Goal: Task Accomplishment & Management: Complete application form

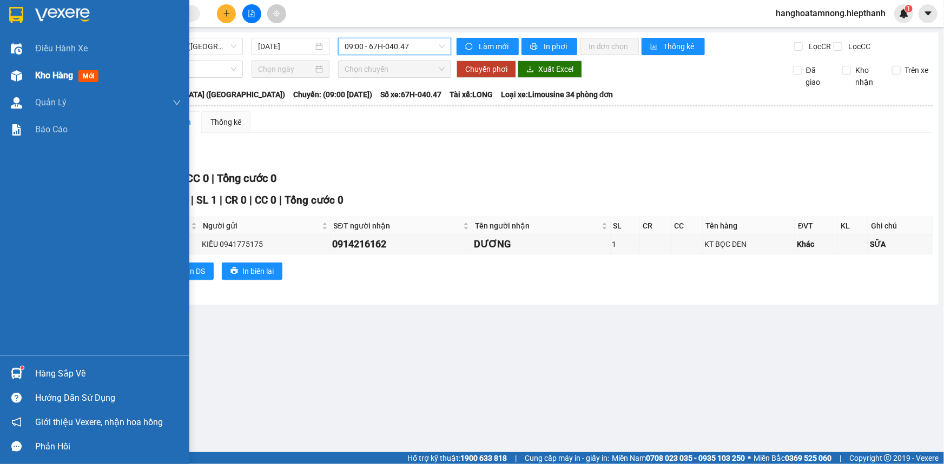
click at [44, 76] on span "Kho hàng" at bounding box center [54, 75] width 38 height 10
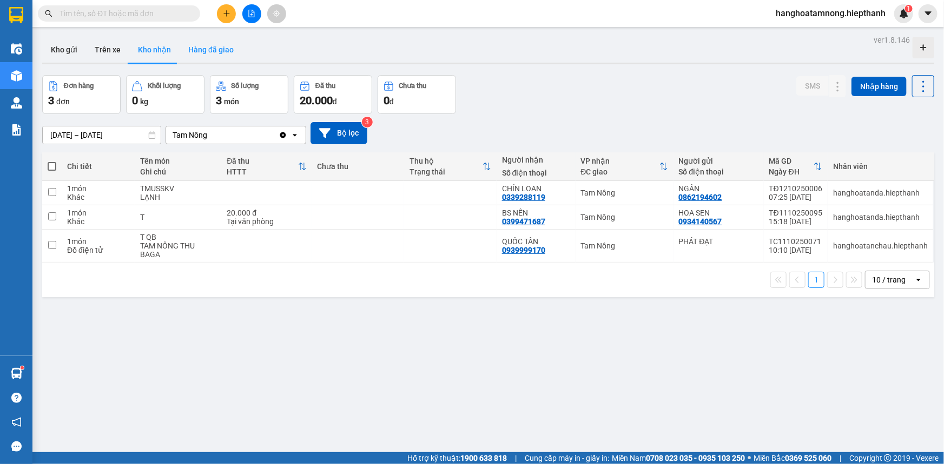
click at [211, 51] on button "Hàng đã giao" at bounding box center [211, 50] width 63 height 26
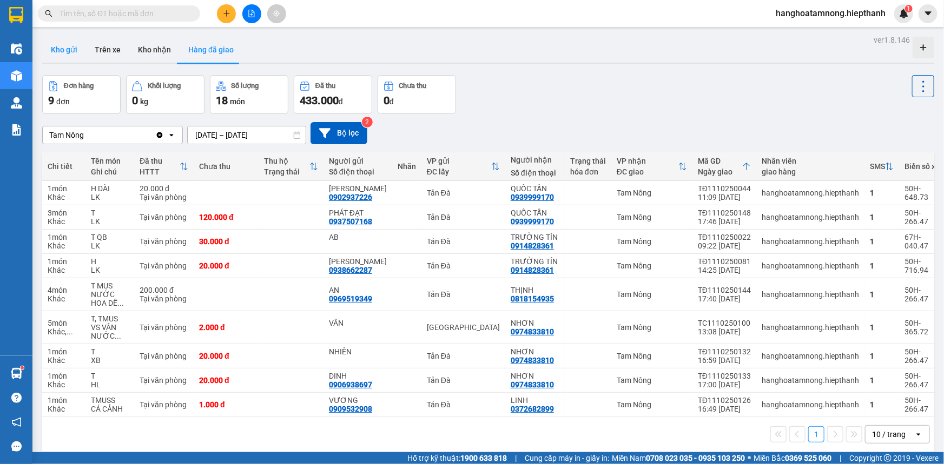
click at [70, 49] on button "Kho gửi" at bounding box center [64, 50] width 44 height 26
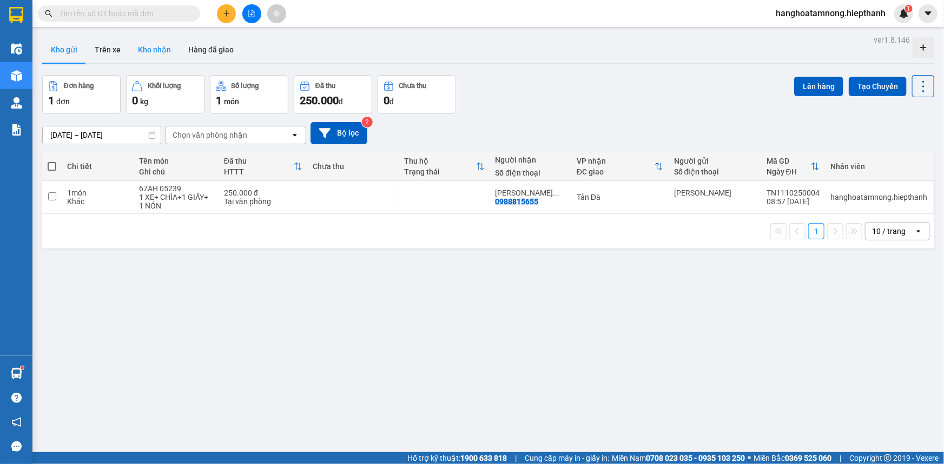
click at [152, 44] on button "Kho nhận" at bounding box center [154, 50] width 50 height 26
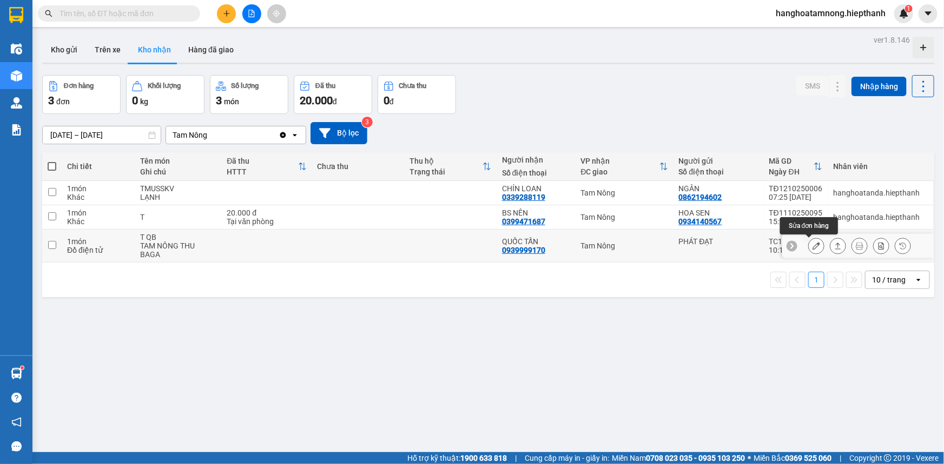
click at [812, 248] on icon at bounding box center [816, 246] width 8 height 8
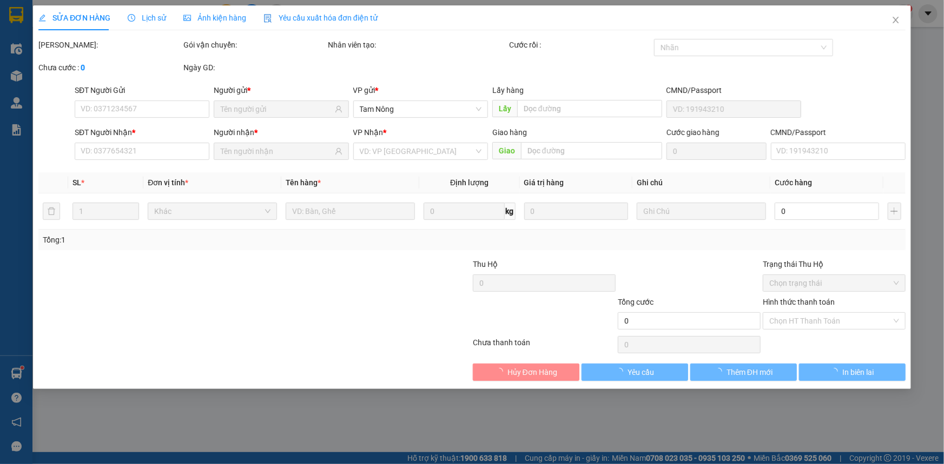
type input "PHÁT ĐẠT"
type input "0939999170"
type input "QUỐC TẤN"
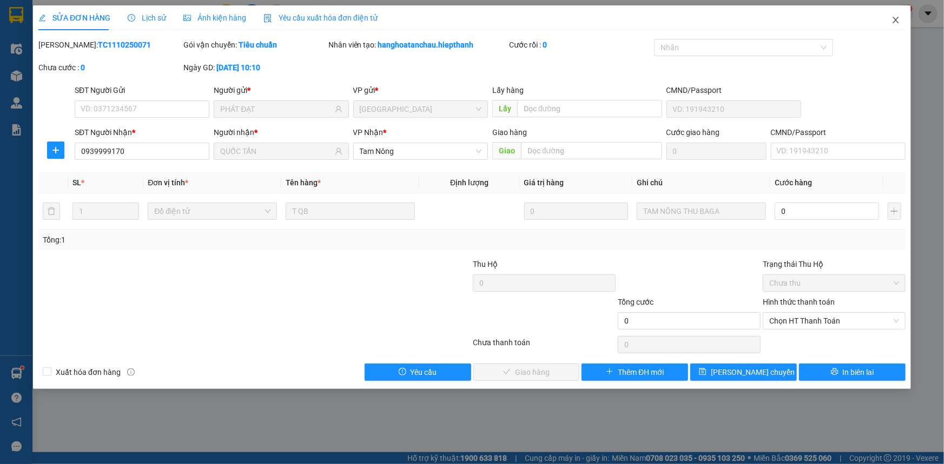
click at [896, 18] on icon "close" at bounding box center [895, 20] width 9 height 9
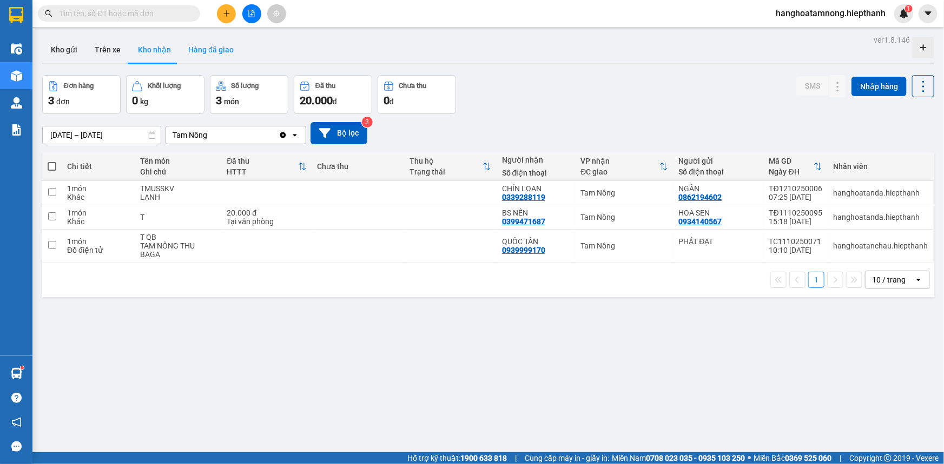
click at [215, 52] on button "Hàng đã giao" at bounding box center [211, 50] width 63 height 26
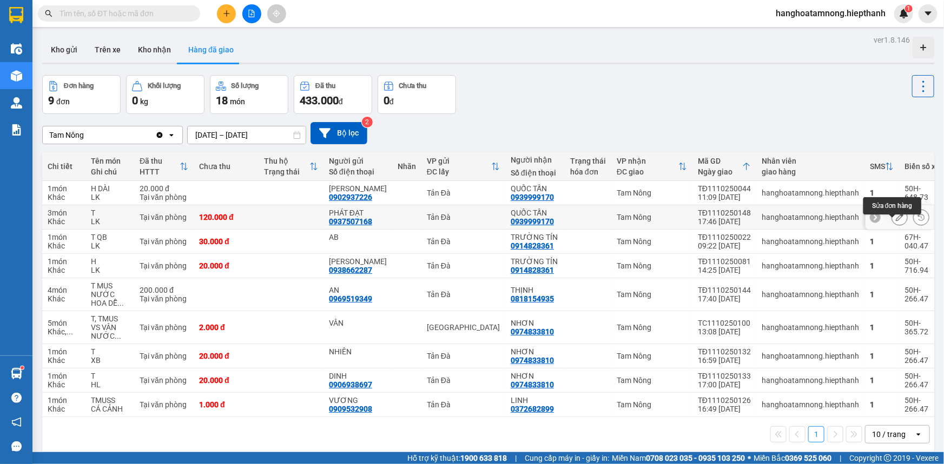
click at [892, 227] on button at bounding box center [899, 217] width 15 height 19
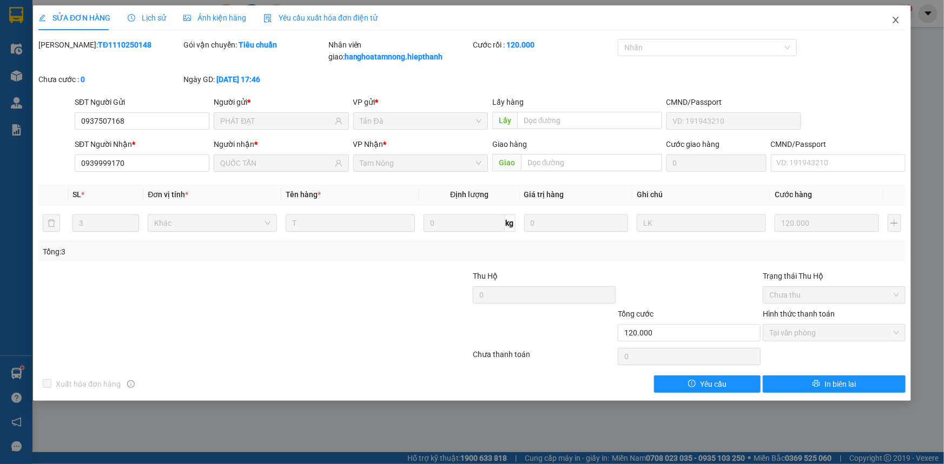
click at [889, 18] on span "Close" at bounding box center [895, 20] width 30 height 30
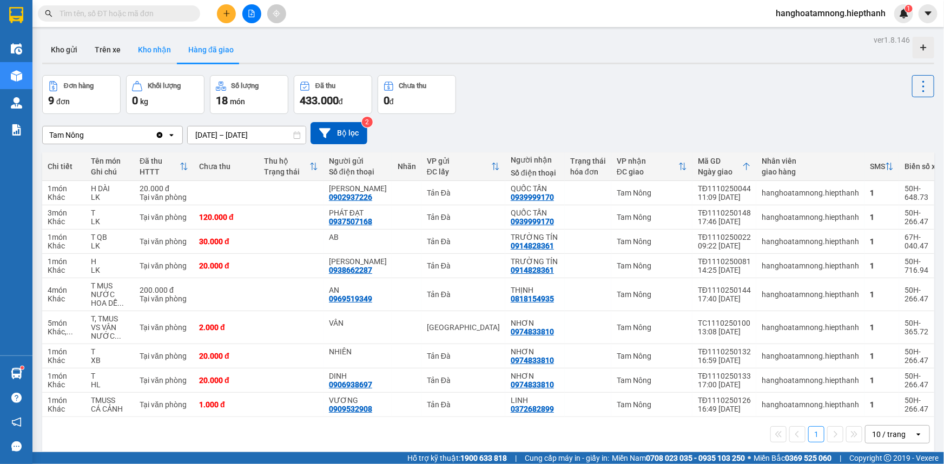
click at [156, 47] on button "Kho nhận" at bounding box center [154, 50] width 50 height 26
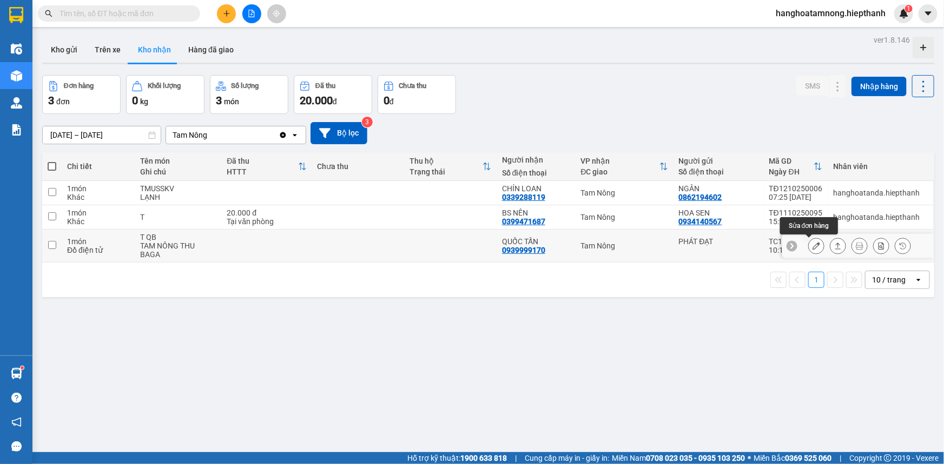
click at [812, 245] on icon at bounding box center [816, 246] width 8 height 8
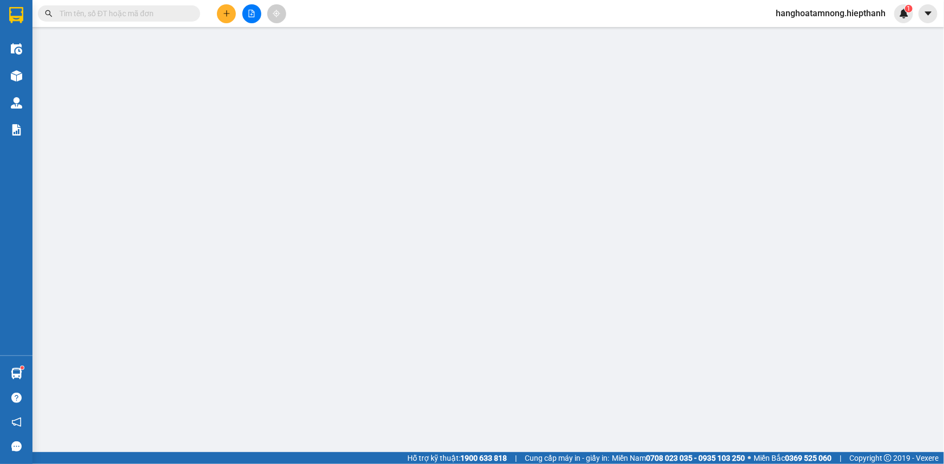
type input "PHÁT ĐẠT"
type input "0939999170"
type input "QUỐC TẤN"
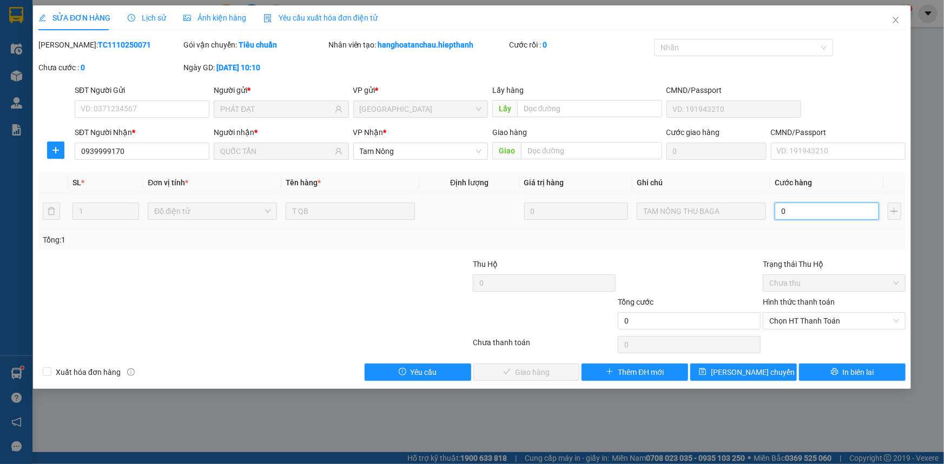
click at [808, 214] on input "0" at bounding box center [826, 211] width 104 height 17
type input "5"
click at [792, 211] on input "5" at bounding box center [826, 211] width 104 height 17
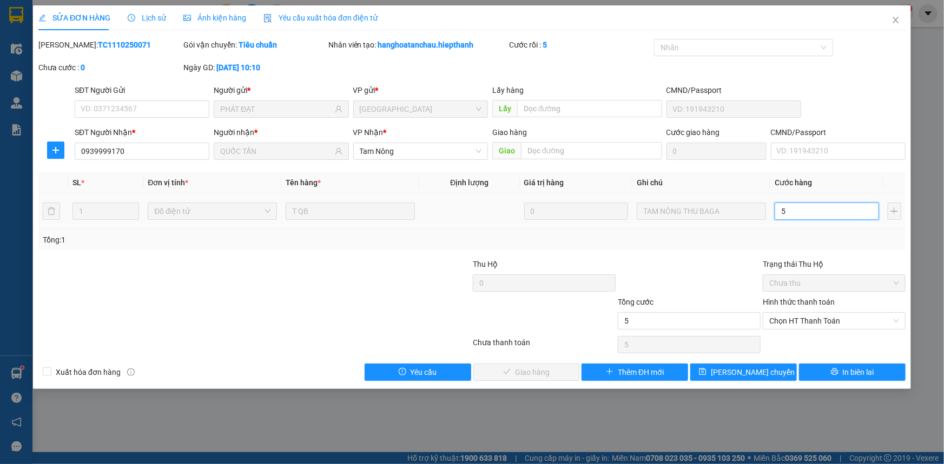
click at [792, 211] on input "5" at bounding box center [826, 211] width 104 height 17
type input "6"
type input "60"
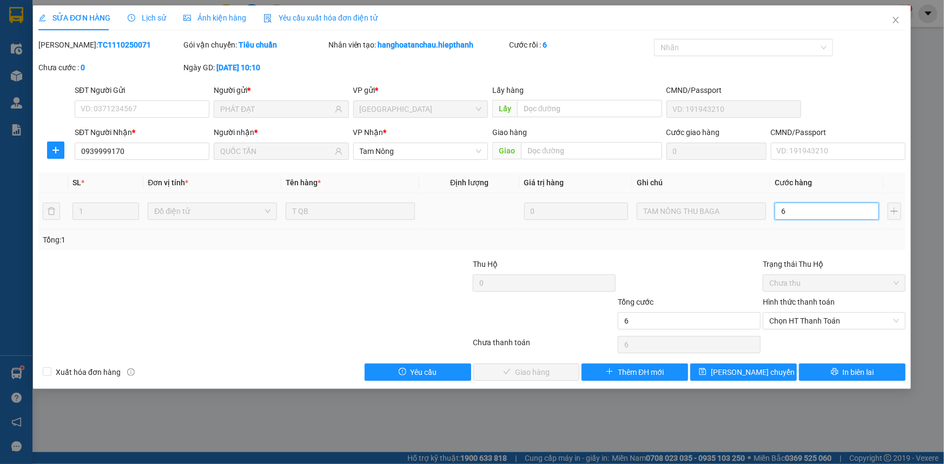
type input "60"
click at [811, 318] on span "Chọn HT Thanh Toán" at bounding box center [834, 321] width 130 height 16
type input "60"
type input "60.000"
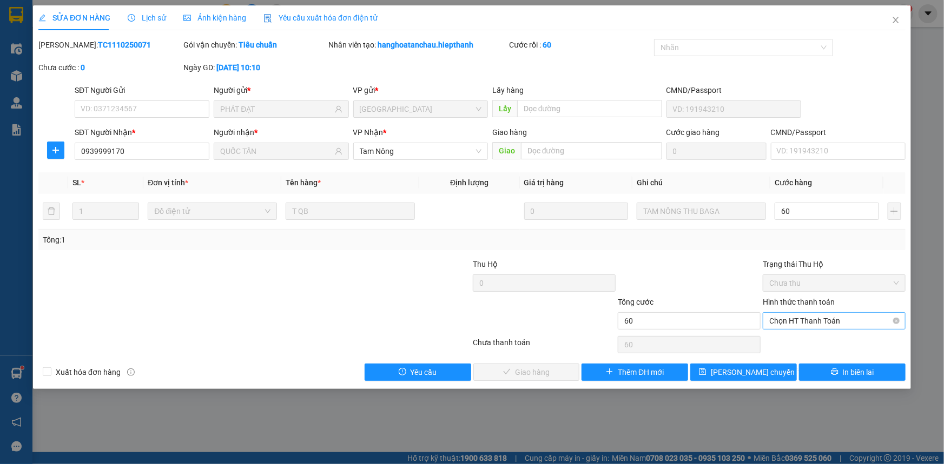
type input "60.000"
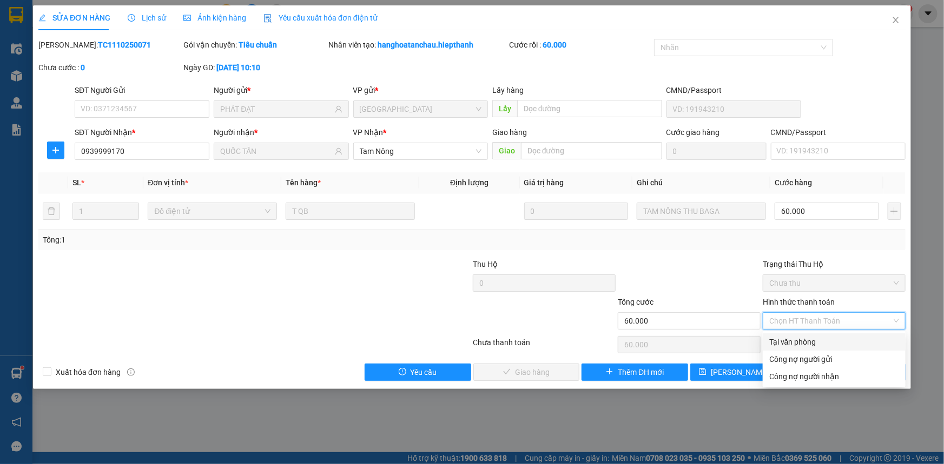
click at [800, 343] on div "Tại văn phòng" at bounding box center [834, 342] width 130 height 12
type input "0"
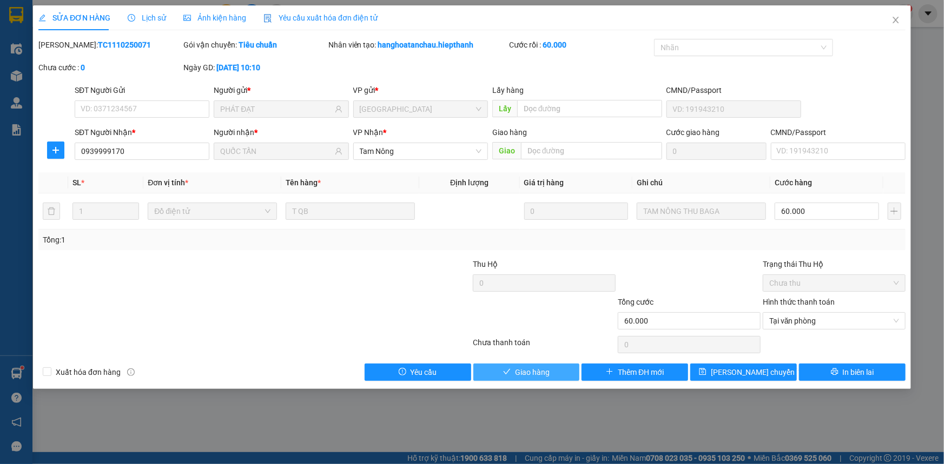
drag, startPoint x: 504, startPoint y: 367, endPoint x: 780, endPoint y: 269, distance: 291.9
click at [776, 284] on div "Total Paid Fee 0 Total UnPaid Fee 0 Cash Collection Total Fee Mã ĐH: TC11102500…" at bounding box center [471, 210] width 867 height 342
click at [811, 215] on input "60.000" at bounding box center [826, 211] width 104 height 17
type input "5"
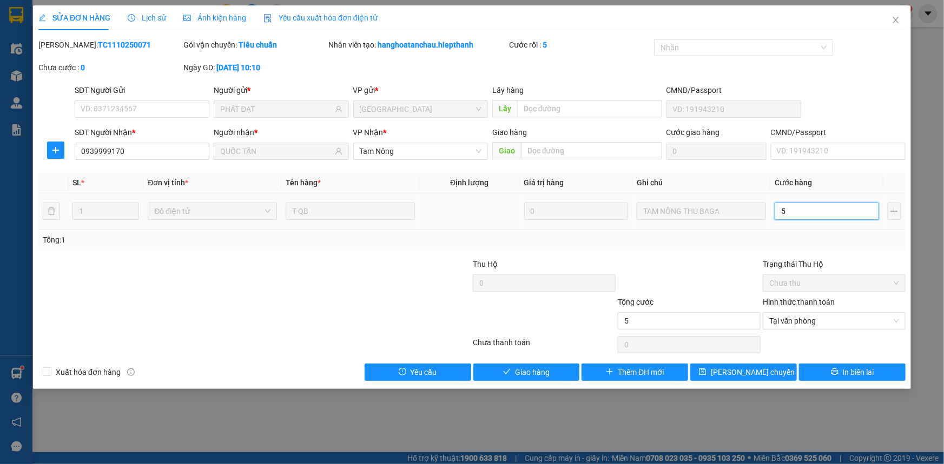
type input "50"
type input "50.000"
click at [550, 371] on button "Giao hàng" at bounding box center [526, 372] width 107 height 17
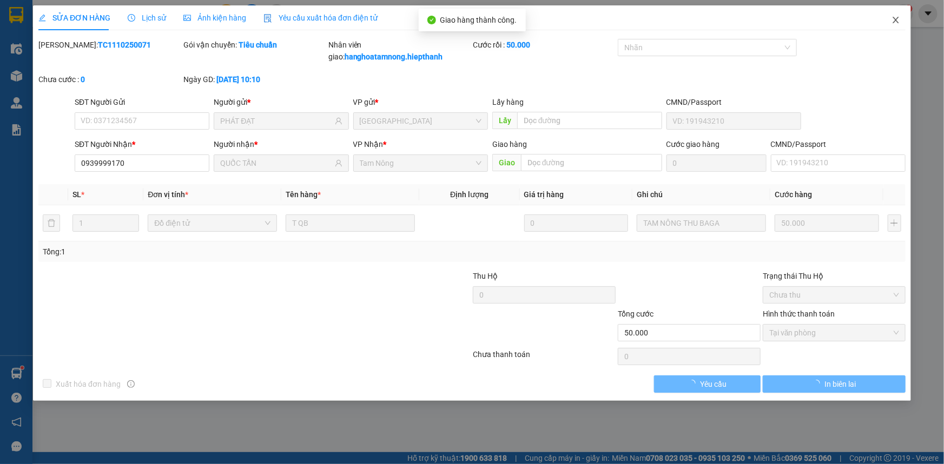
click at [892, 18] on icon "close" at bounding box center [895, 20] width 9 height 9
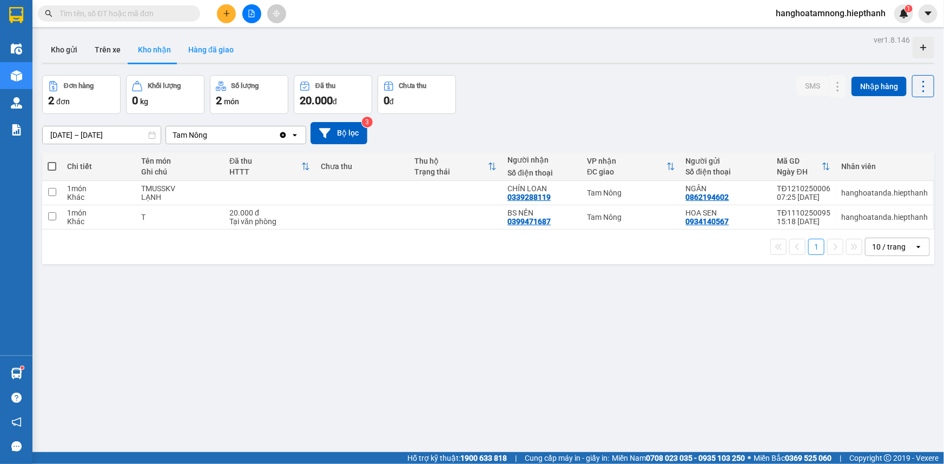
click at [205, 45] on button "Hàng đã giao" at bounding box center [211, 50] width 63 height 26
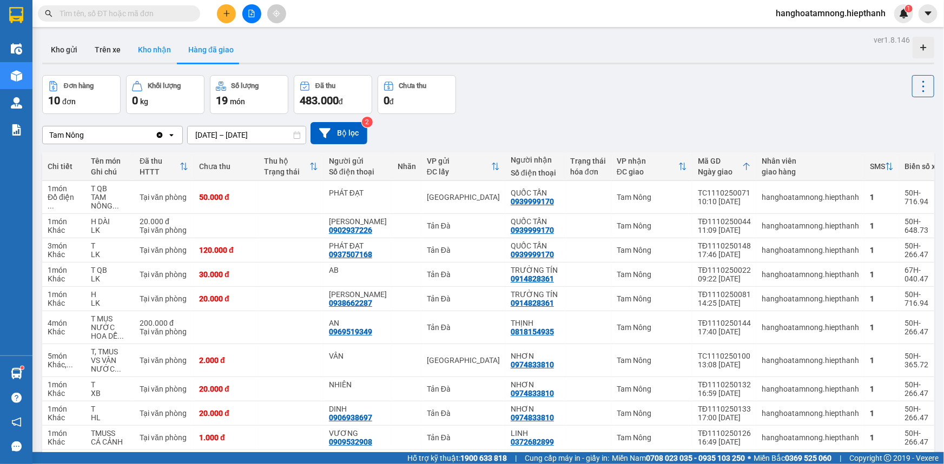
click at [160, 51] on button "Kho nhận" at bounding box center [154, 50] width 50 height 26
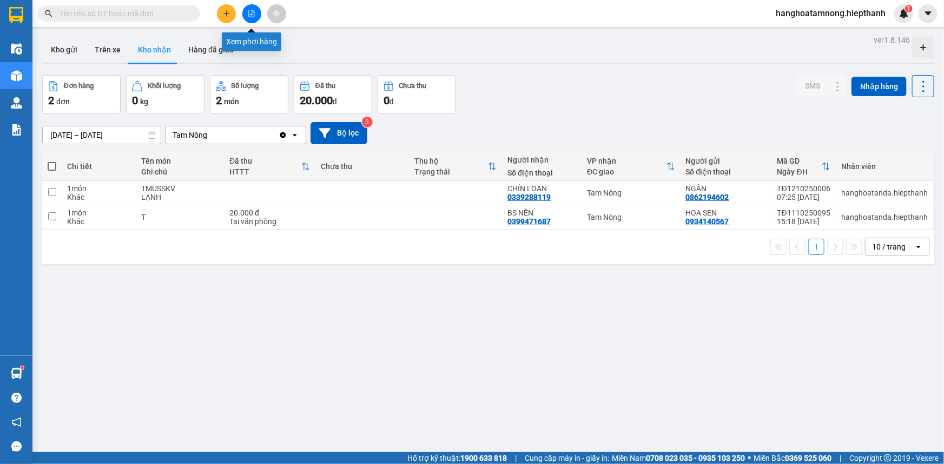
click at [254, 15] on icon "file-add" at bounding box center [252, 14] width 6 height 8
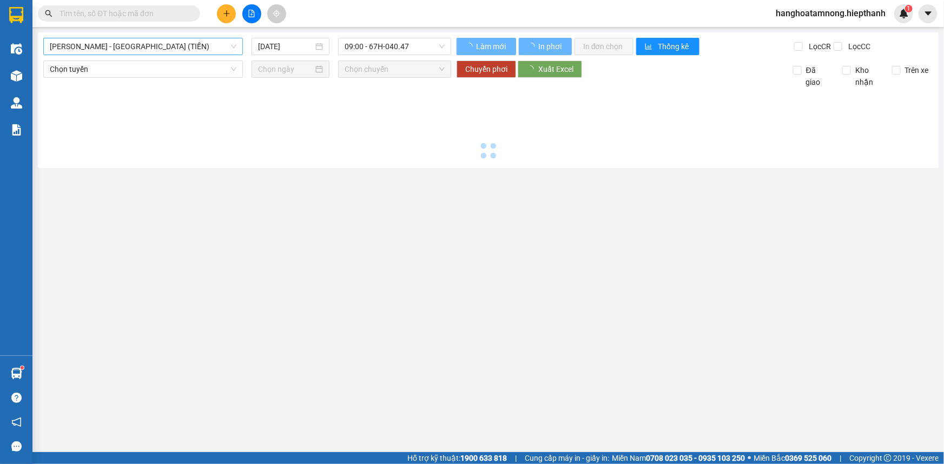
click at [167, 43] on span "[PERSON_NAME] - [GEOGRAPHIC_DATA] (TIỀN)" at bounding box center [143, 46] width 187 height 16
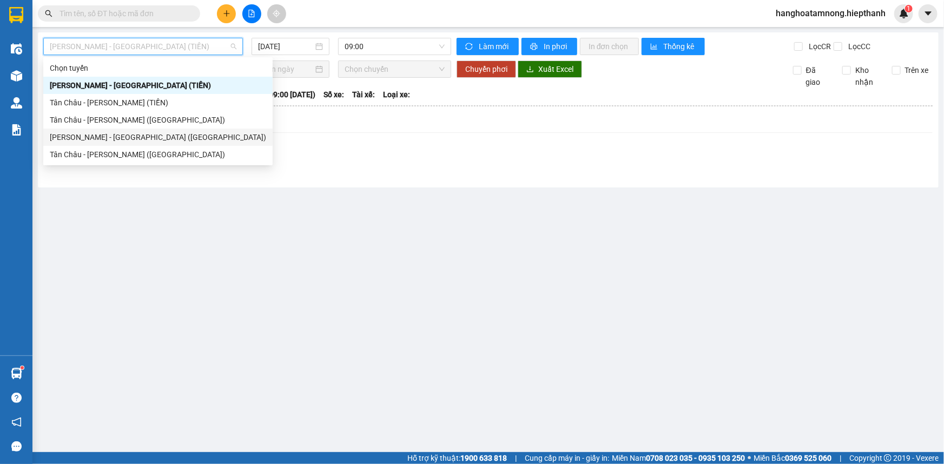
click at [118, 136] on div "[PERSON_NAME] - [GEOGRAPHIC_DATA] ([GEOGRAPHIC_DATA])" at bounding box center [158, 137] width 216 height 12
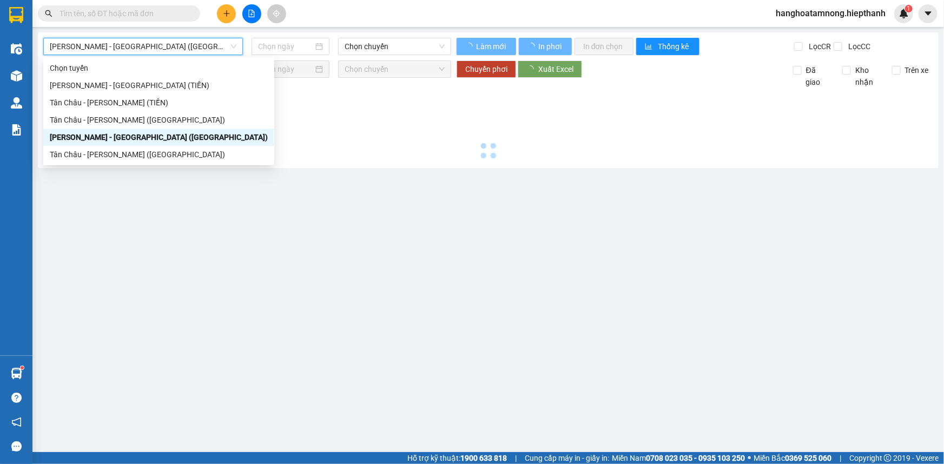
type input "[DATE]"
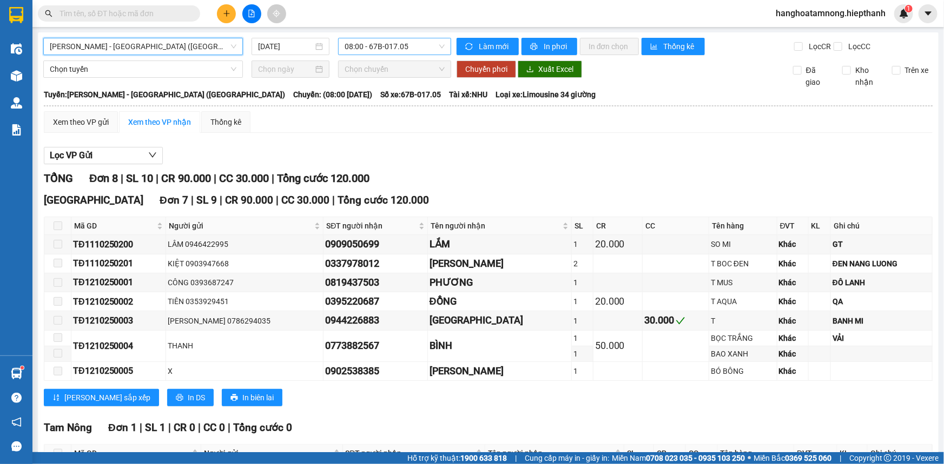
click at [360, 41] on span "08:00 - 67B-017.05" at bounding box center [394, 46] width 100 height 16
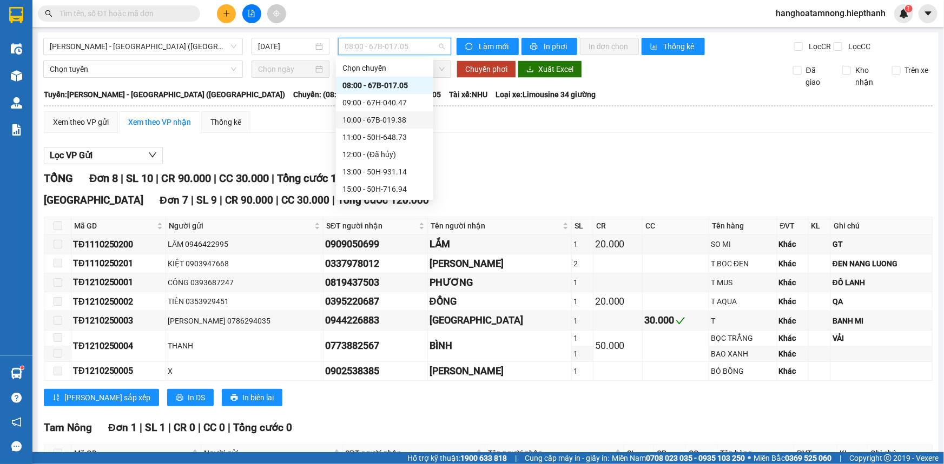
click at [354, 115] on div "10:00 - 67B-019.38" at bounding box center [384, 120] width 84 height 12
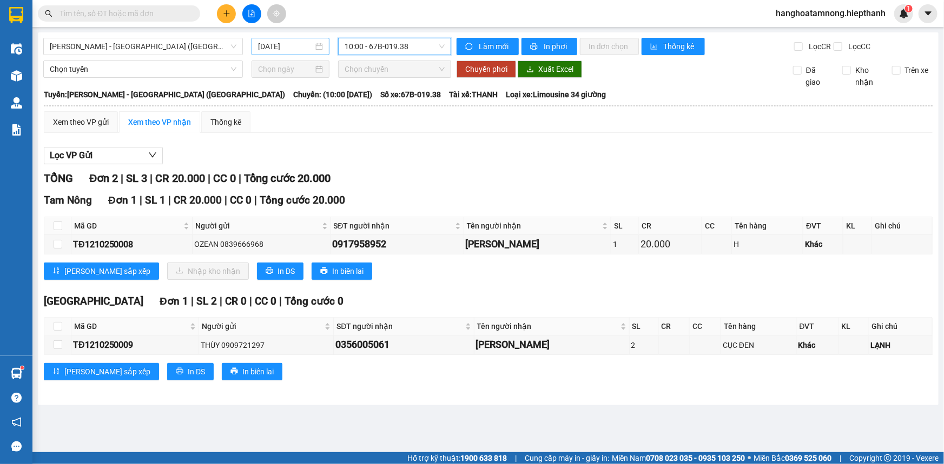
click at [268, 43] on input "[DATE]" at bounding box center [285, 47] width 55 height 12
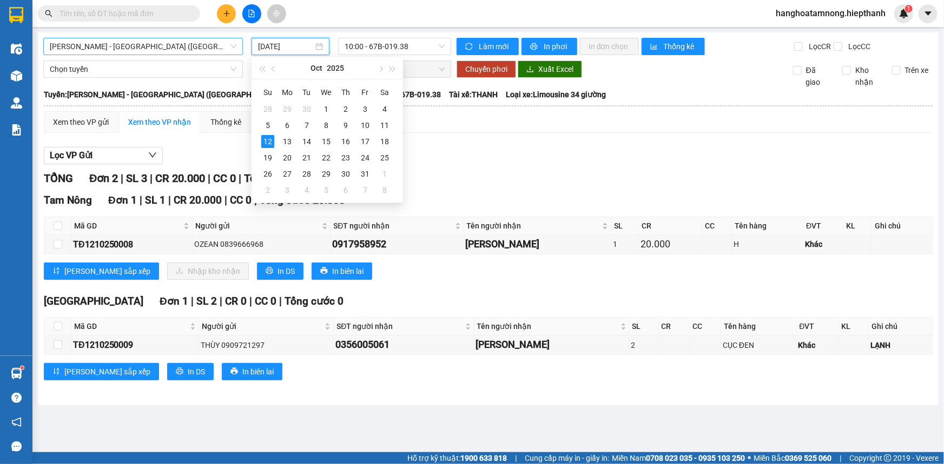
click at [195, 47] on span "[PERSON_NAME] - [GEOGRAPHIC_DATA] ([GEOGRAPHIC_DATA])" at bounding box center [143, 46] width 187 height 16
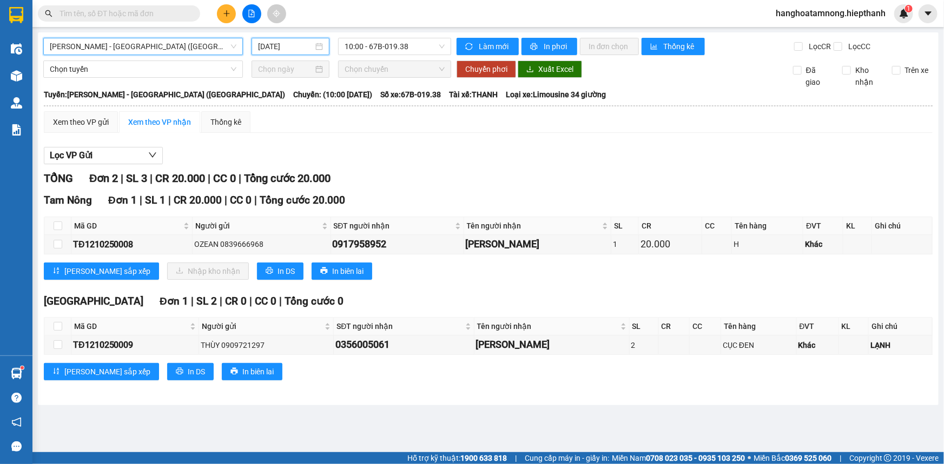
click at [280, 41] on input "[DATE]" at bounding box center [285, 47] width 55 height 12
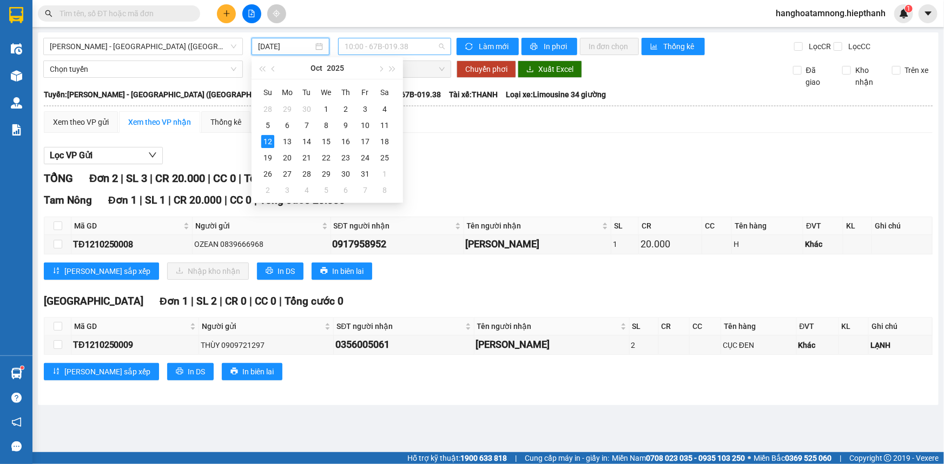
click at [368, 48] on span "10:00 - 67B-019.38" at bounding box center [394, 46] width 100 height 16
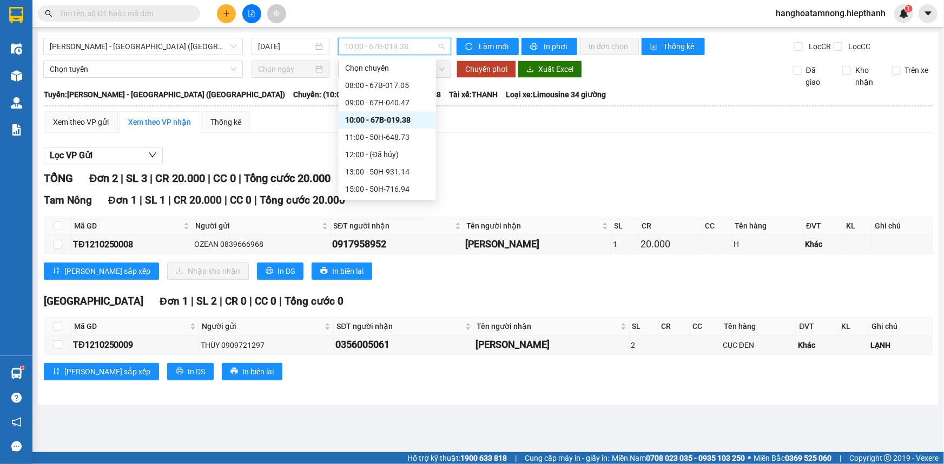
drag, startPoint x: 409, startPoint y: 119, endPoint x: 522, endPoint y: 174, distance: 125.3
click at [409, 119] on div "10:00 - 67B-019.38" at bounding box center [387, 120] width 84 height 12
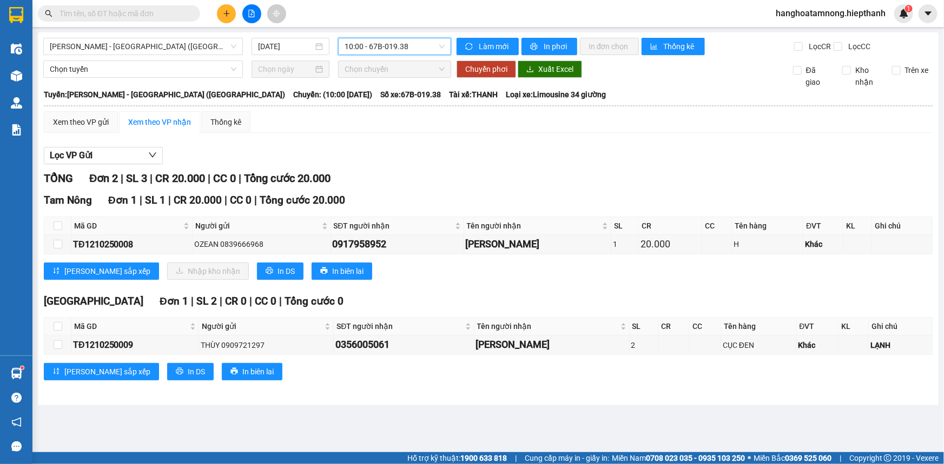
click at [529, 179] on div "TỔNG Đơn 2 | SL 3 | CR 20.000 | CC 0 | Tổng cước 20.000" at bounding box center [488, 178] width 888 height 17
drag, startPoint x: 51, startPoint y: 225, endPoint x: 59, endPoint y: 227, distance: 8.4
click at [52, 225] on th at bounding box center [57, 226] width 27 height 18
click at [61, 227] on input "checkbox" at bounding box center [58, 226] width 9 height 9
checkbox input "true"
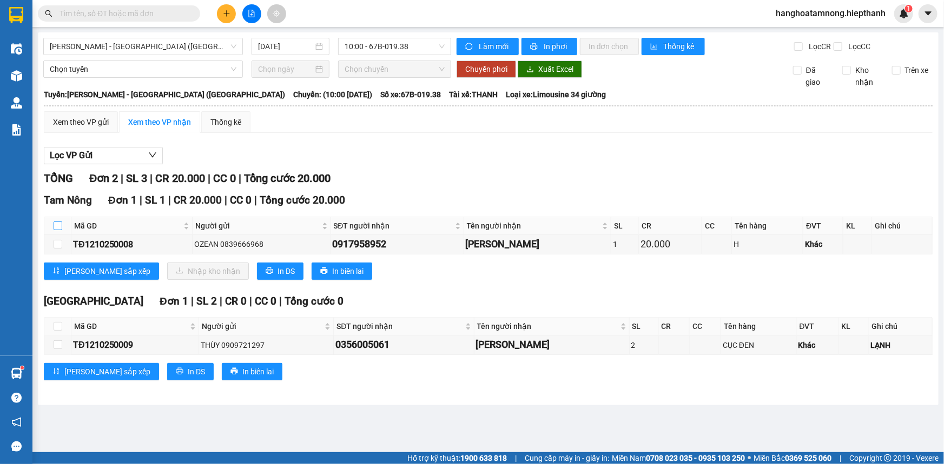
checkbox input "true"
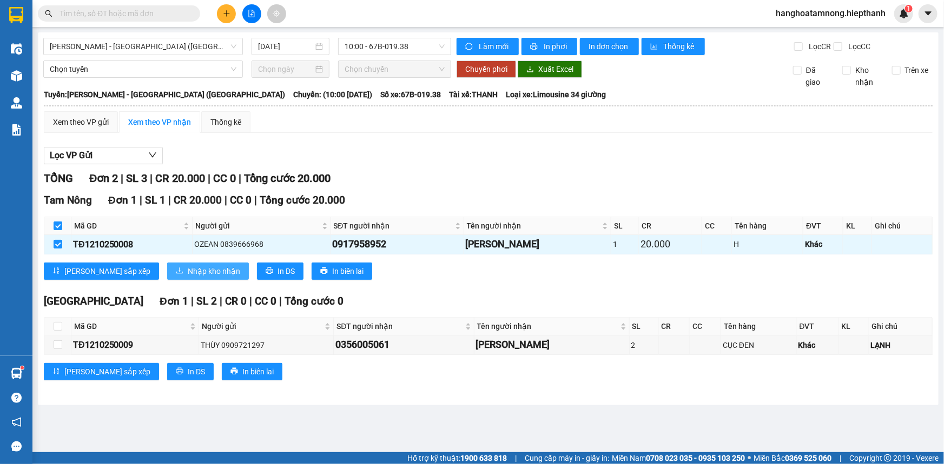
click at [188, 270] on span "Nhập kho nhận" at bounding box center [214, 271] width 52 height 12
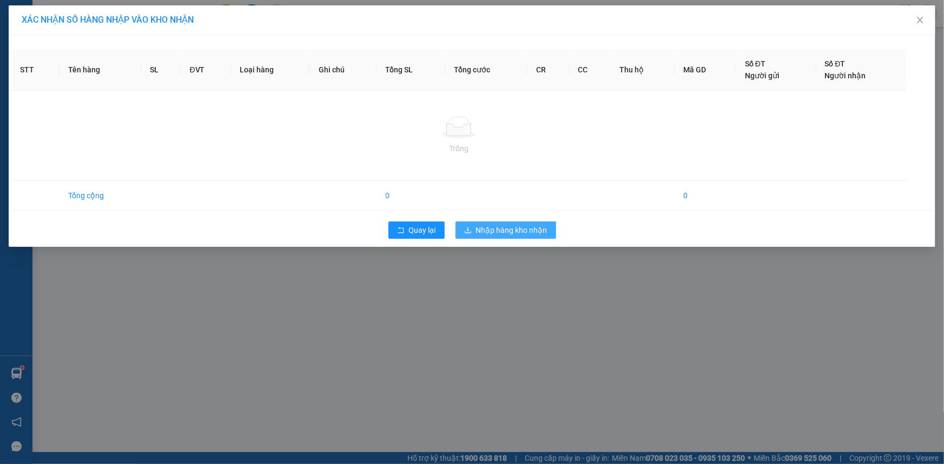
click at [510, 231] on div "XÁC NHẬN SỐ HÀNG NHẬP VÀO KHO NHẬN STT Tên hàng SL ĐVT Loại hàng Ghi chú Tổng S…" at bounding box center [472, 232] width 944 height 464
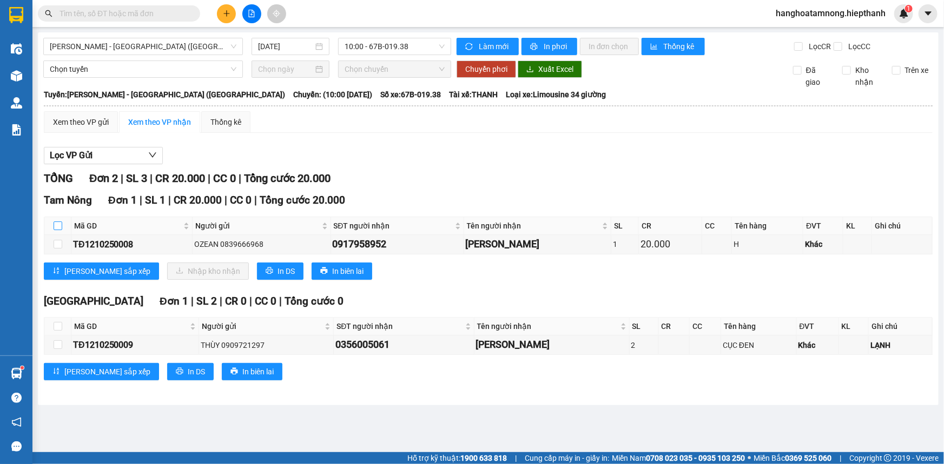
click at [54, 227] on input "checkbox" at bounding box center [58, 226] width 9 height 9
checkbox input "true"
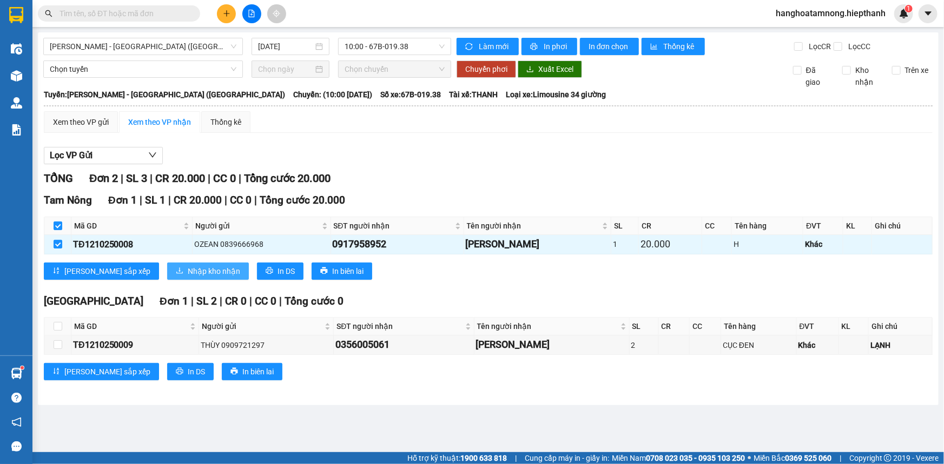
click at [188, 265] on span "Nhập kho nhận" at bounding box center [214, 271] width 52 height 12
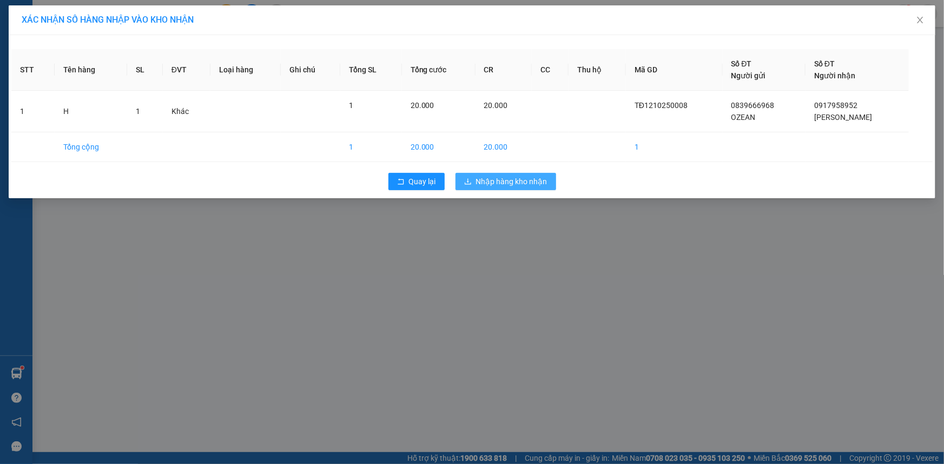
click at [532, 184] on span "Nhập hàng kho nhận" at bounding box center [511, 182] width 71 height 12
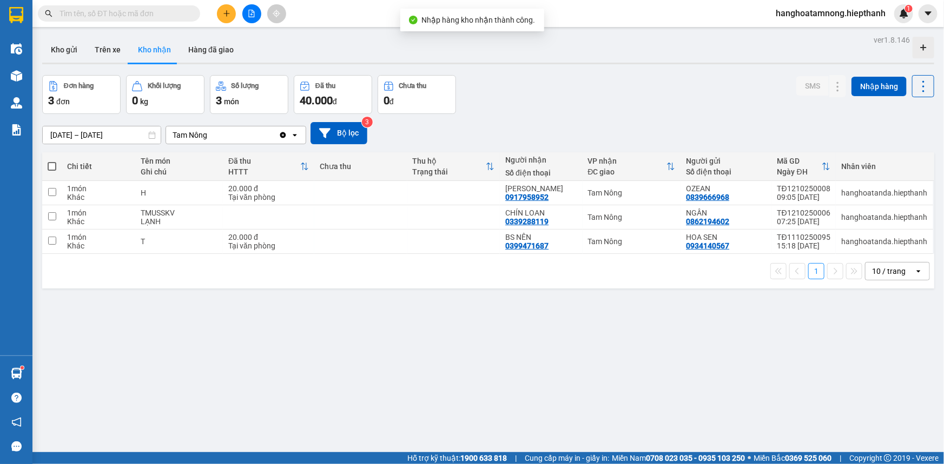
click at [255, 16] on icon "file-add" at bounding box center [252, 14] width 8 height 8
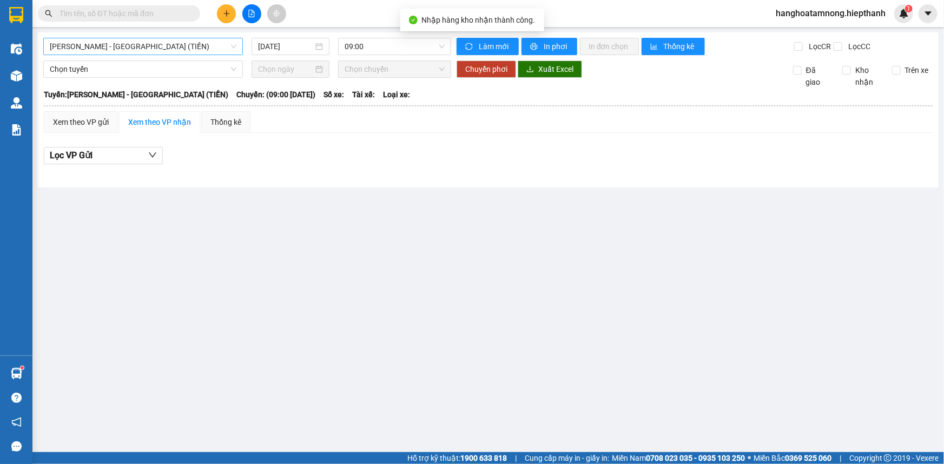
click at [160, 44] on span "[PERSON_NAME] - [GEOGRAPHIC_DATA] (TIỀN)" at bounding box center [143, 46] width 187 height 16
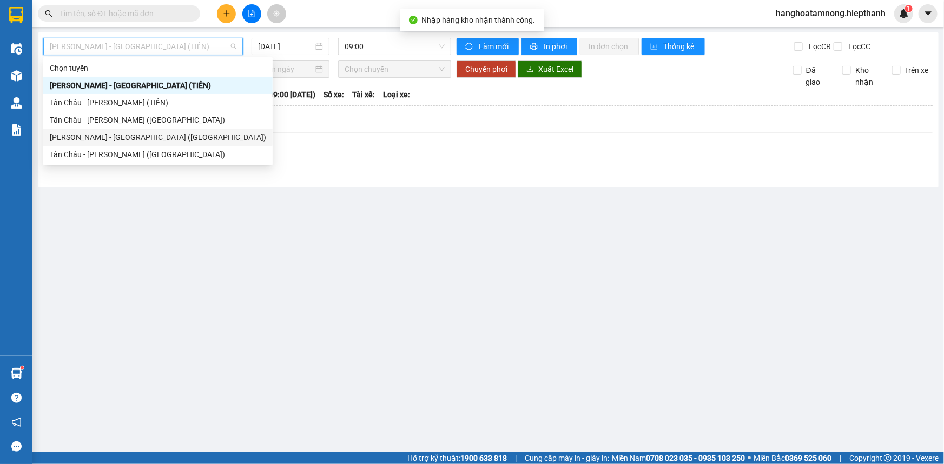
click at [118, 136] on div "[PERSON_NAME] - [GEOGRAPHIC_DATA] ([GEOGRAPHIC_DATA])" at bounding box center [158, 137] width 216 height 12
type input "[DATE]"
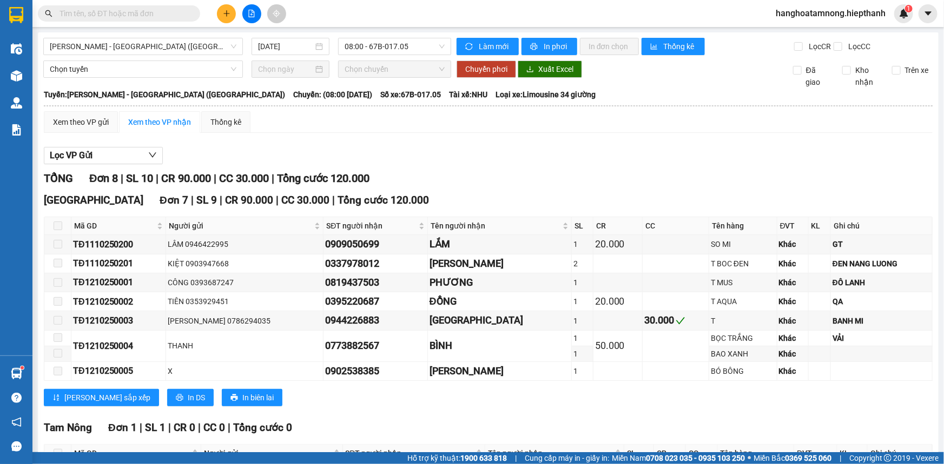
click at [423, 56] on div "[GEOGRAPHIC_DATA] - [GEOGRAPHIC_DATA] ([GEOGRAPHIC_DATA]) [DATE] 08:00 - 67B-01…" at bounding box center [488, 282] width 900 height 500
click at [417, 48] on span "08:00 - 67B-017.05" at bounding box center [394, 46] width 100 height 16
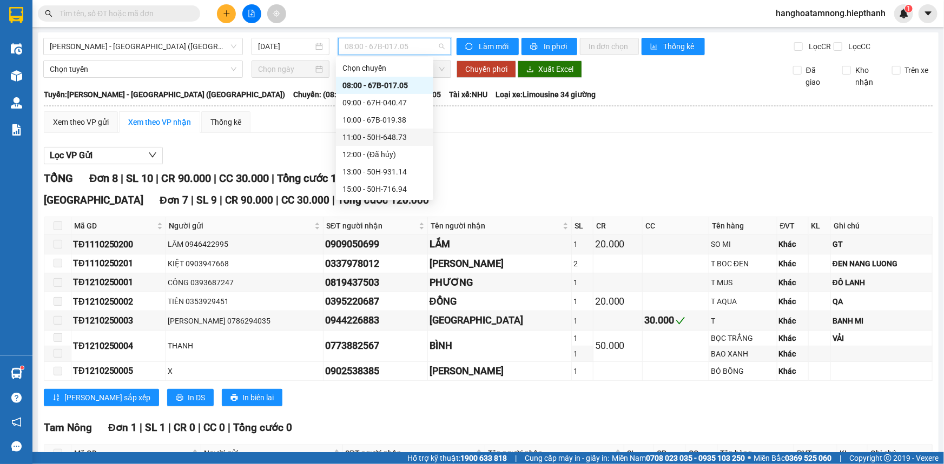
click at [383, 140] on div "11:00 - 50H-648.73" at bounding box center [384, 137] width 84 height 12
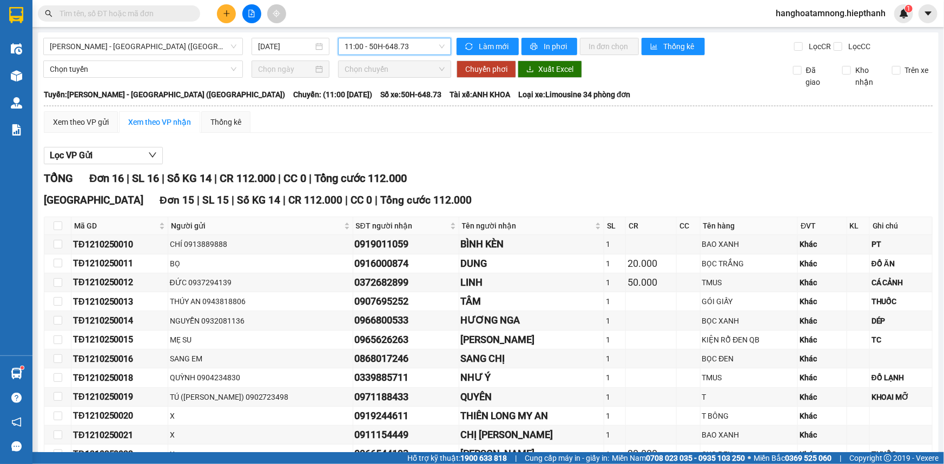
scroll to position [223, 0]
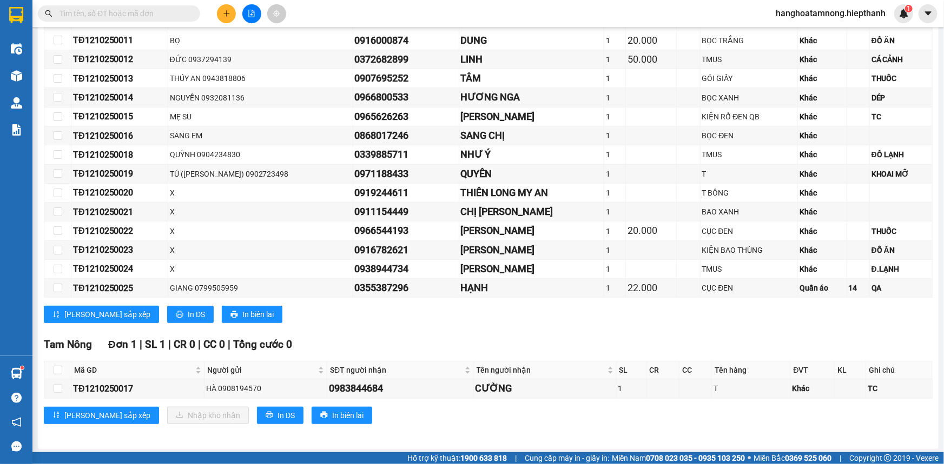
click at [150, 19] on input "text" at bounding box center [123, 14] width 128 height 12
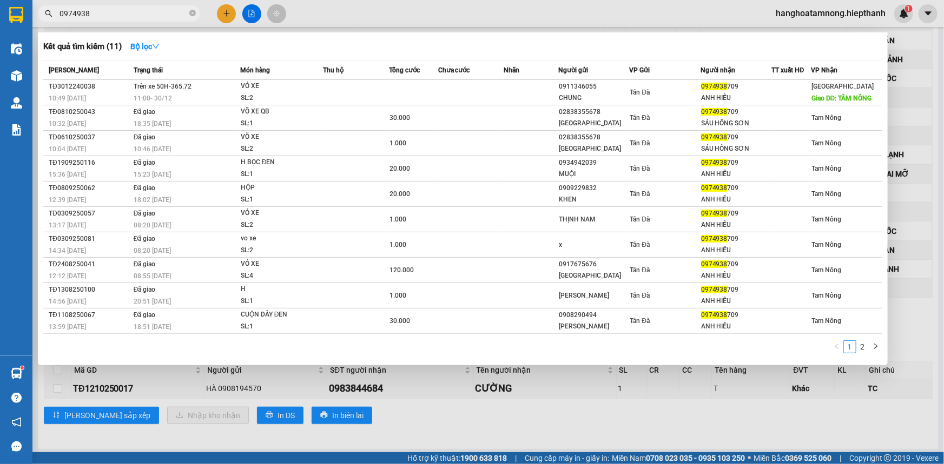
type input "0974938"
click at [124, 15] on input "0974938" at bounding box center [123, 14] width 128 height 12
click at [223, 17] on div at bounding box center [472, 232] width 944 height 464
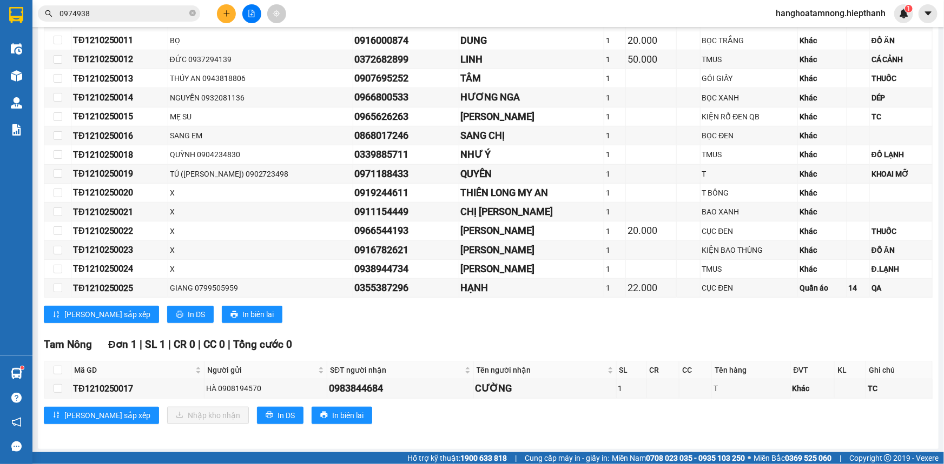
click at [223, 17] on button at bounding box center [226, 13] width 19 height 19
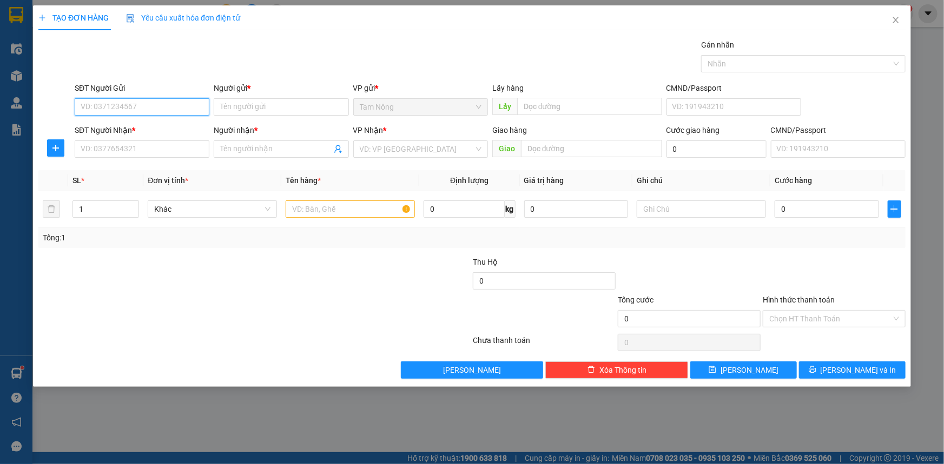
click at [187, 108] on input "SĐT Người Gửi" at bounding box center [142, 106] width 135 height 17
click at [177, 130] on div "0911885113 - ANH LONG" at bounding box center [142, 129] width 122 height 12
type input "0911885113"
type input "ANH LONG"
type input "0911885113"
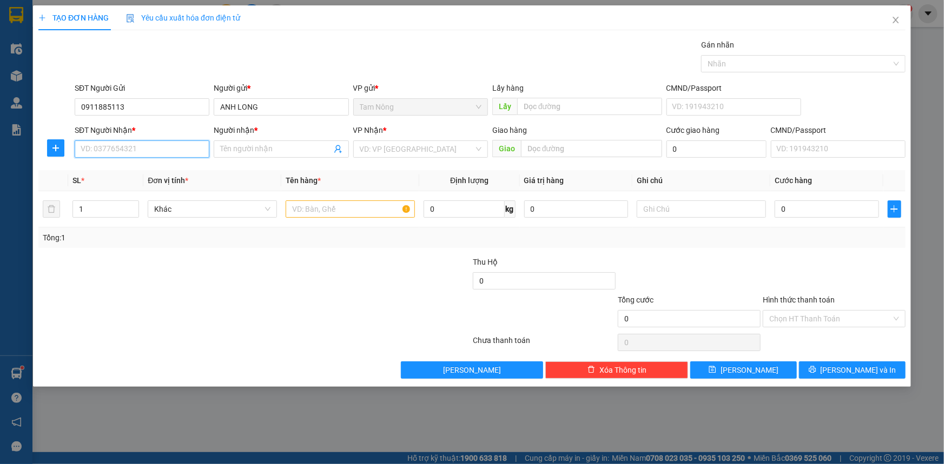
click at [180, 152] on input "SĐT Người Nhận *" at bounding box center [142, 149] width 135 height 17
click at [181, 153] on input "SĐT Người Nhận *" at bounding box center [142, 149] width 135 height 17
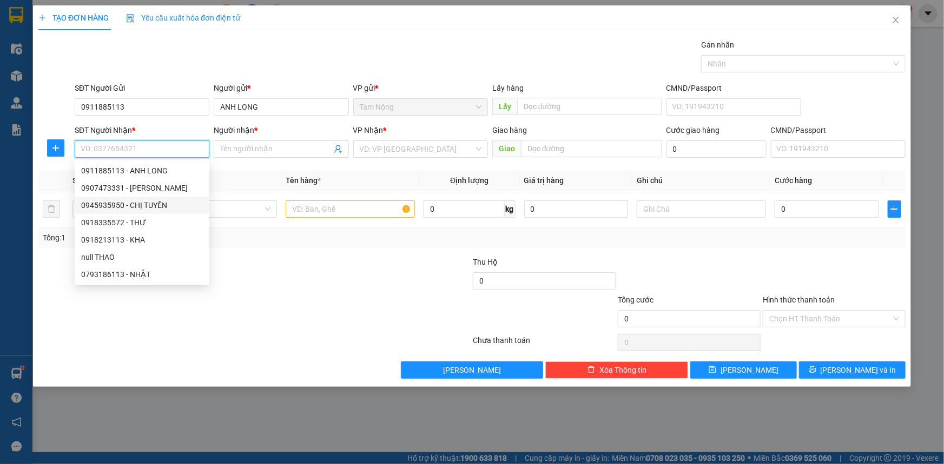
click at [101, 206] on div "0945935950 - CHỊ TUYỀN" at bounding box center [142, 206] width 122 height 12
type input "0945935950"
type input "CHỊ TUYỀN"
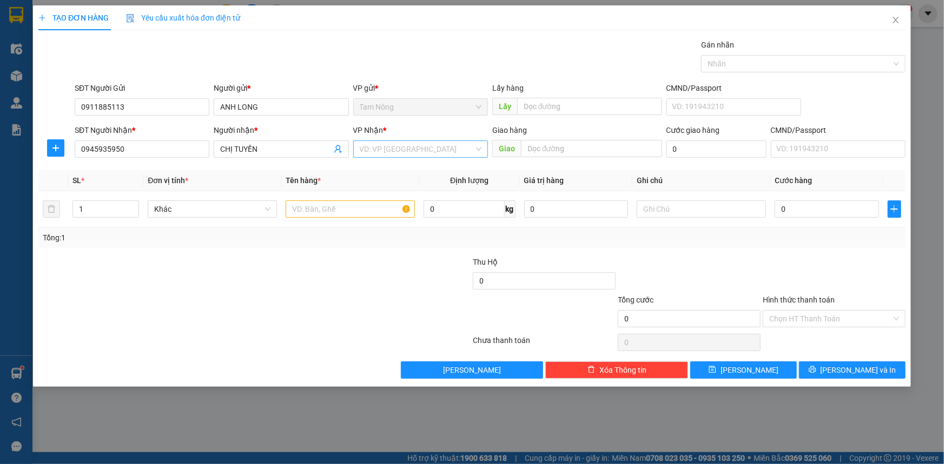
click at [422, 150] on input "search" at bounding box center [417, 149] width 114 height 16
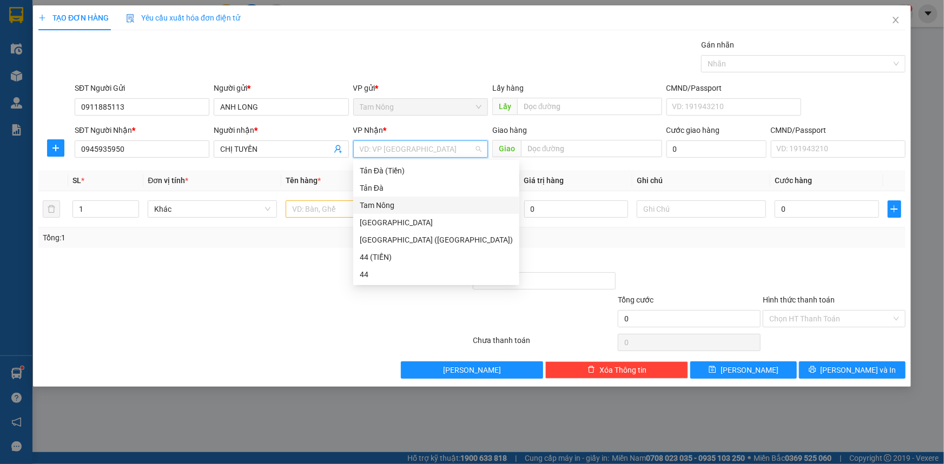
click at [388, 194] on div "Tản Đà" at bounding box center [436, 188] width 166 height 17
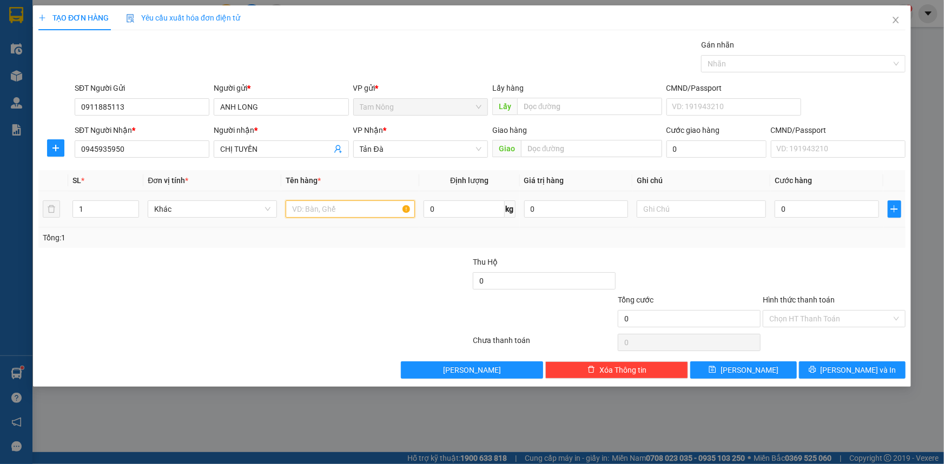
click at [302, 211] on input "text" at bounding box center [349, 209] width 129 height 17
type input "T"
type input "2"
click at [134, 205] on icon "up" at bounding box center [133, 207] width 4 height 4
click at [666, 203] on input "text" at bounding box center [700, 209] width 129 height 17
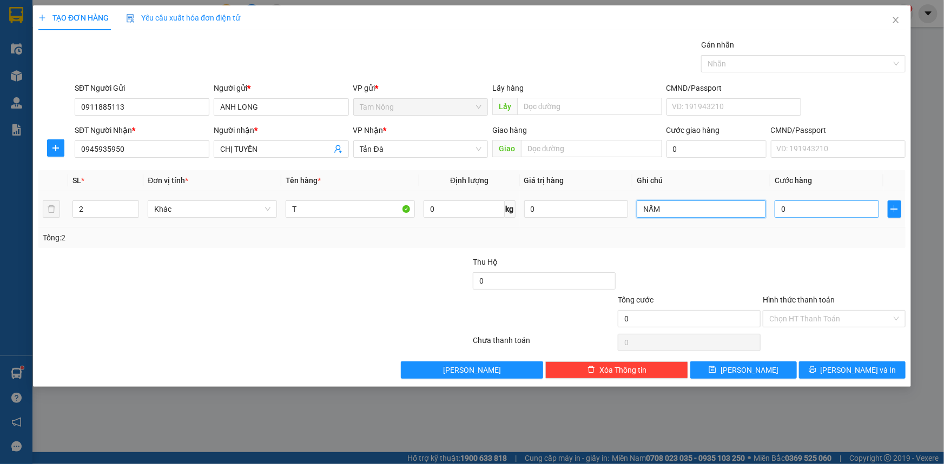
type input "NẤM"
click at [805, 207] on input "0" at bounding box center [826, 209] width 104 height 17
type input "6"
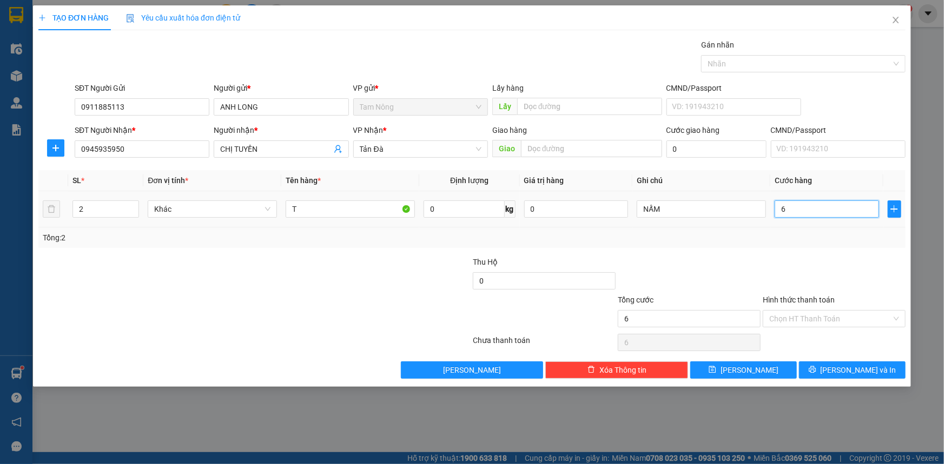
type input "60"
type input "60.000"
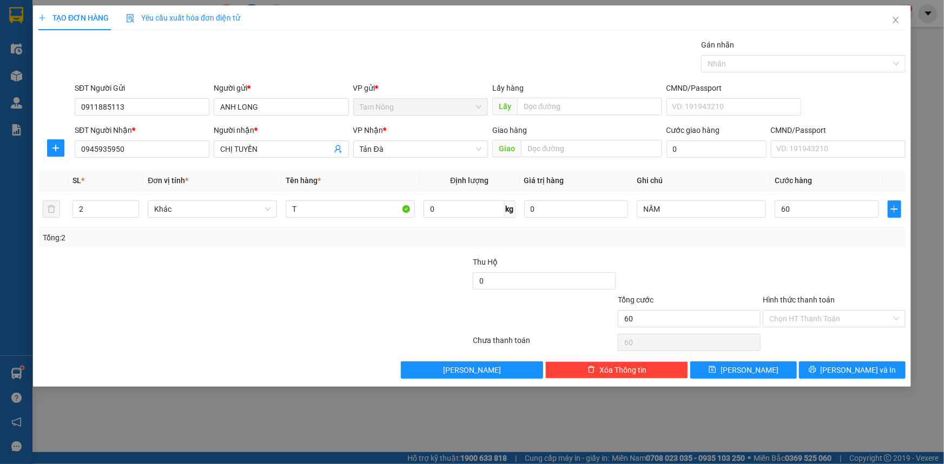
type input "60.000"
click at [812, 248] on div "Transit Pickup Surcharge Ids Transit Deliver Surcharge Ids Transit Deliver Surc…" at bounding box center [471, 209] width 867 height 340
click at [602, 215] on input "0" at bounding box center [576, 209] width 104 height 17
click at [776, 275] on div at bounding box center [833, 275] width 145 height 38
type input "0"
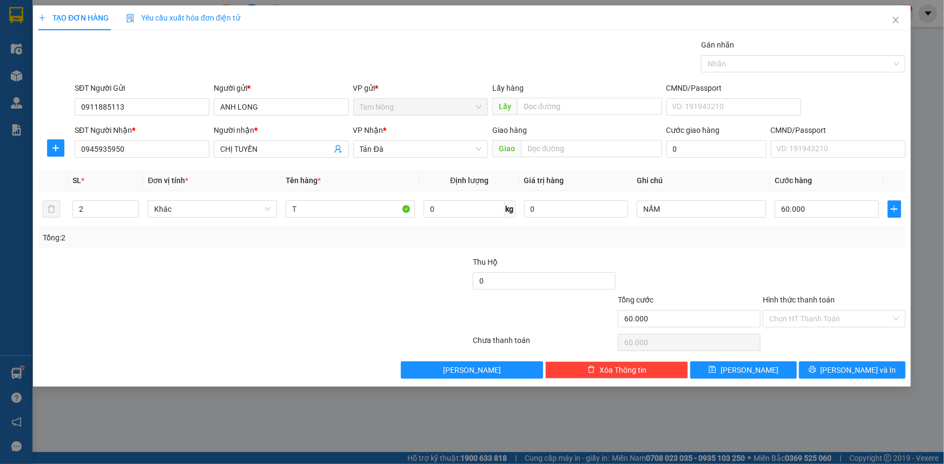
type input "0"
click at [814, 321] on input "Hình thức thanh toán" at bounding box center [830, 319] width 122 height 16
click at [822, 207] on input "0" at bounding box center [826, 209] width 104 height 17
type input "6"
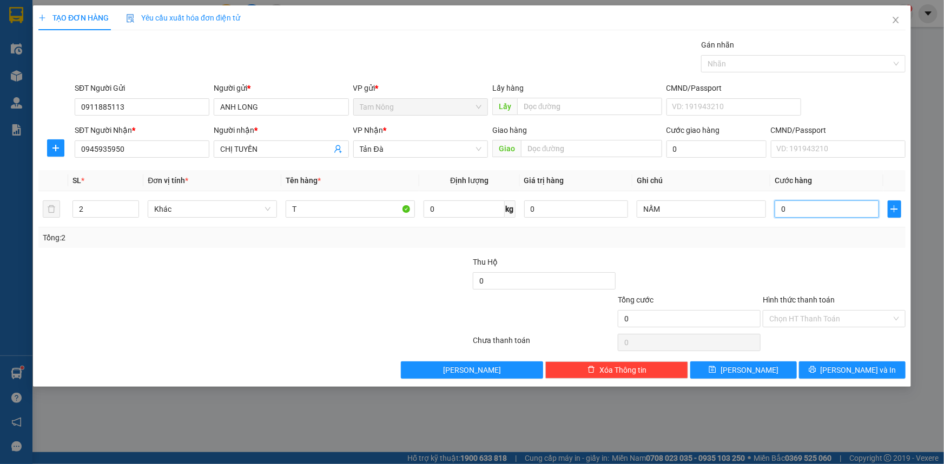
type input "6"
type input "60"
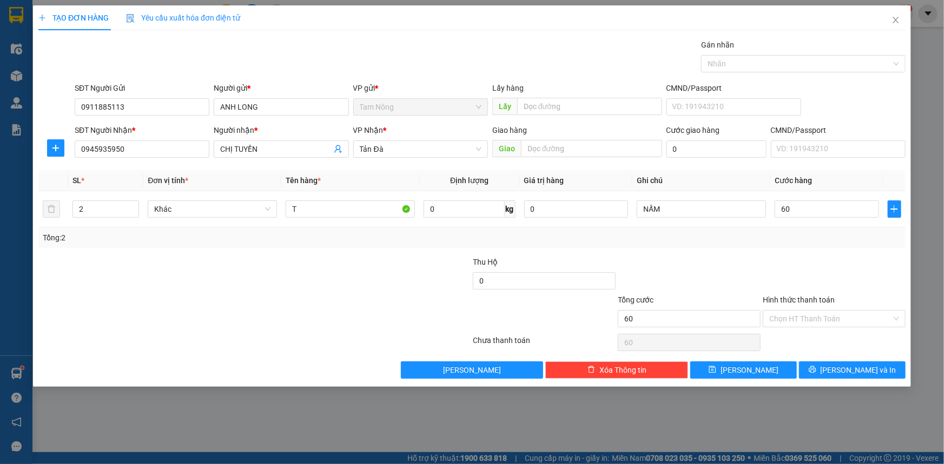
type input "60.000"
click at [816, 270] on div at bounding box center [833, 275] width 145 height 38
click at [808, 322] on input "Hình thức thanh toán" at bounding box center [830, 319] width 122 height 16
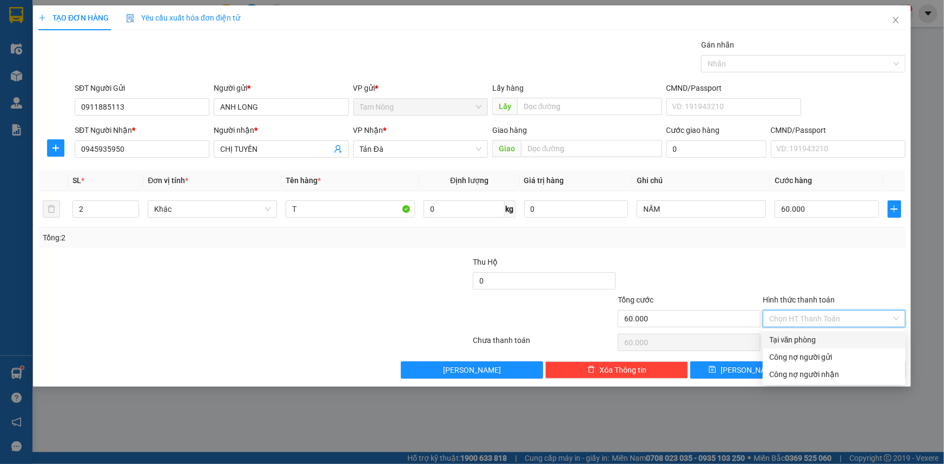
click at [809, 335] on div "Tại văn phòng" at bounding box center [834, 340] width 130 height 12
type input "0"
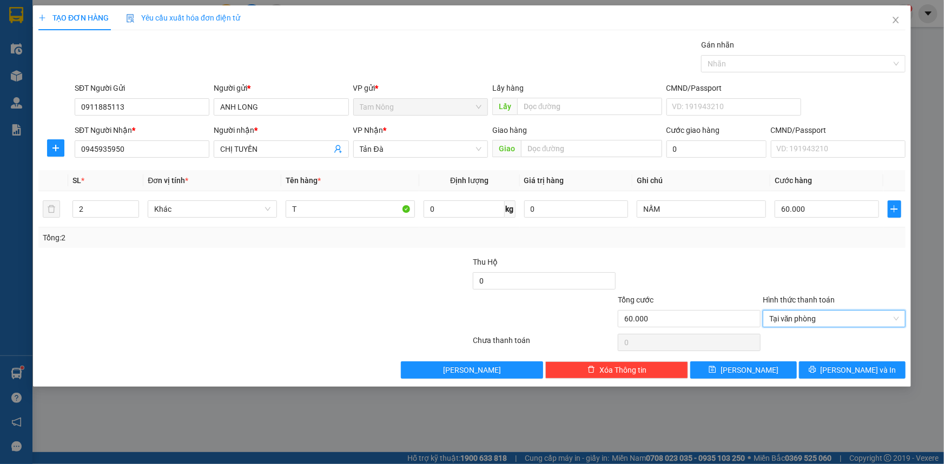
click at [852, 254] on div "Transit Pickup Surcharge Ids Transit Deliver Surcharge Ids Transit Deliver Surc…" at bounding box center [471, 209] width 867 height 340
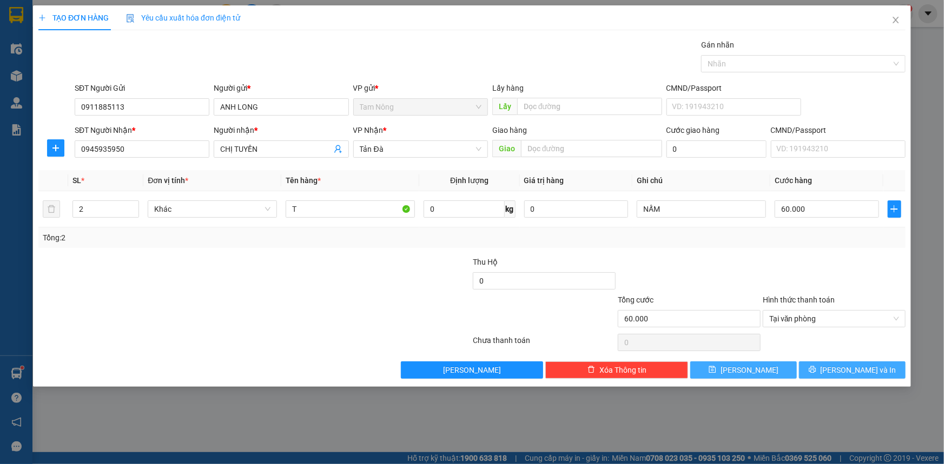
drag, startPoint x: 827, startPoint y: 371, endPoint x: 765, endPoint y: 368, distance: 62.3
click at [765, 368] on div "Lưu nháp Xóa Thông tin [PERSON_NAME] và In" at bounding box center [471, 370] width 869 height 17
click at [765, 368] on button "[PERSON_NAME]" at bounding box center [743, 370] width 107 height 17
type input "1"
type input "0"
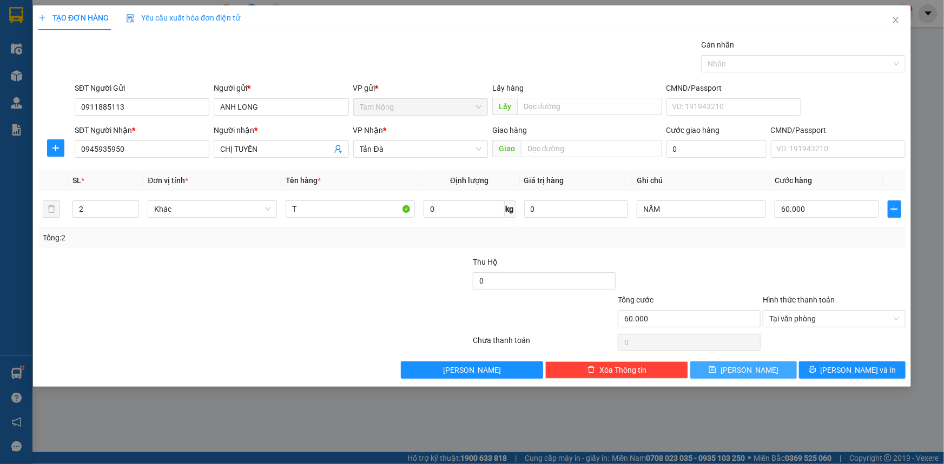
type input "0"
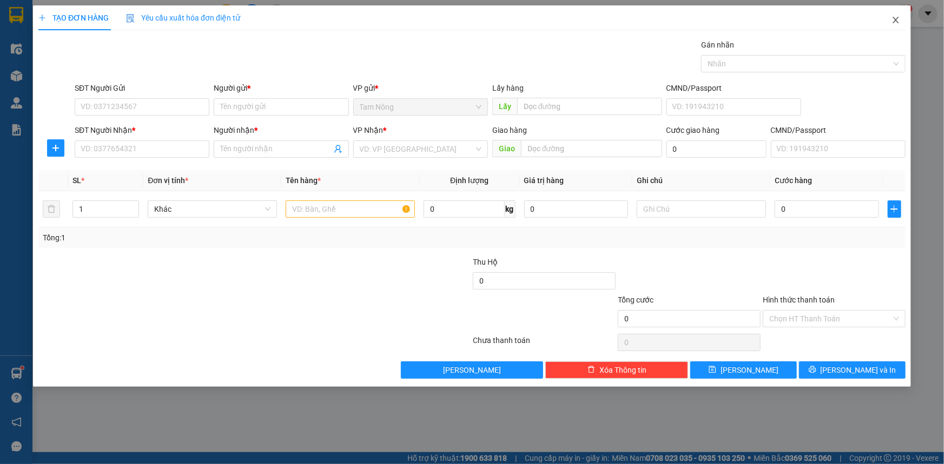
click at [893, 19] on icon "close" at bounding box center [895, 20] width 9 height 9
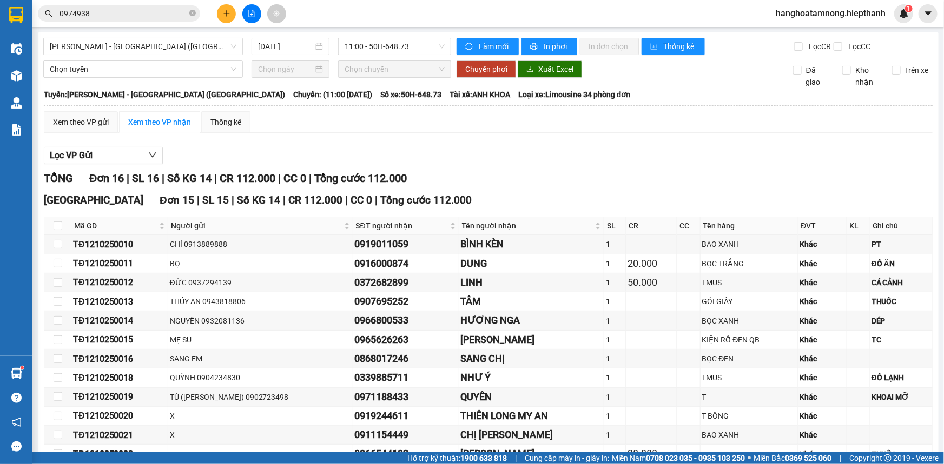
click at [400, 142] on div "Lọc VP Gửi TỔNG Đơn 16 | SL 16 | Số KG 14 | CR 112.000 | CC 0 | Tổng cước 112.…" at bounding box center [488, 402] width 888 height 520
click at [363, 56] on div "[GEOGRAPHIC_DATA] - [GEOGRAPHIC_DATA] (Giường) [DATE] 11:00 - 50H-648.73 Làm mớ…" at bounding box center [488, 352] width 900 height 640
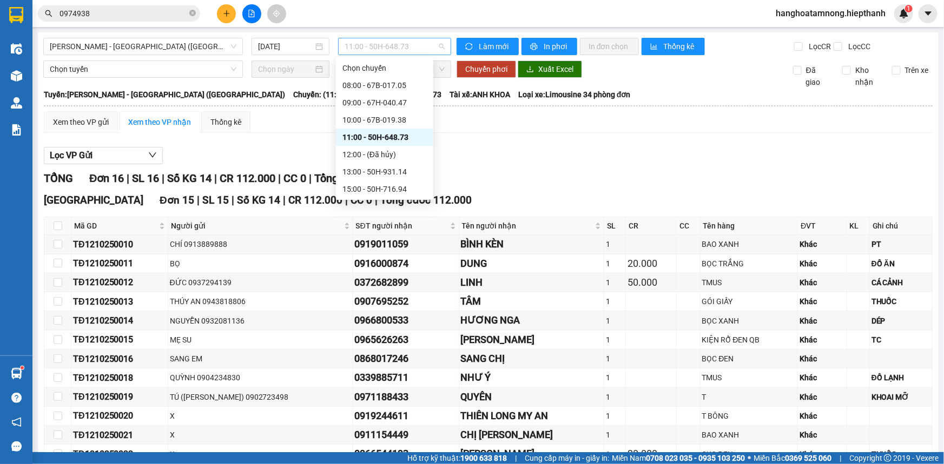
click at [363, 52] on span "11:00 - 50H-648.73" at bounding box center [394, 46] width 100 height 16
click at [362, 122] on div "10:00 - 67B-019.38" at bounding box center [384, 120] width 84 height 12
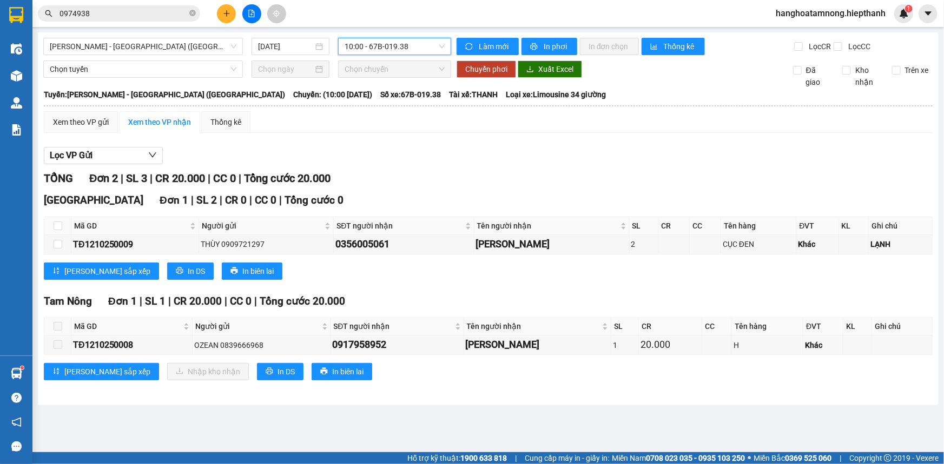
click at [386, 38] on div "10:00 - 67B-019.38" at bounding box center [394, 46] width 113 height 17
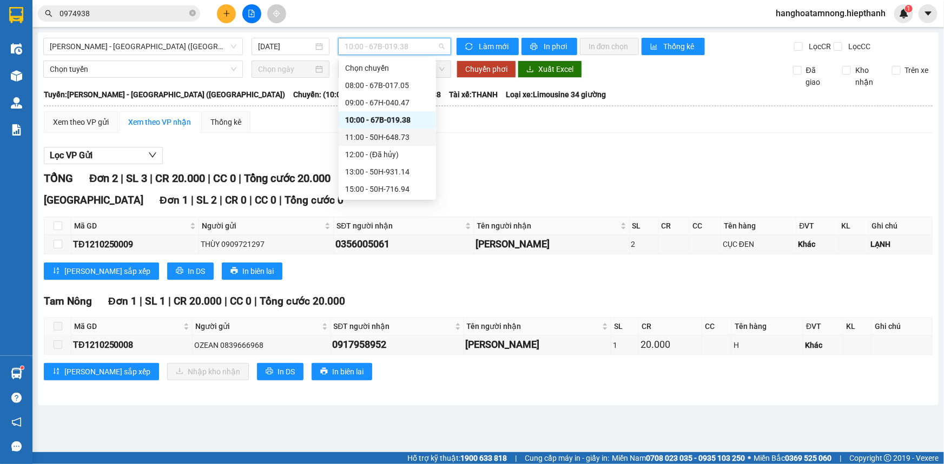
click at [375, 135] on div "11:00 - 50H-648.73" at bounding box center [387, 137] width 84 height 12
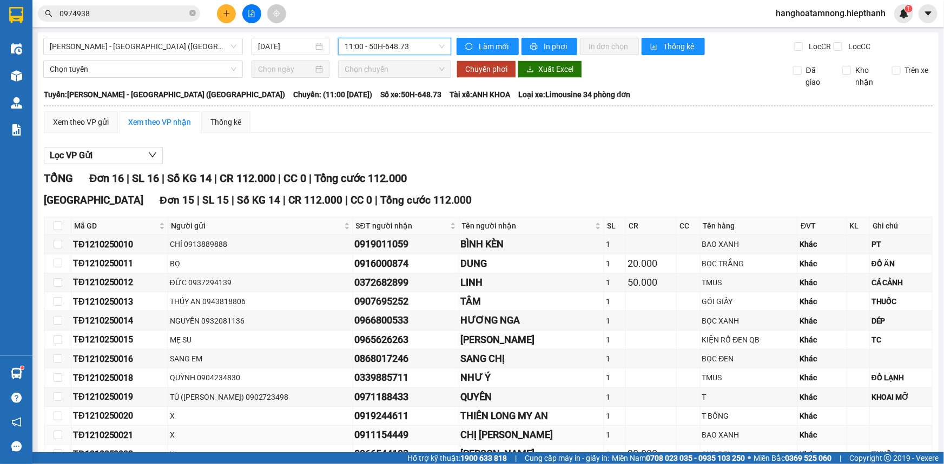
scroll to position [223, 0]
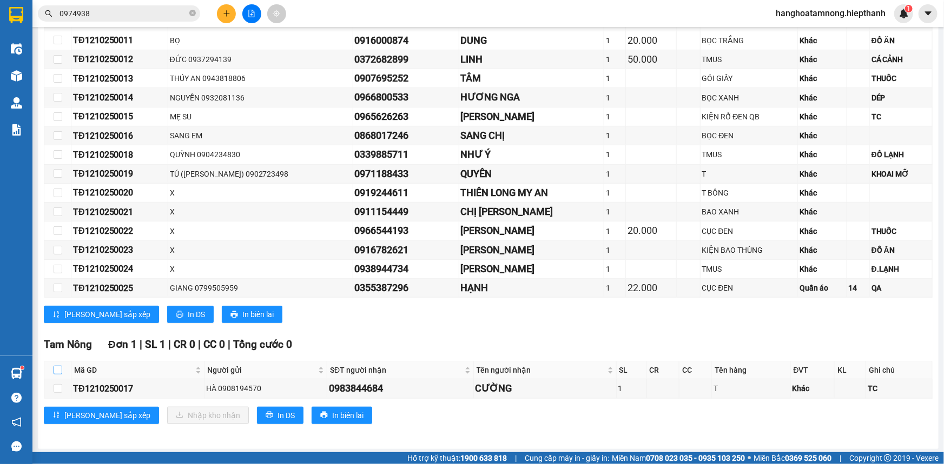
drag, startPoint x: 58, startPoint y: 368, endPoint x: 108, endPoint y: 400, distance: 59.4
click at [58, 368] on input "checkbox" at bounding box center [58, 370] width 9 height 9
checkbox input "true"
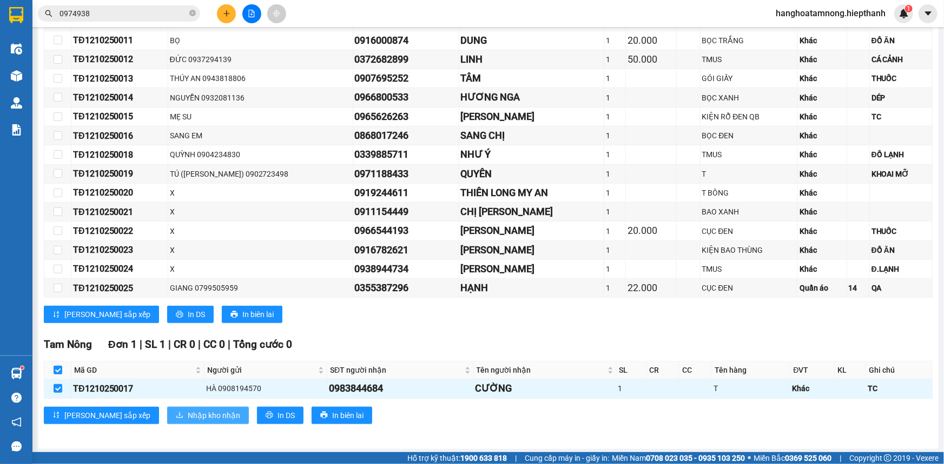
click at [167, 408] on button "Nhập kho nhận" at bounding box center [208, 415] width 82 height 17
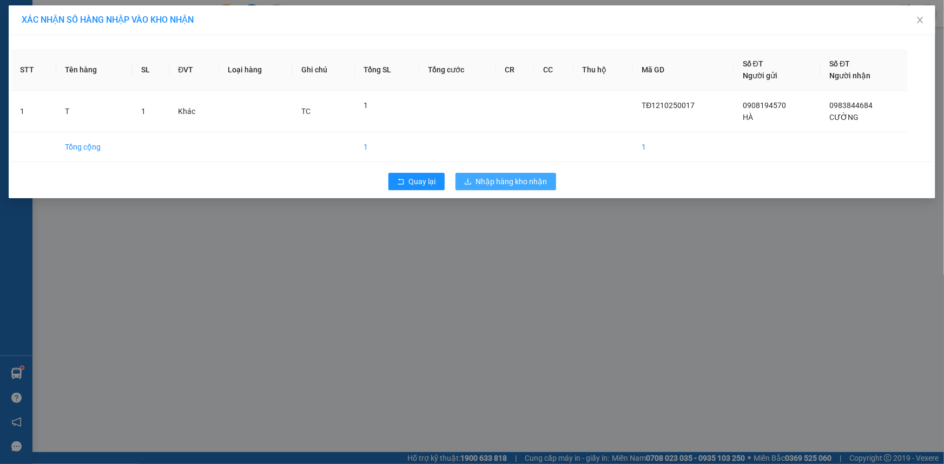
click at [502, 182] on span "Nhập hàng kho nhận" at bounding box center [511, 182] width 71 height 12
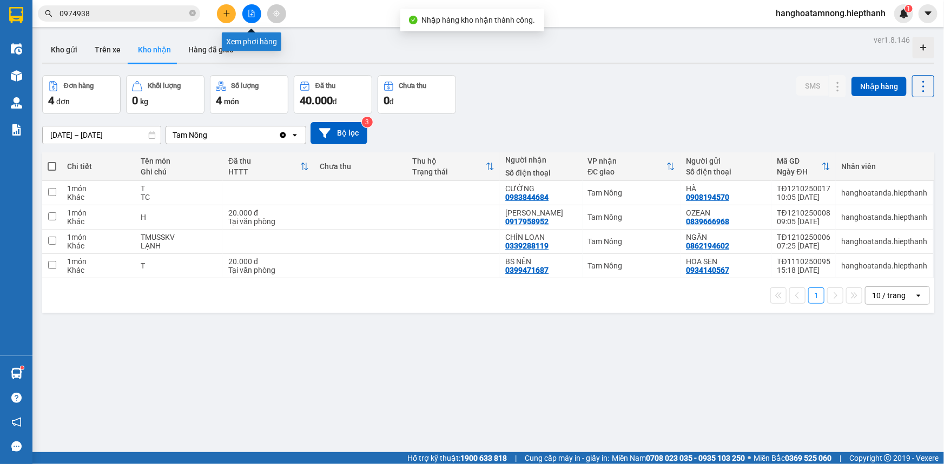
click at [251, 19] on button at bounding box center [251, 13] width 19 height 19
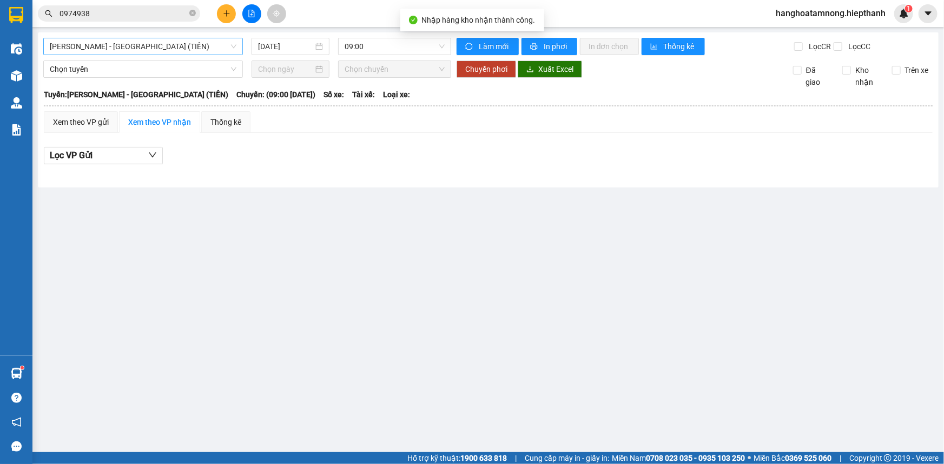
click at [228, 42] on span "[PERSON_NAME] - [GEOGRAPHIC_DATA] (TIỀN)" at bounding box center [143, 46] width 187 height 16
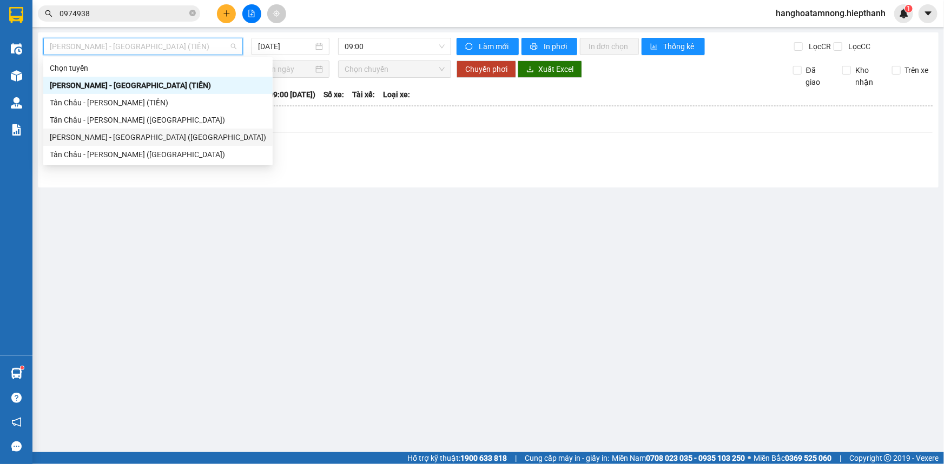
click at [149, 140] on div "[PERSON_NAME] - [GEOGRAPHIC_DATA] ([GEOGRAPHIC_DATA])" at bounding box center [158, 137] width 216 height 12
type input "[DATE]"
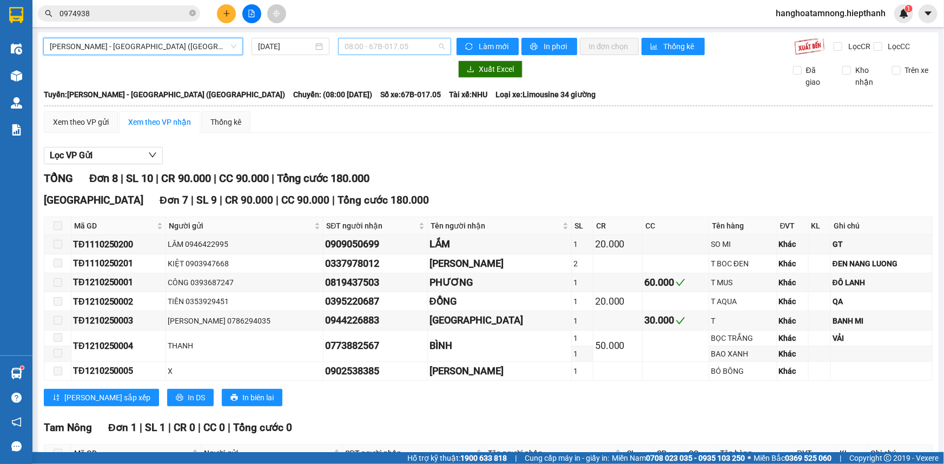
click at [356, 49] on span "08:00 - 67B-017.05" at bounding box center [394, 46] width 100 height 16
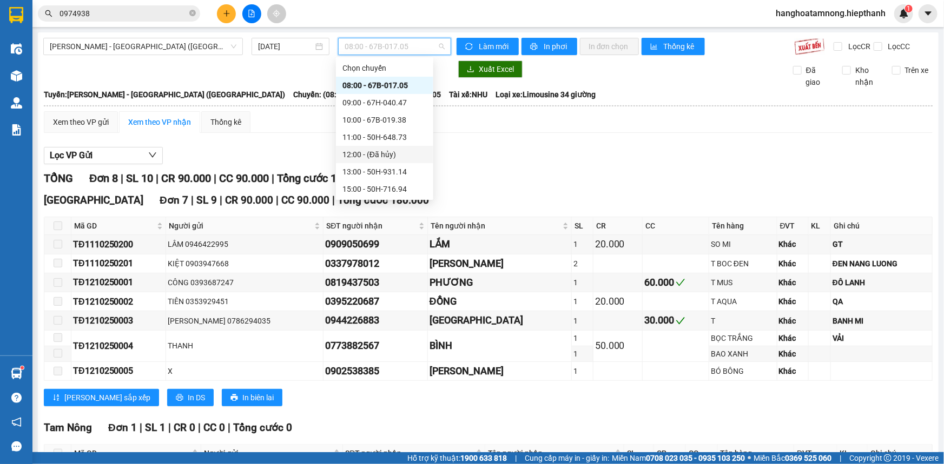
click at [374, 154] on div "12:00 - (Đã hủy)" at bounding box center [384, 155] width 84 height 12
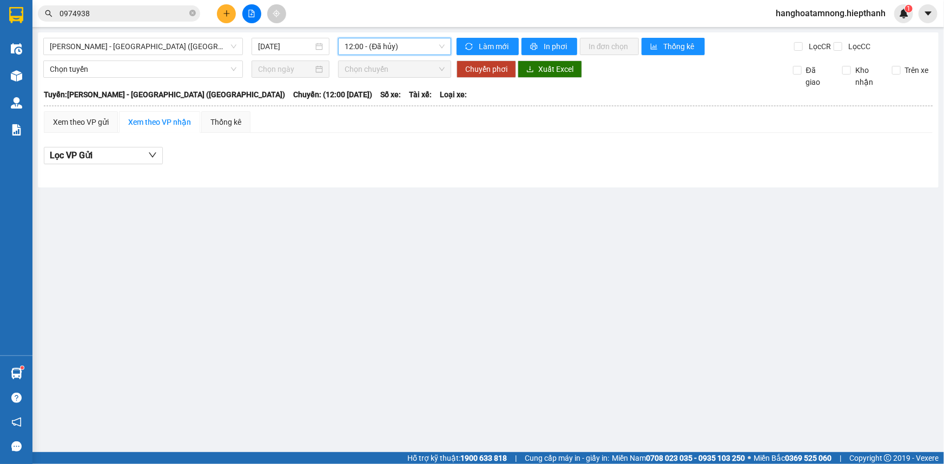
click at [393, 52] on span "12:00 - (Đã hủy)" at bounding box center [394, 46] width 100 height 16
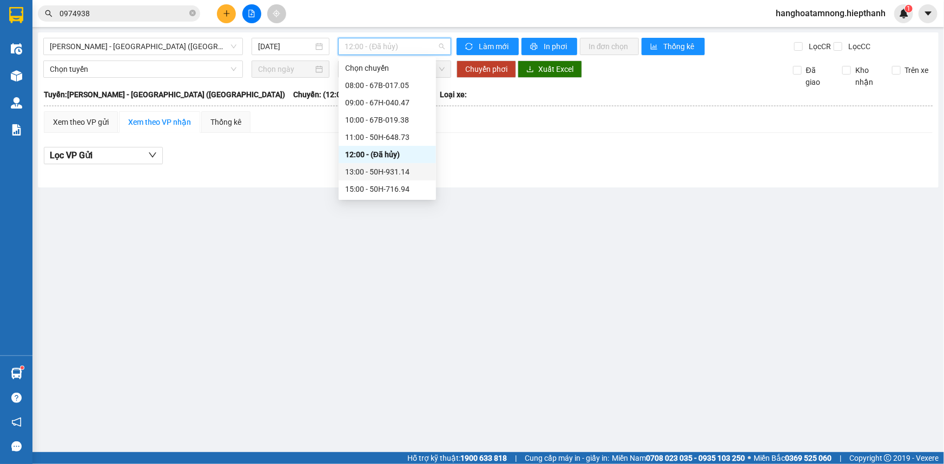
click at [381, 172] on div "13:00 - 50H-931.14" at bounding box center [387, 172] width 84 height 12
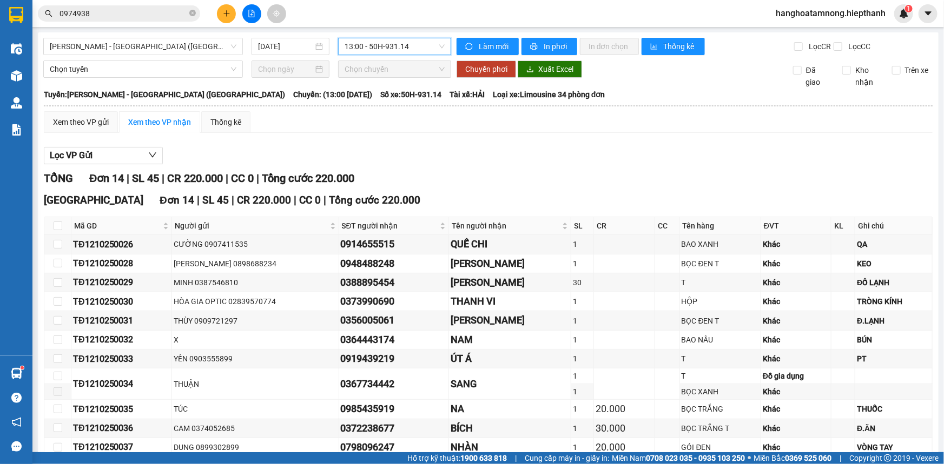
click at [397, 44] on span "13:00 - 50H-931.14" at bounding box center [394, 46] width 100 height 16
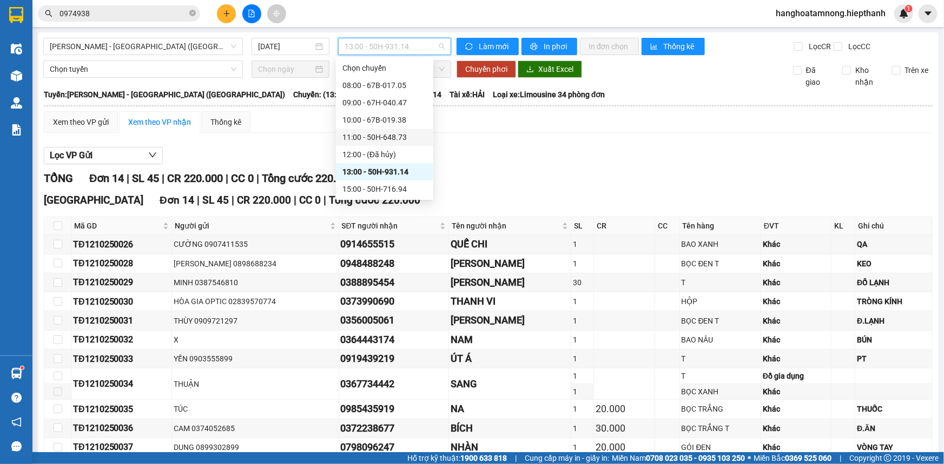
click at [382, 123] on div "10:00 - 67B-019.38" at bounding box center [384, 120] width 84 height 12
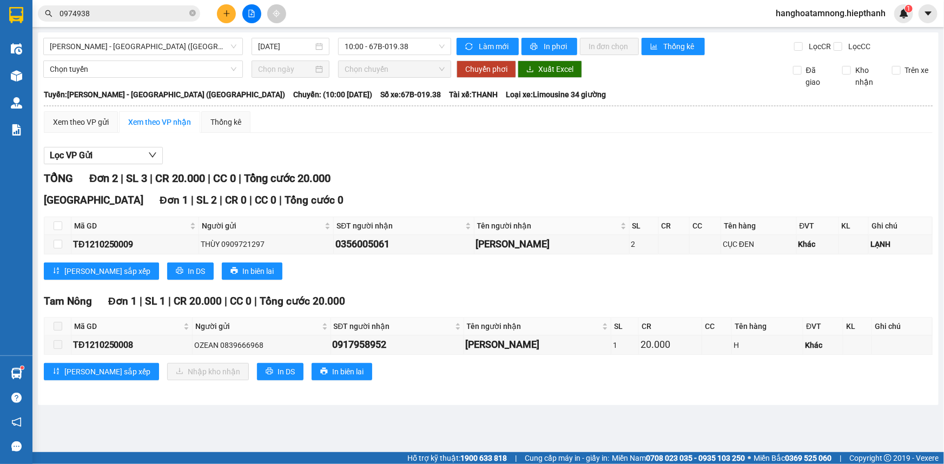
drag, startPoint x: 407, startPoint y: 57, endPoint x: 406, endPoint y: 50, distance: 7.1
click at [407, 57] on div "[GEOGRAPHIC_DATA] - [GEOGRAPHIC_DATA] (Giường) [DATE] 10:00 - 67B-019.38 Làm mớ…" at bounding box center [488, 218] width 900 height 373
click at [406, 50] on span "10:00 - 67B-019.38" at bounding box center [394, 46] width 100 height 16
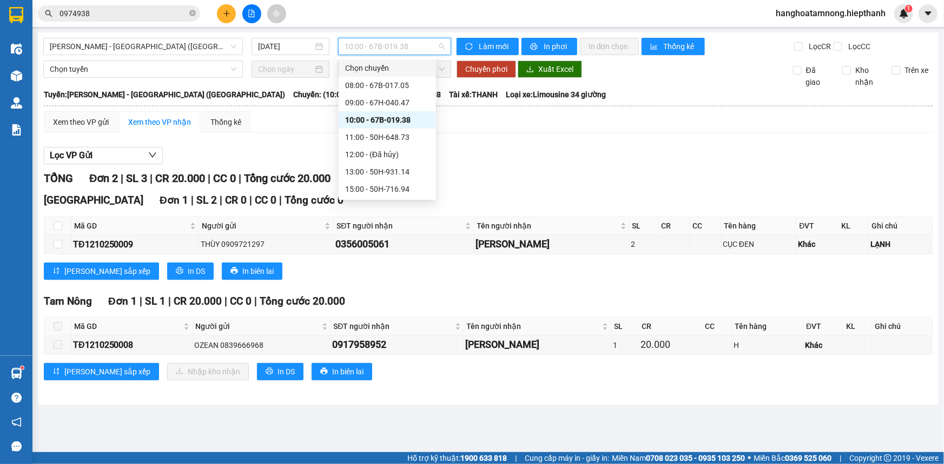
click at [169, 13] on input "0974938" at bounding box center [123, 14] width 128 height 12
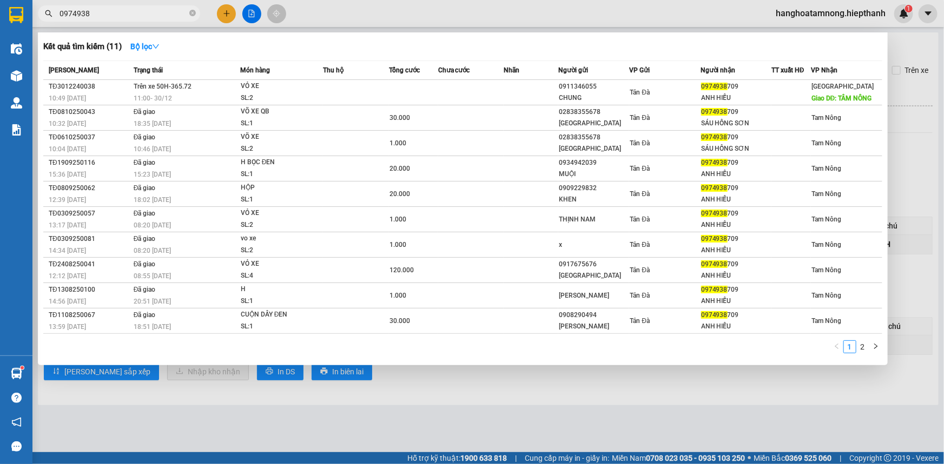
click at [169, 13] on input "0974938" at bounding box center [123, 14] width 128 height 12
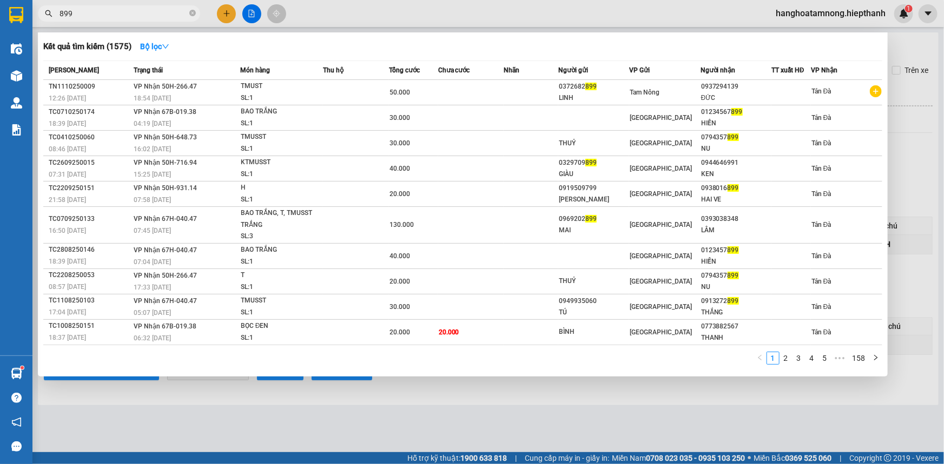
click at [148, 17] on input "899" at bounding box center [123, 14] width 128 height 12
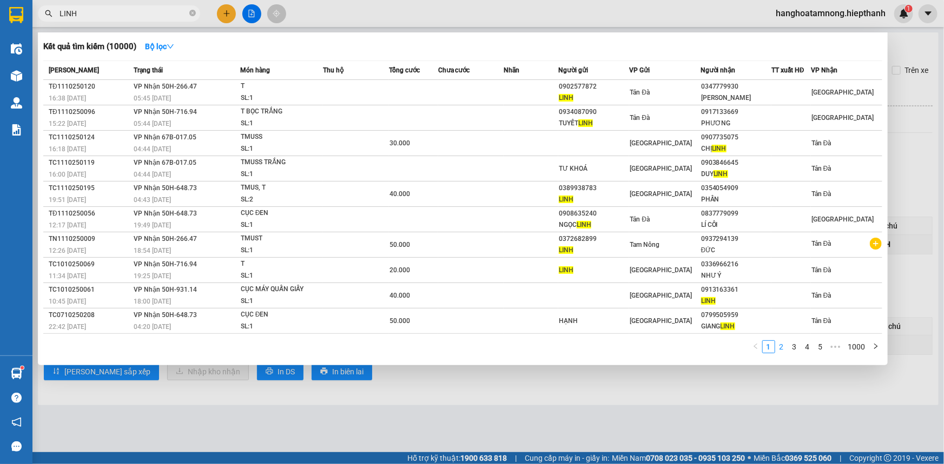
click at [782, 349] on link "2" at bounding box center [781, 347] width 12 height 12
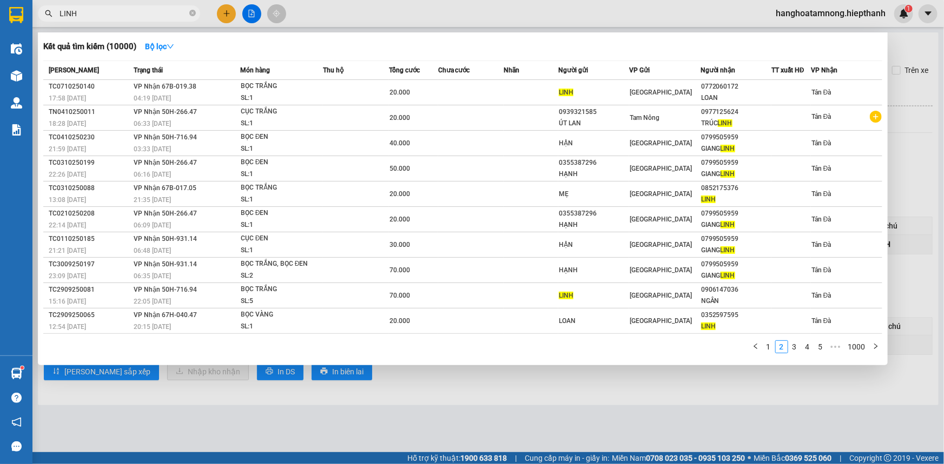
click at [158, 12] on input "LINH" at bounding box center [123, 14] width 128 height 12
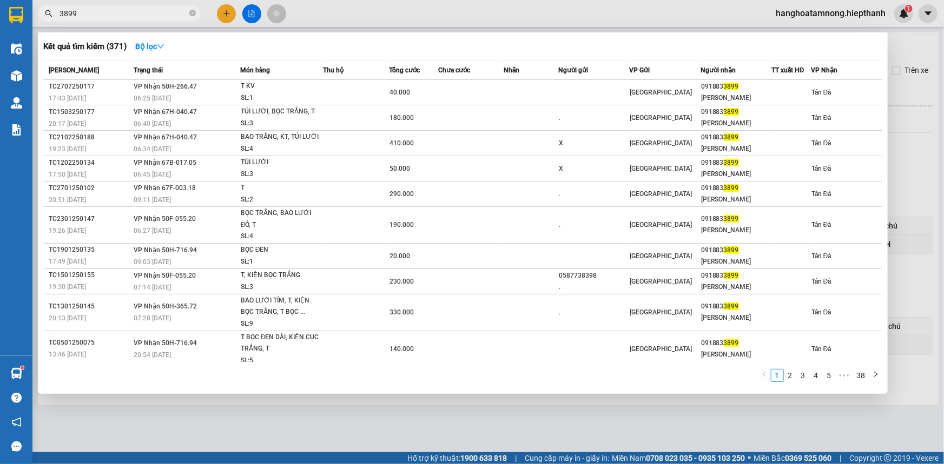
type input "3899"
click at [431, 416] on div at bounding box center [472, 232] width 944 height 464
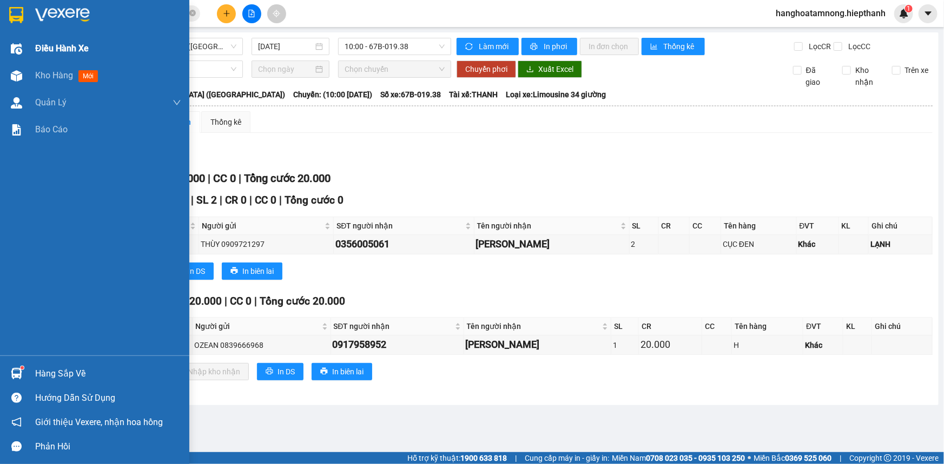
click at [28, 50] on div "Điều hành xe" at bounding box center [94, 48] width 189 height 27
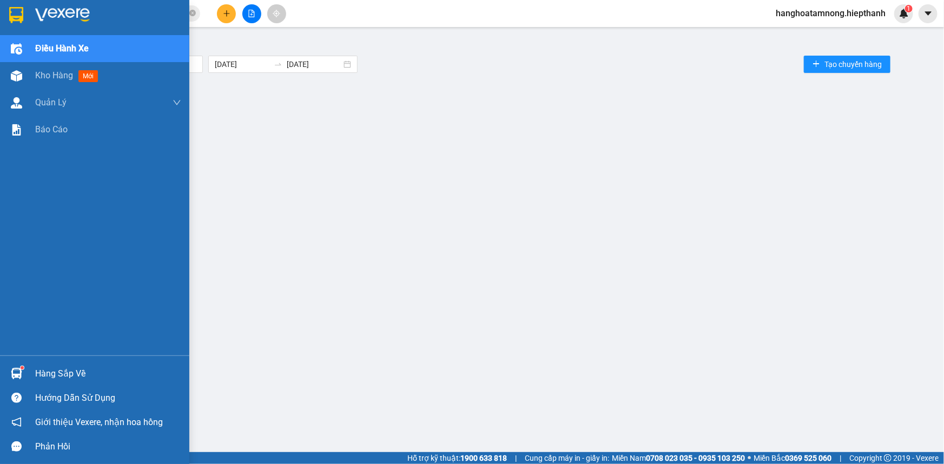
click at [32, 17] on div at bounding box center [94, 17] width 189 height 35
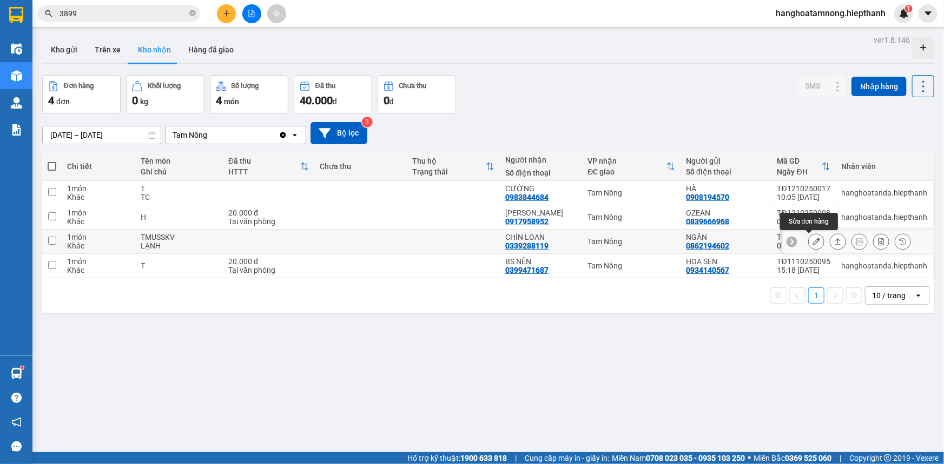
click at [812, 241] on icon at bounding box center [816, 242] width 8 height 8
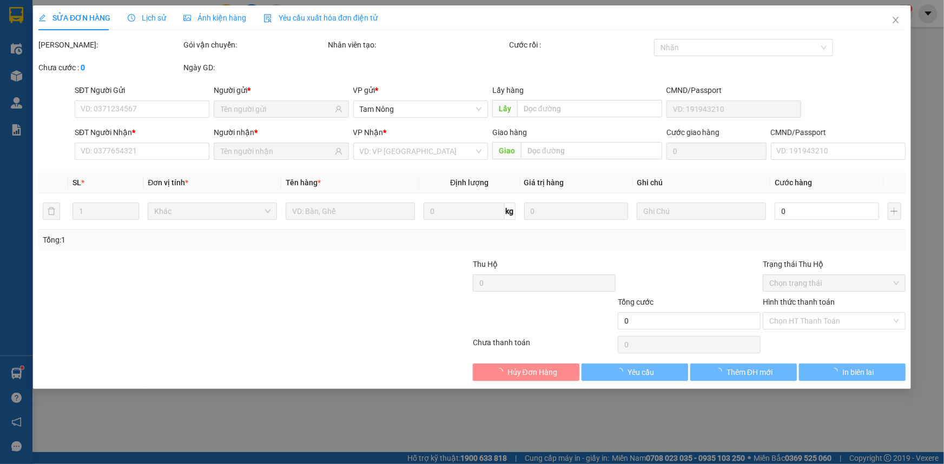
type input "0862194602"
type input "NGÂN"
type input "0339288119"
type input "CHÍN LOAN"
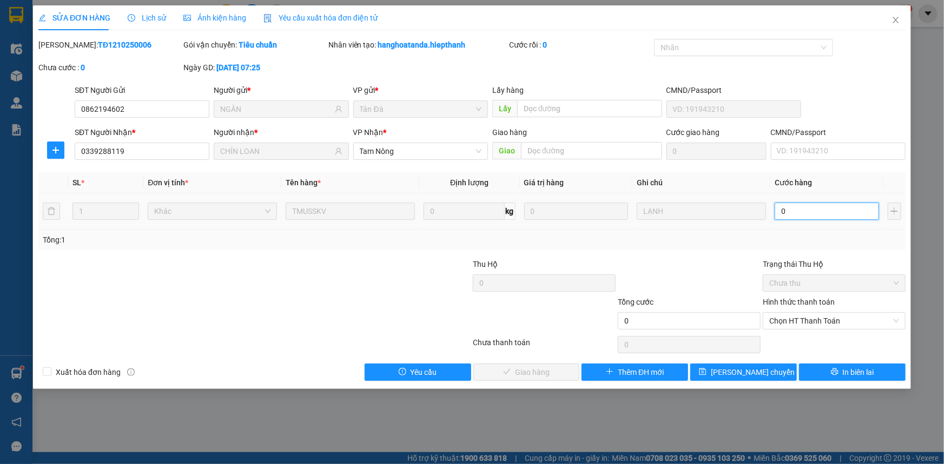
click at [797, 211] on input "0" at bounding box center [826, 211] width 104 height 17
type input "3"
type input "30"
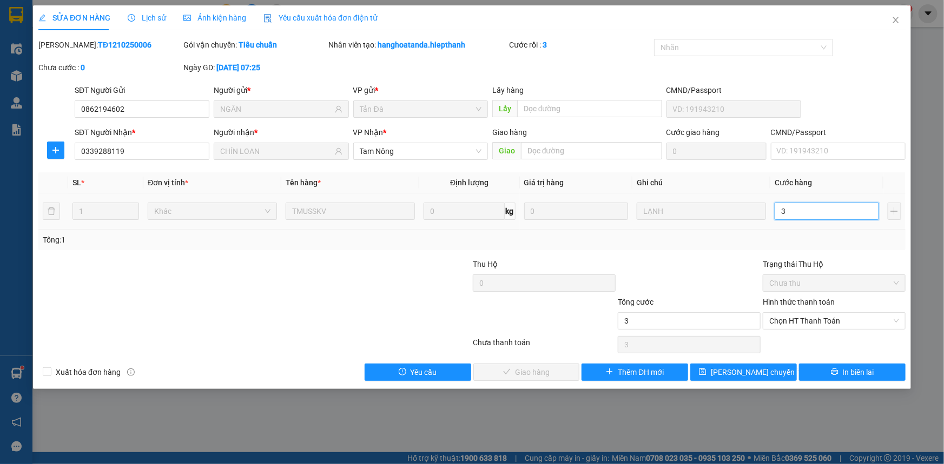
type input "30"
click at [795, 319] on span "Chọn HT Thanh Toán" at bounding box center [834, 321] width 130 height 16
type input "30"
type input "30.000"
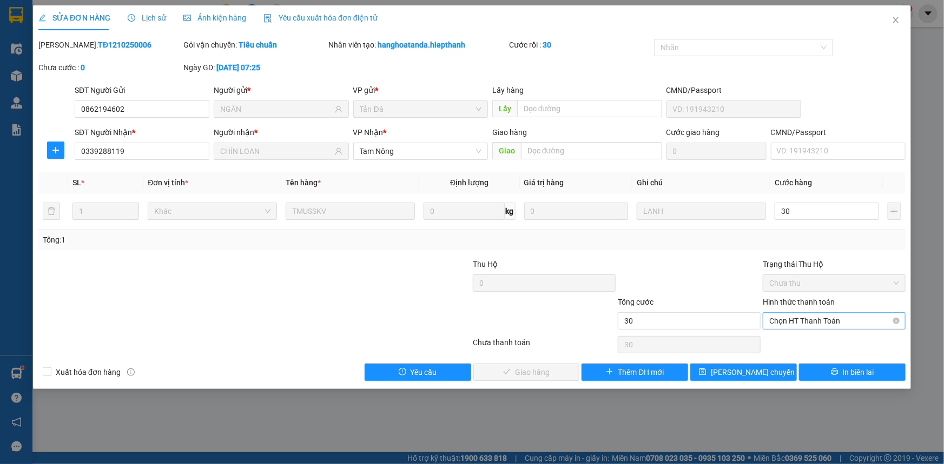
type input "30.000"
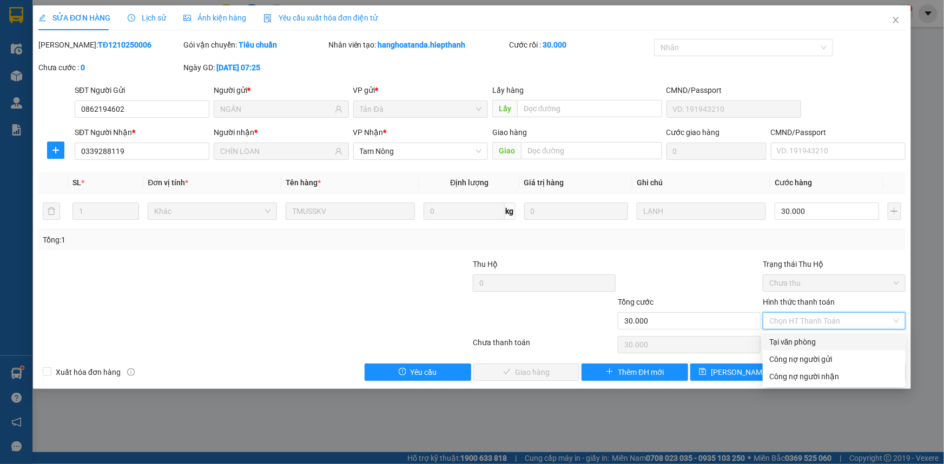
click at [791, 337] on div "Tại văn phòng" at bounding box center [834, 342] width 130 height 12
type input "0"
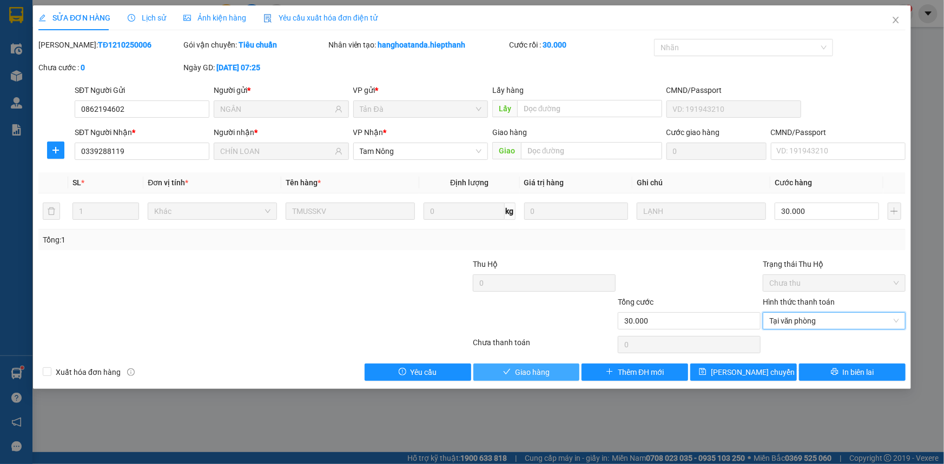
click at [522, 376] on span "Giao hàng" at bounding box center [532, 373] width 35 height 12
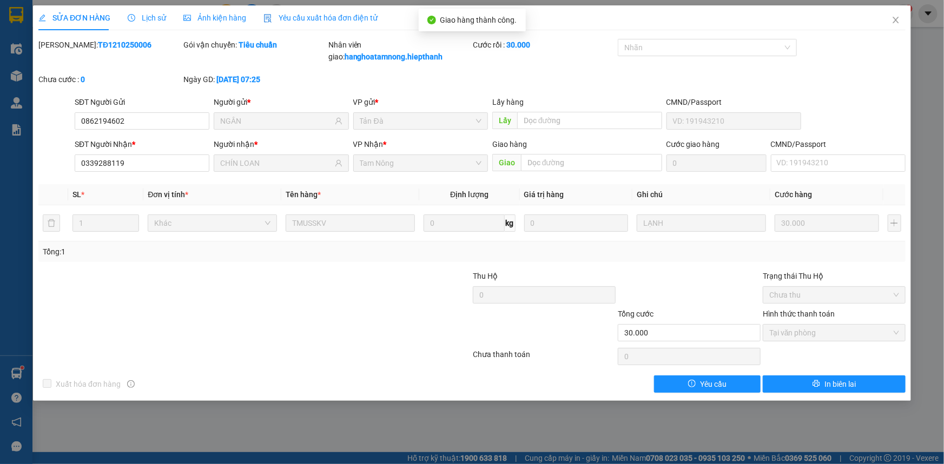
click at [601, 445] on div "SỬA ĐƠN HÀNG Lịch sử Ảnh kiện hàng Yêu cầu xuất hóa đơn điện tử Total Paid Fee …" at bounding box center [472, 232] width 944 height 464
click at [892, 21] on icon "close" at bounding box center [895, 20] width 9 height 9
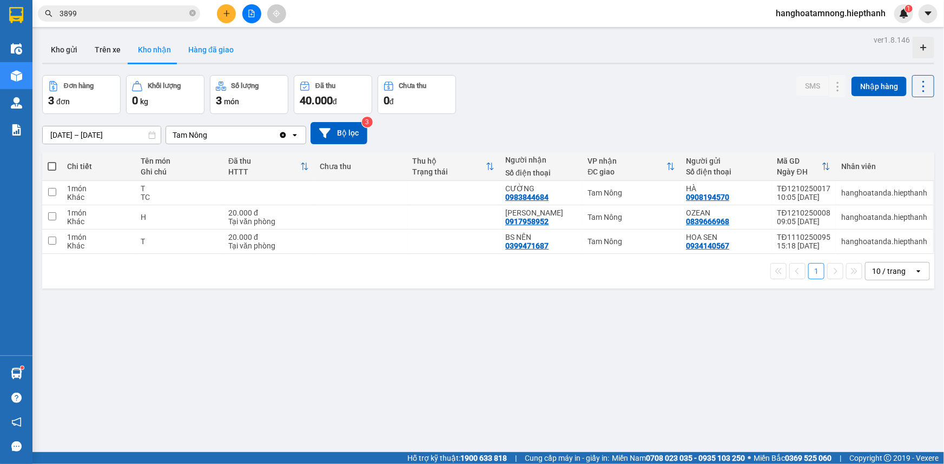
click at [200, 51] on button "Hàng đã giao" at bounding box center [211, 50] width 63 height 26
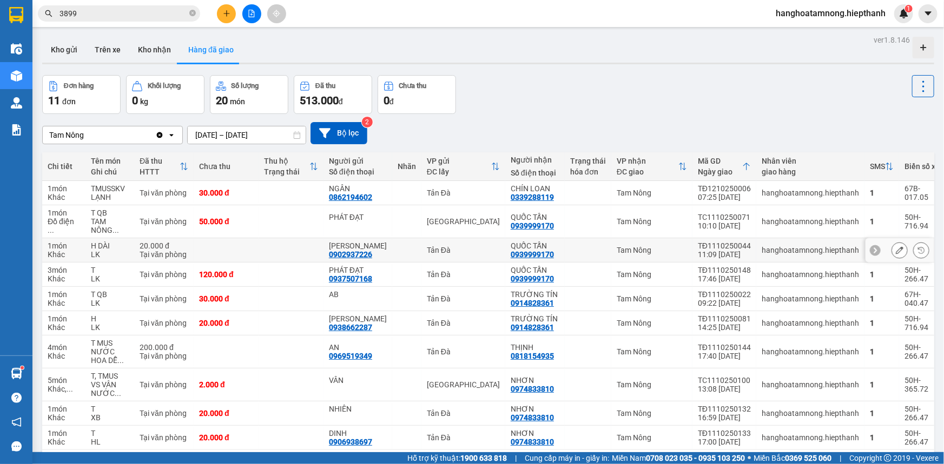
scroll to position [62, 0]
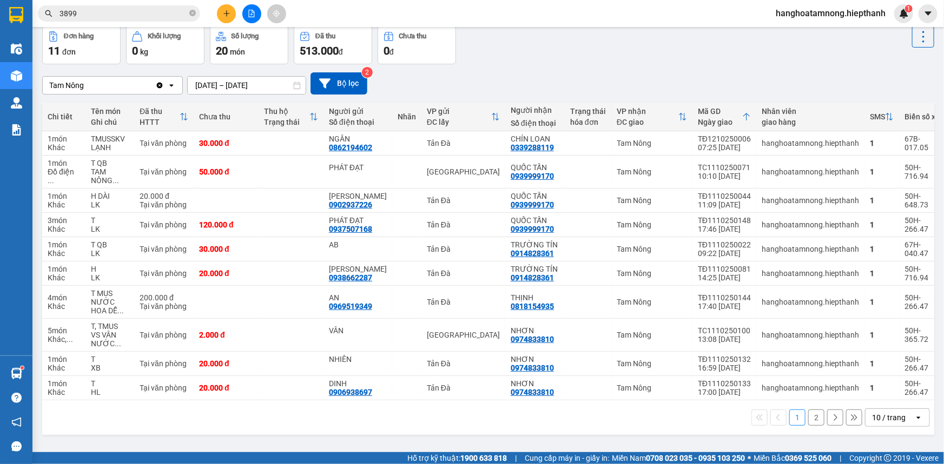
click at [808, 426] on button "2" at bounding box center [816, 418] width 16 height 16
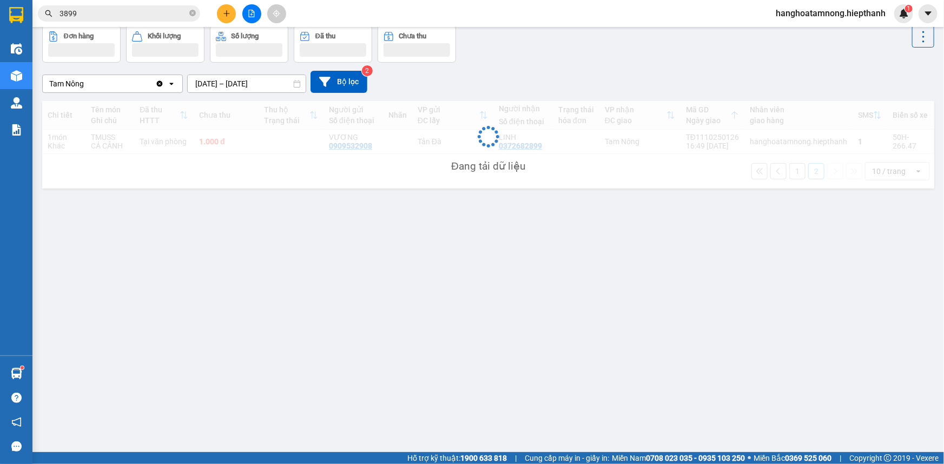
scroll to position [49, 0]
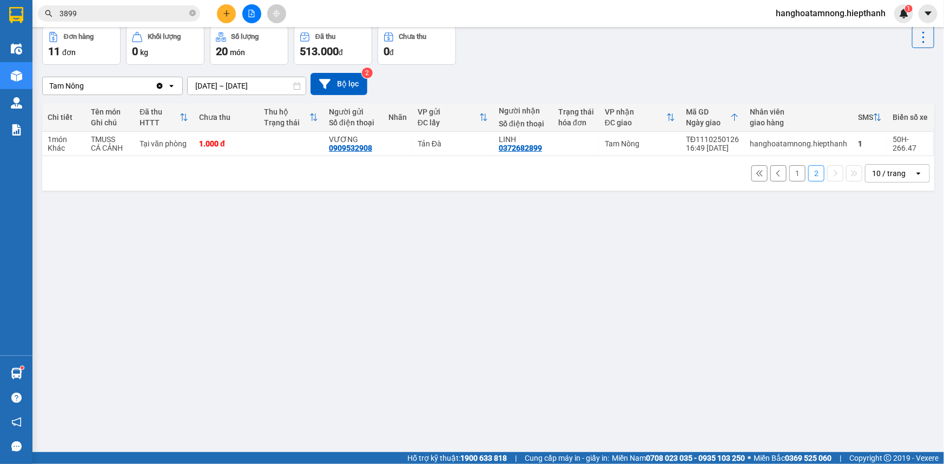
click at [99, 14] on input "3899" at bounding box center [123, 14] width 128 height 12
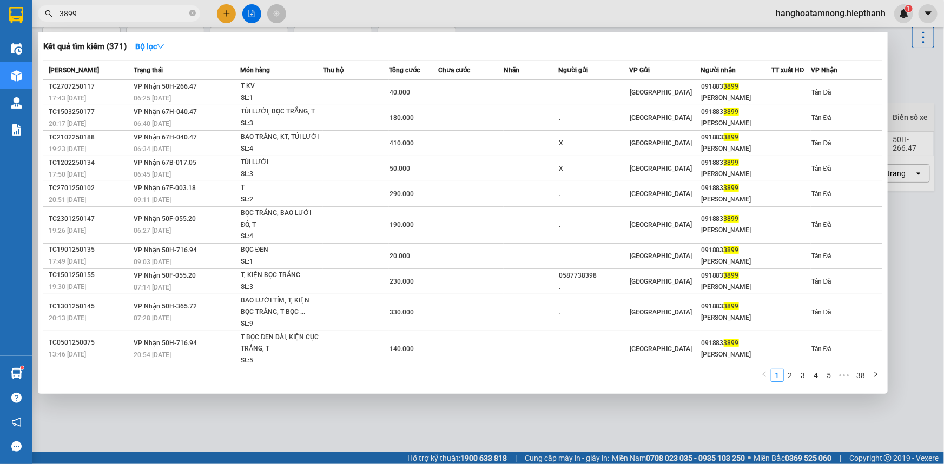
click at [99, 14] on input "3899" at bounding box center [123, 14] width 128 height 12
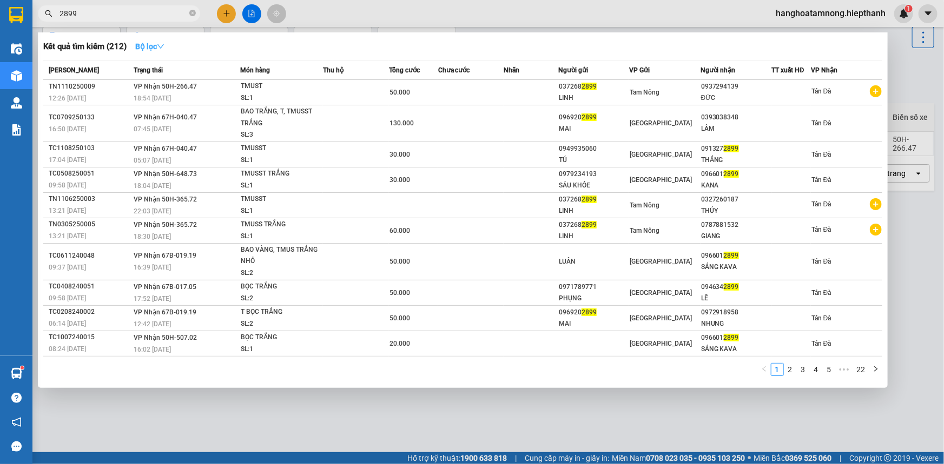
type input "2899"
click at [147, 44] on strong "Bộ lọc" at bounding box center [149, 46] width 29 height 9
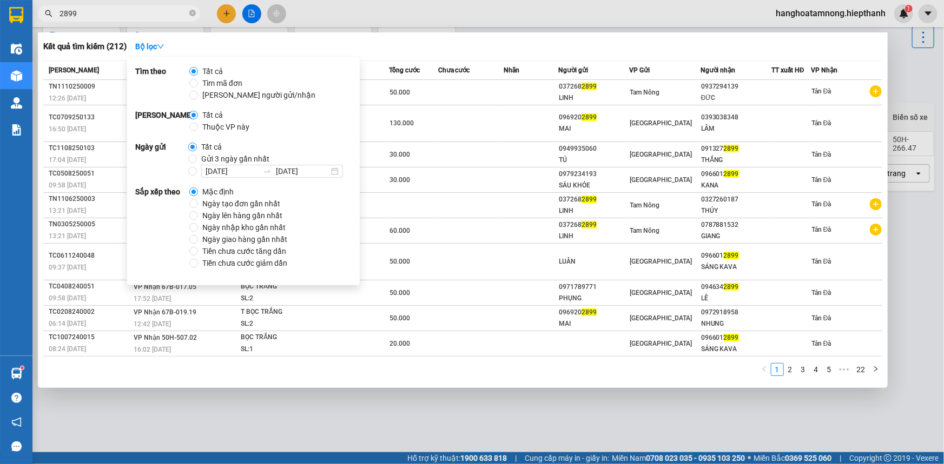
click at [224, 162] on span "Gửi 3 ngày gần nhất" at bounding box center [235, 159] width 77 height 12
click at [197, 162] on input "Gửi 3 ngày gần nhất" at bounding box center [192, 159] width 9 height 9
radio input "true"
radio input "false"
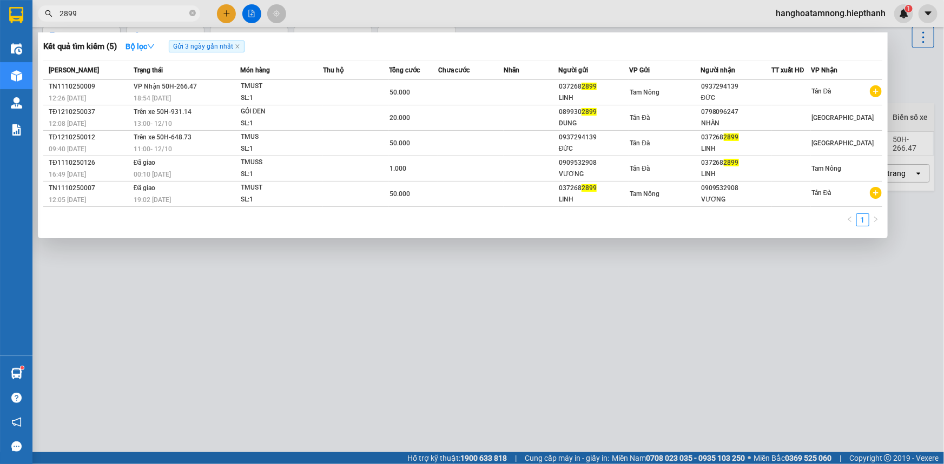
click at [390, 61] on th "Tổng cước" at bounding box center [413, 70] width 49 height 19
click at [252, 15] on div at bounding box center [472, 232] width 944 height 464
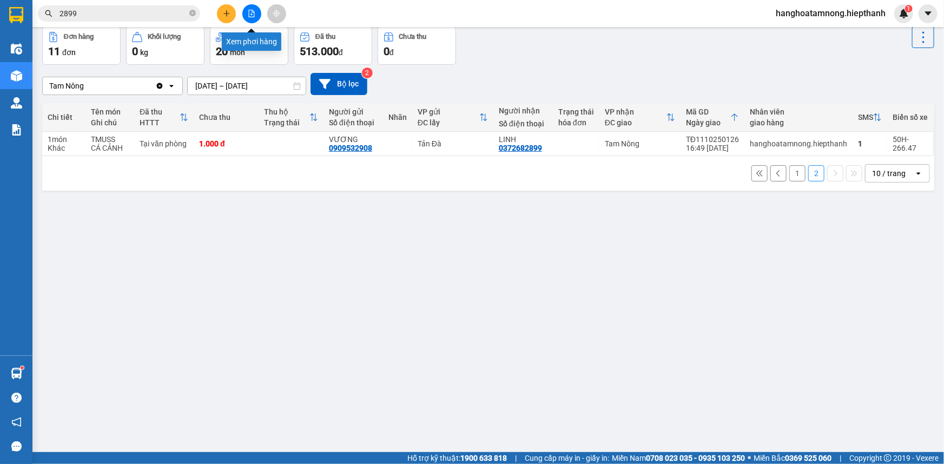
click at [252, 15] on icon "file-add" at bounding box center [252, 14] width 8 height 8
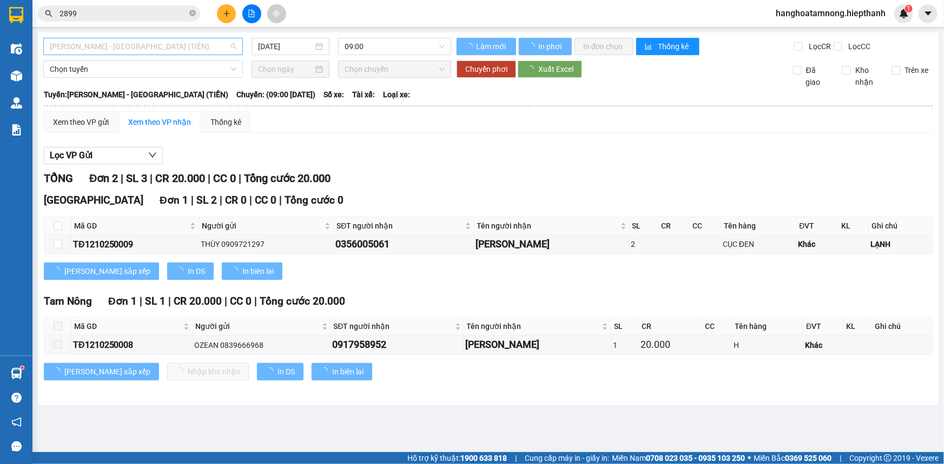
click at [170, 54] on span "[PERSON_NAME] - [GEOGRAPHIC_DATA] (TIỀN)" at bounding box center [143, 46] width 187 height 16
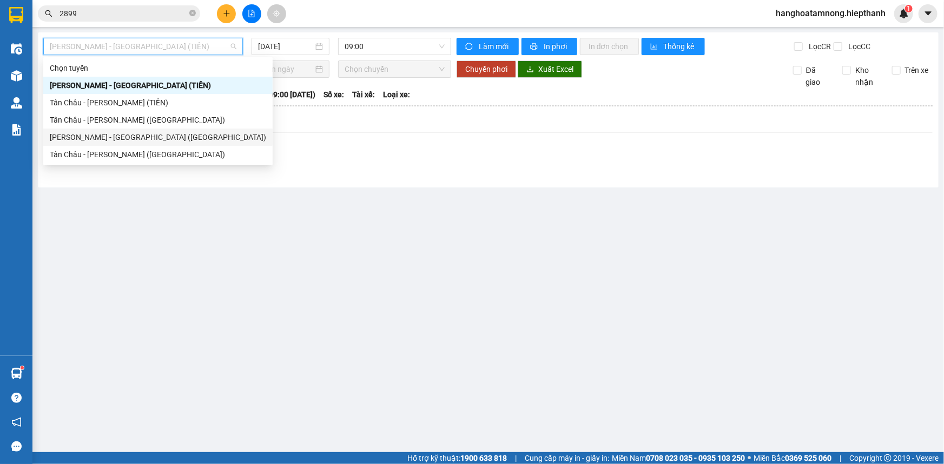
click at [117, 135] on div "[PERSON_NAME] - [GEOGRAPHIC_DATA] ([GEOGRAPHIC_DATA])" at bounding box center [158, 137] width 216 height 12
type input "[DATE]"
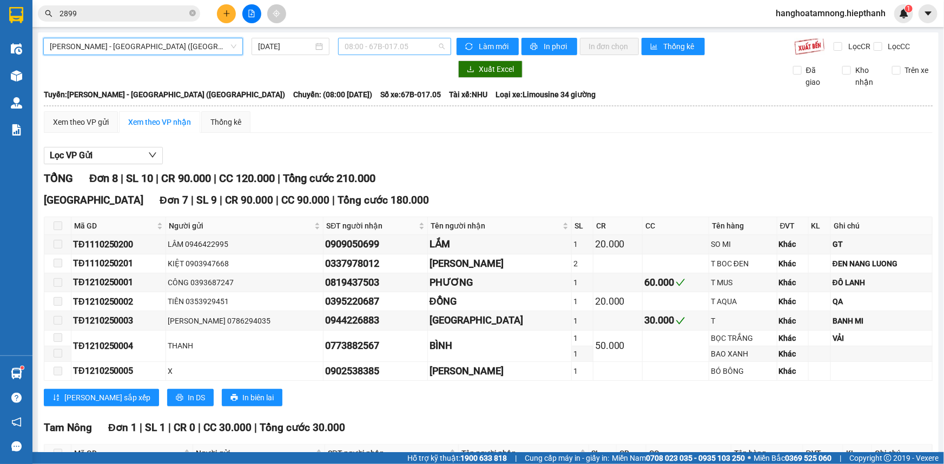
click at [431, 45] on span "08:00 - 67B-017.05" at bounding box center [394, 46] width 100 height 16
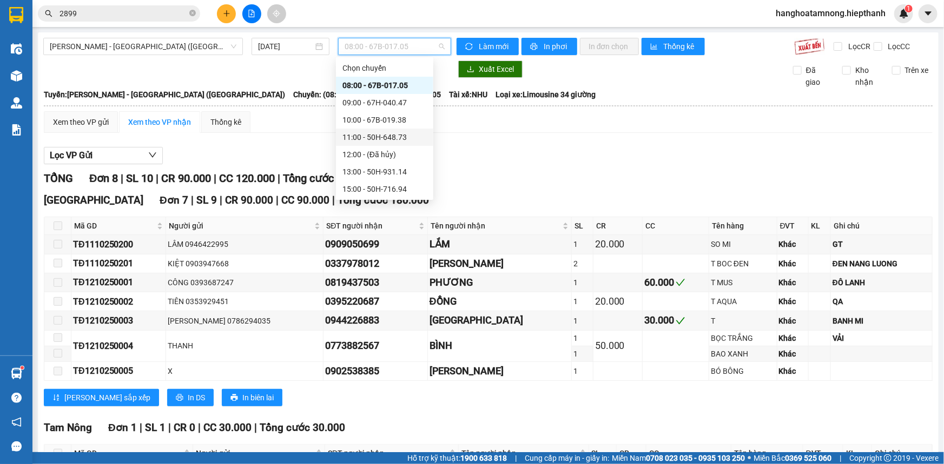
click at [374, 137] on div "11:00 - 50H-648.73" at bounding box center [384, 137] width 84 height 12
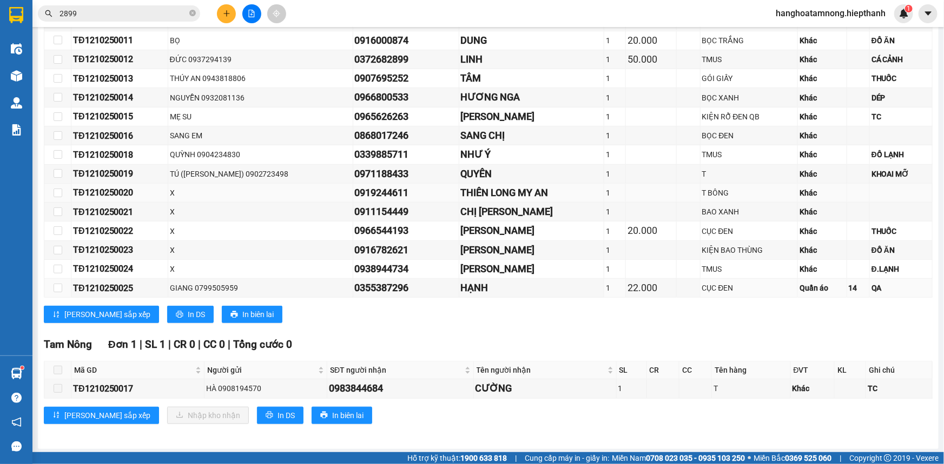
scroll to position [125, 0]
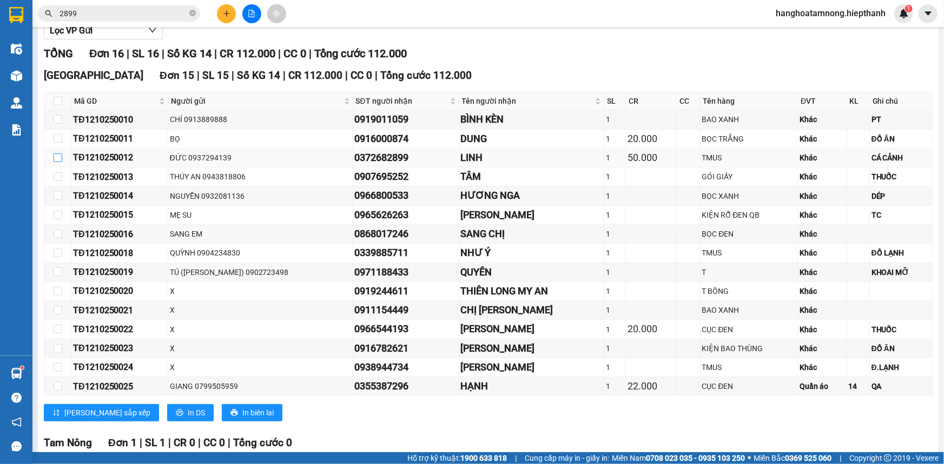
click at [59, 155] on input "checkbox" at bounding box center [58, 158] width 9 height 9
checkbox input "true"
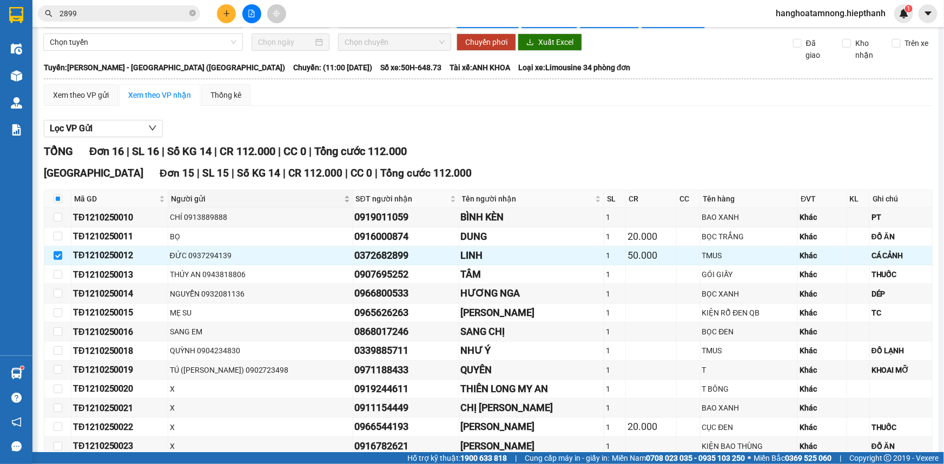
scroll to position [76, 0]
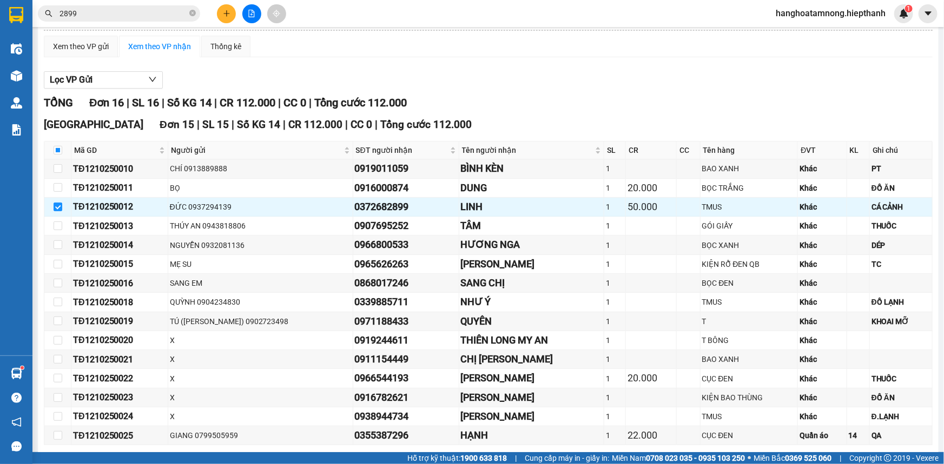
click at [307, 90] on div "Lọc VP Gửi TỔNG Đơn 16 | SL 16 | Số KG 14 | CR 112.000 | CC 0 | Tổng cước 112.…" at bounding box center [488, 326] width 888 height 520
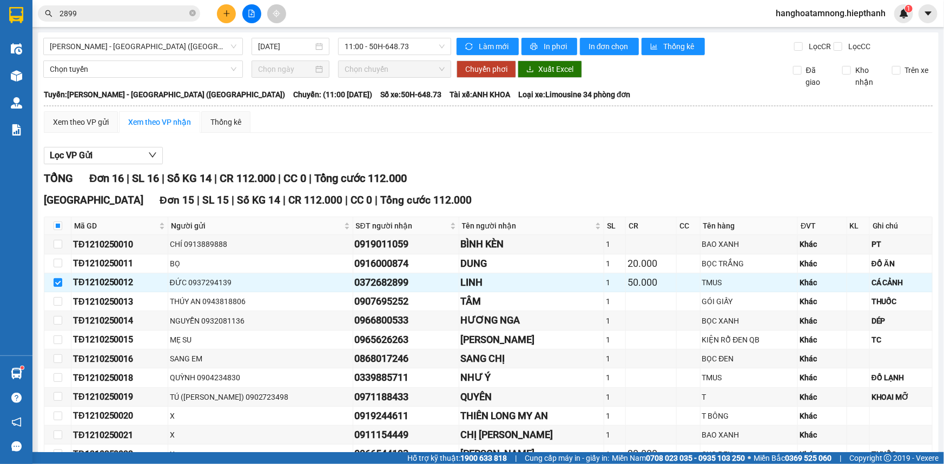
click at [303, 104] on th at bounding box center [487, 106] width 889 height 10
click at [301, 142] on div "Lọc VP Gửi TỔNG Đơn 16 | SL 16 | Số KG 14 | CR 112.000 | CC 0 | Tổng cước 112.…" at bounding box center [488, 402] width 888 height 520
click at [233, 15] on button at bounding box center [226, 13] width 19 height 19
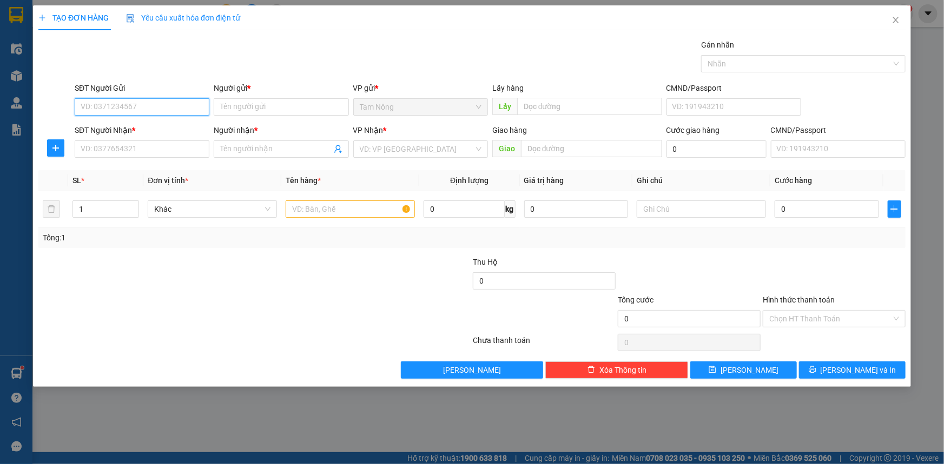
click at [190, 105] on input "SĐT Người Gửi" at bounding box center [142, 106] width 135 height 17
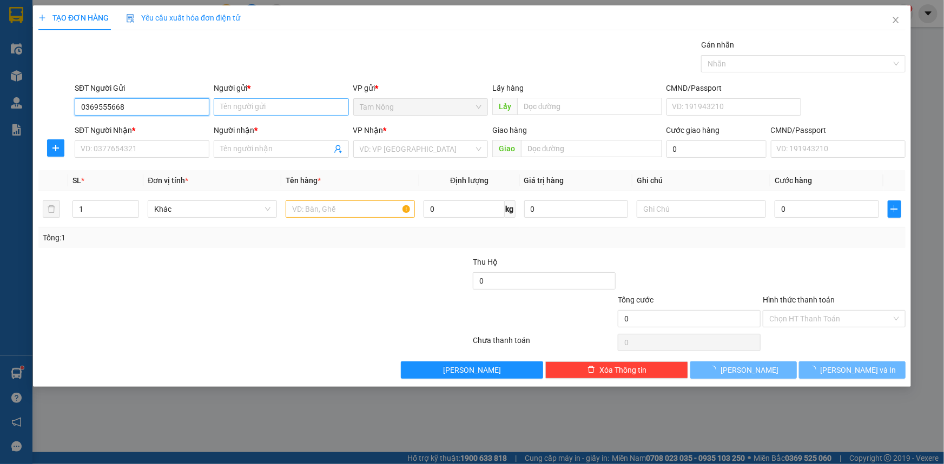
type input "0369555668"
click at [261, 109] on input "Người gửi *" at bounding box center [281, 106] width 135 height 17
type input "THẮM"
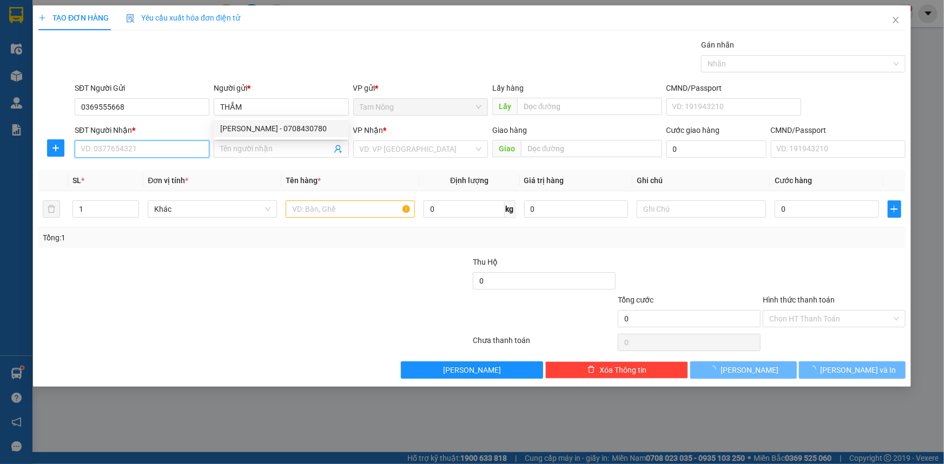
click at [167, 147] on input "SĐT Người Nhận *" at bounding box center [142, 149] width 135 height 17
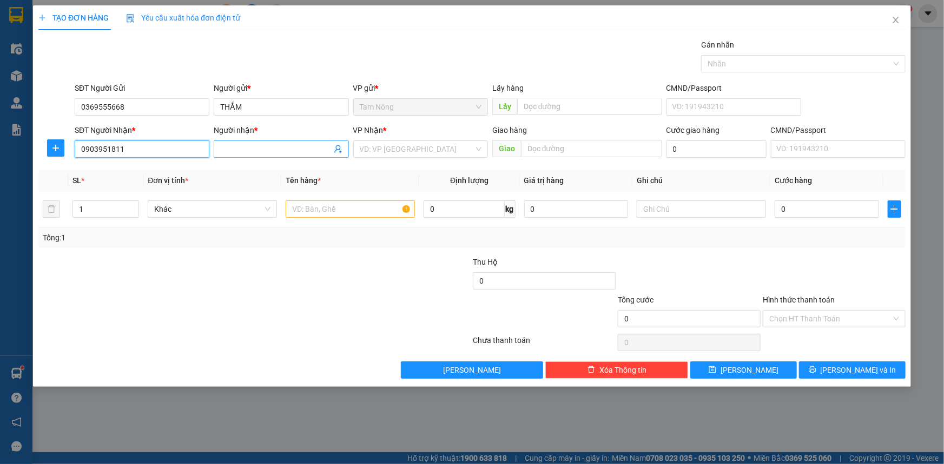
type input "0903951811"
click at [237, 154] on input "Người nhận *" at bounding box center [275, 149] width 111 height 12
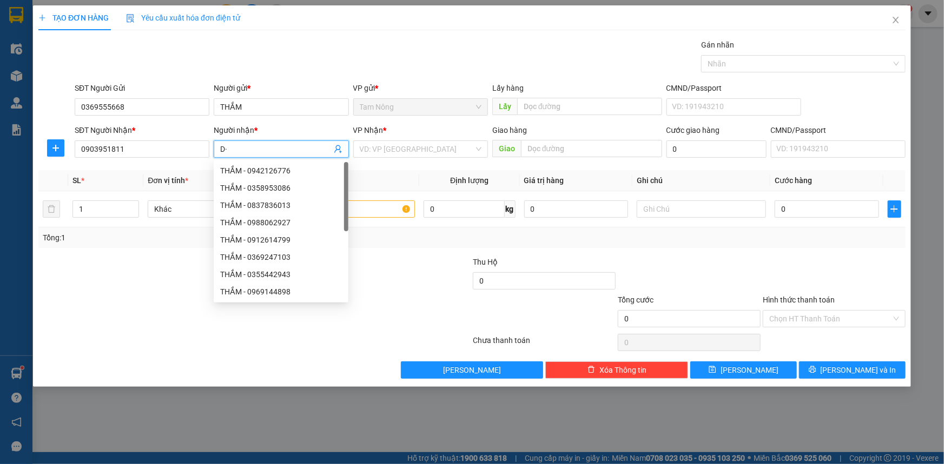
type input "D"
type input "ĐỨC TÍNH"
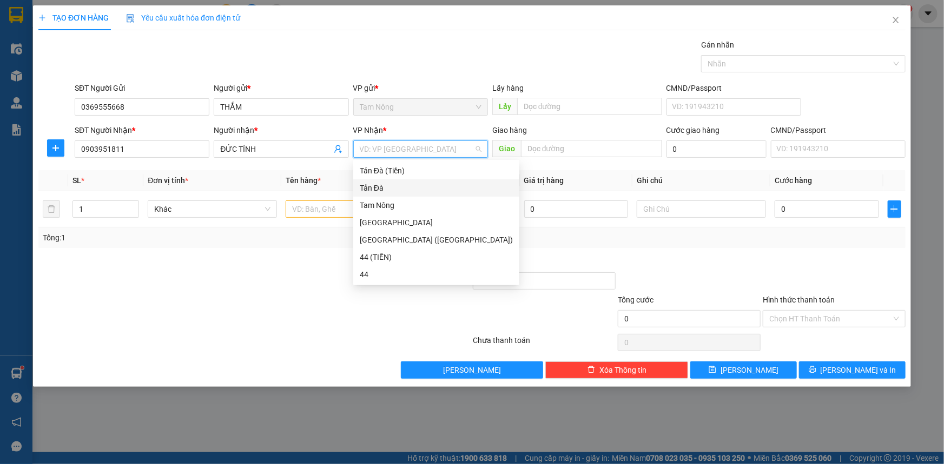
click at [439, 187] on div "Tản Đà" at bounding box center [436, 188] width 153 height 12
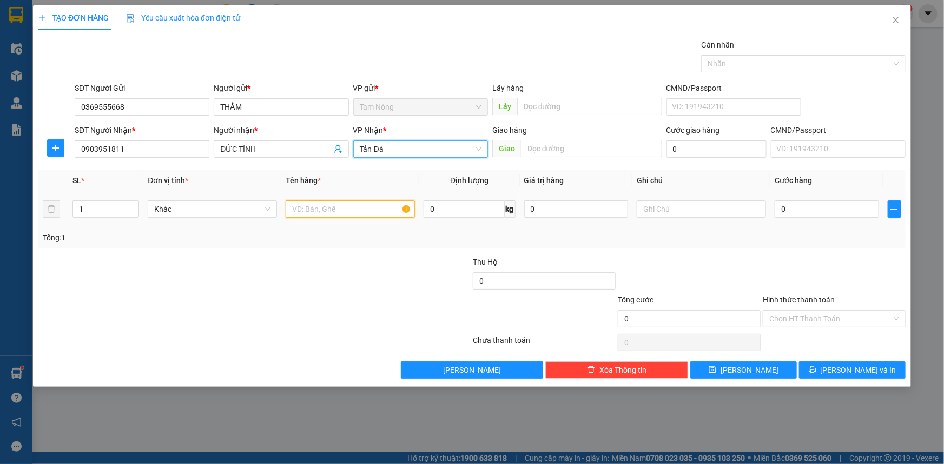
click at [333, 215] on input "text" at bounding box center [349, 209] width 129 height 17
type input "TMUST"
type input "CÁ"
type input "3"
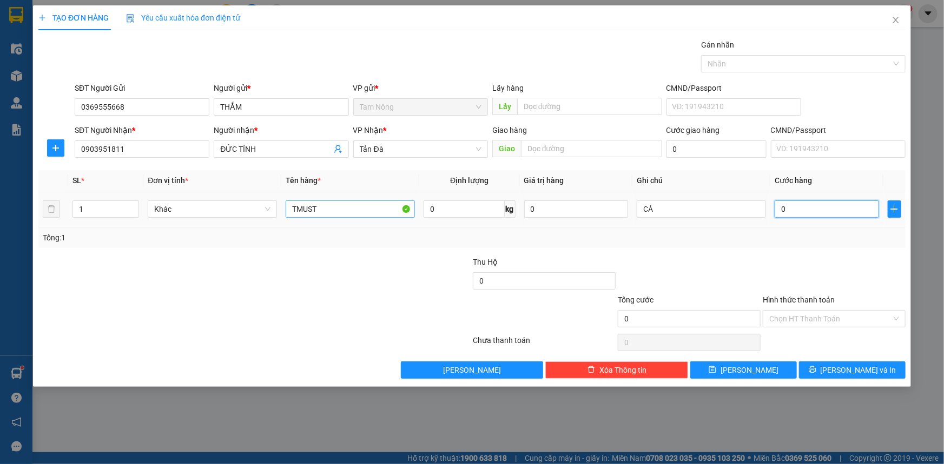
type input "3"
type input "30"
type input "30.000"
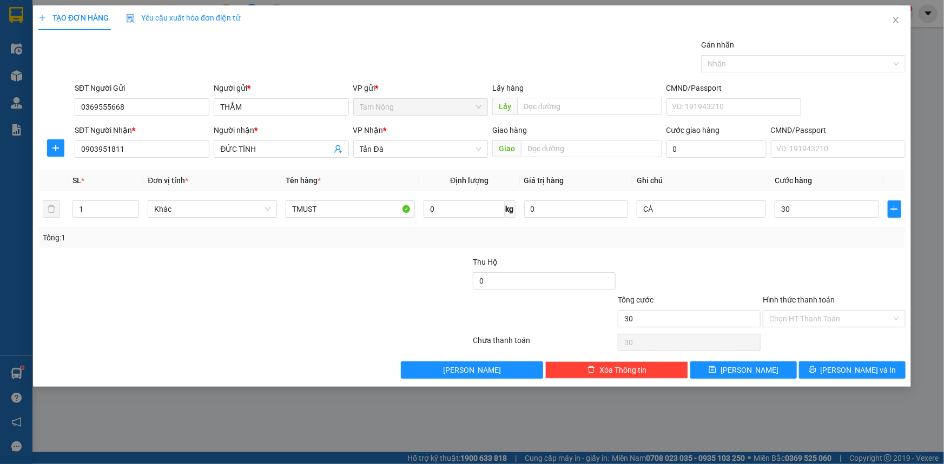
type input "30.000"
click at [666, 240] on div "Tổng: 1" at bounding box center [472, 238] width 858 height 12
click at [790, 313] on input "Hình thức thanh toán" at bounding box center [830, 319] width 122 height 16
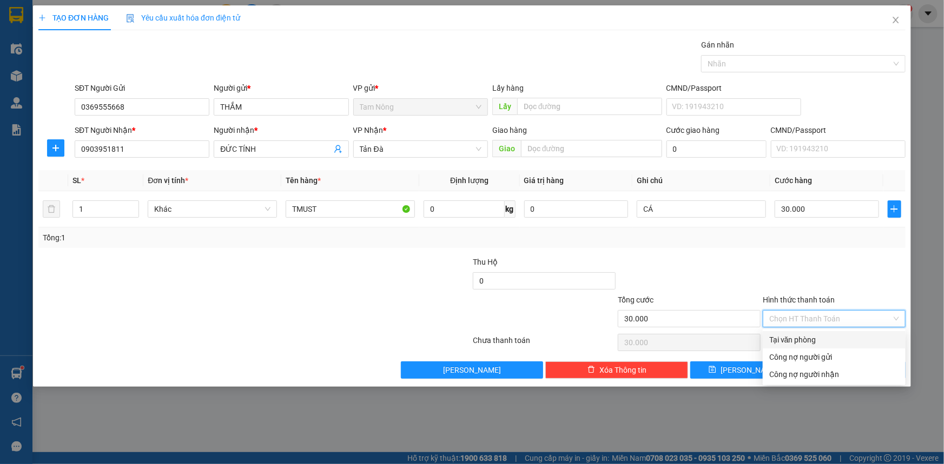
click at [795, 337] on div "Tại văn phòng" at bounding box center [834, 340] width 130 height 12
type input "0"
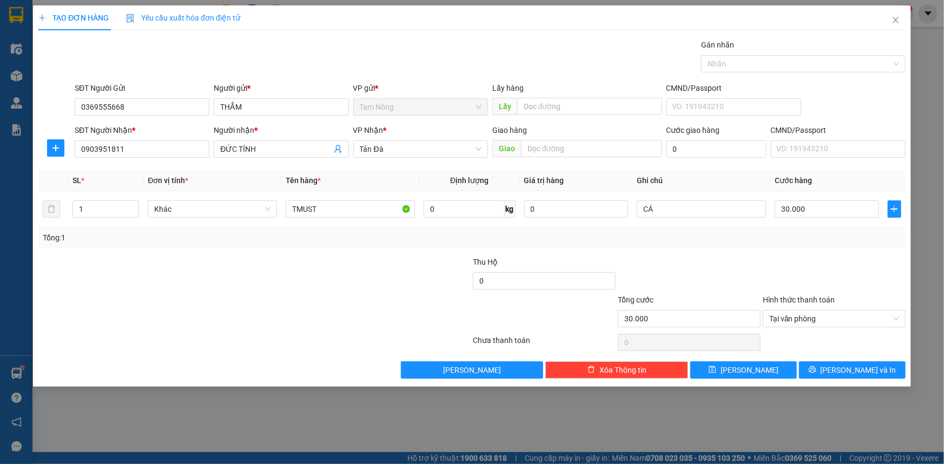
click at [794, 280] on div at bounding box center [833, 275] width 145 height 38
click at [816, 368] on icon "printer" at bounding box center [812, 370] width 8 height 8
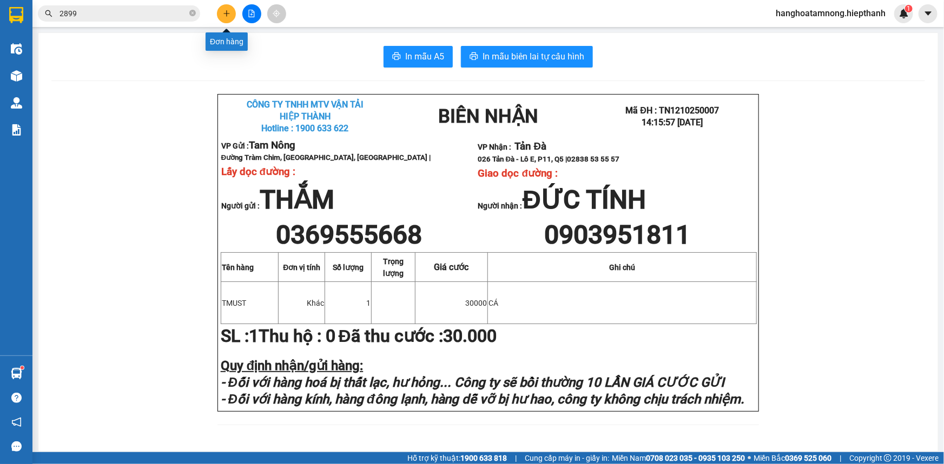
click at [227, 12] on icon "plus" at bounding box center [227, 14] width 8 height 8
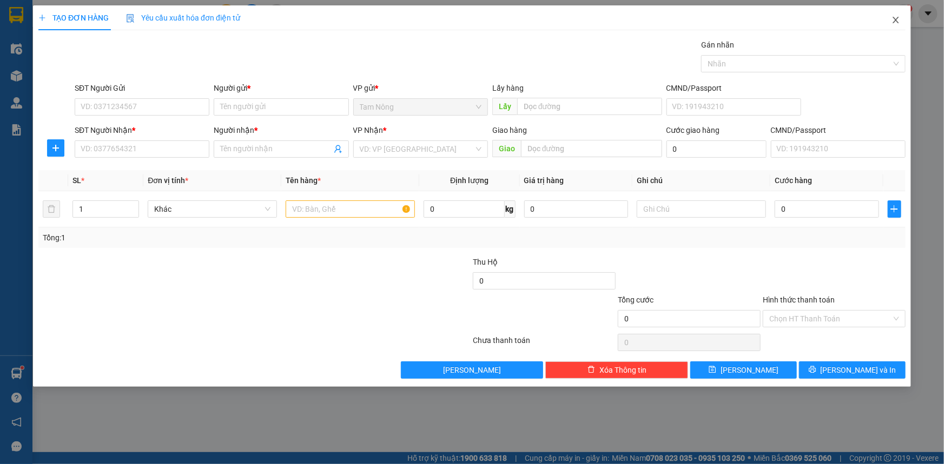
click at [898, 23] on icon "close" at bounding box center [895, 20] width 6 height 6
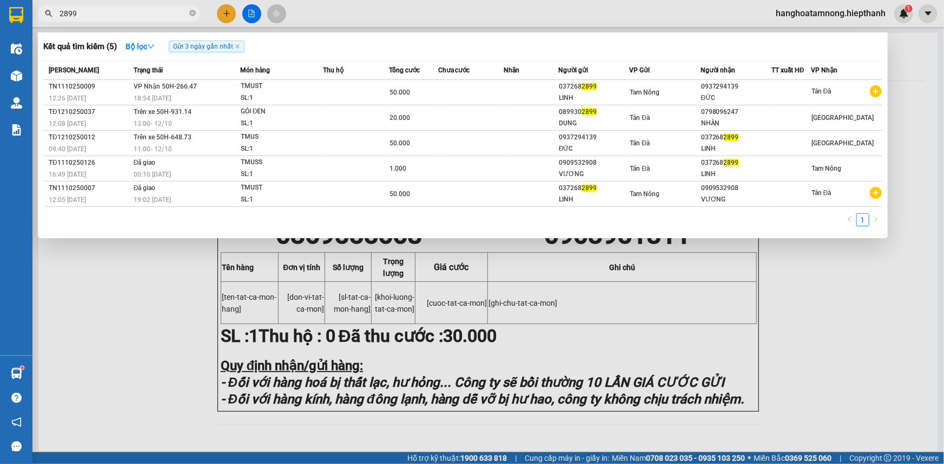
click at [107, 11] on input "2899" at bounding box center [123, 14] width 128 height 12
click at [107, 12] on input "2899" at bounding box center [123, 14] width 128 height 12
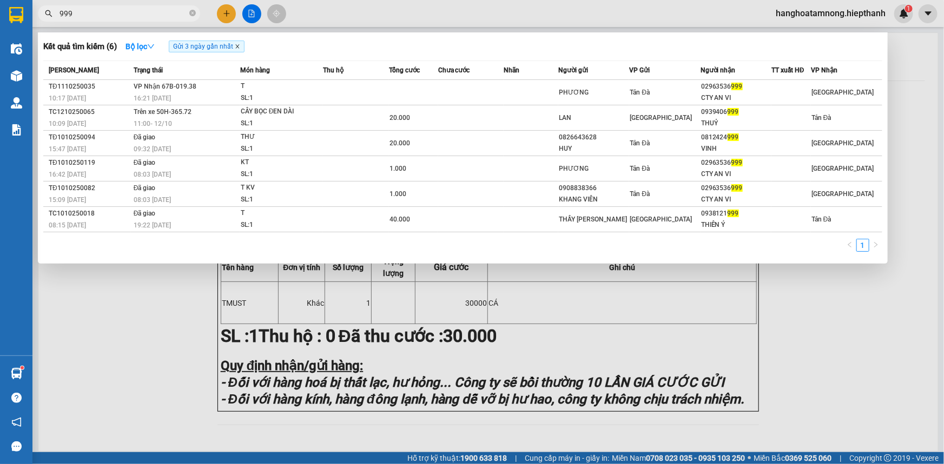
type input "999"
click at [240, 47] on icon "close" at bounding box center [237, 46] width 5 height 5
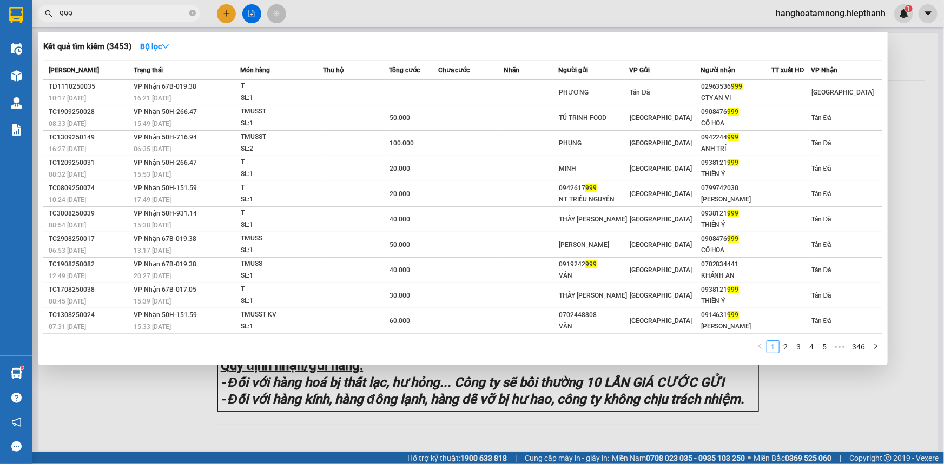
click at [228, 16] on div at bounding box center [472, 232] width 944 height 464
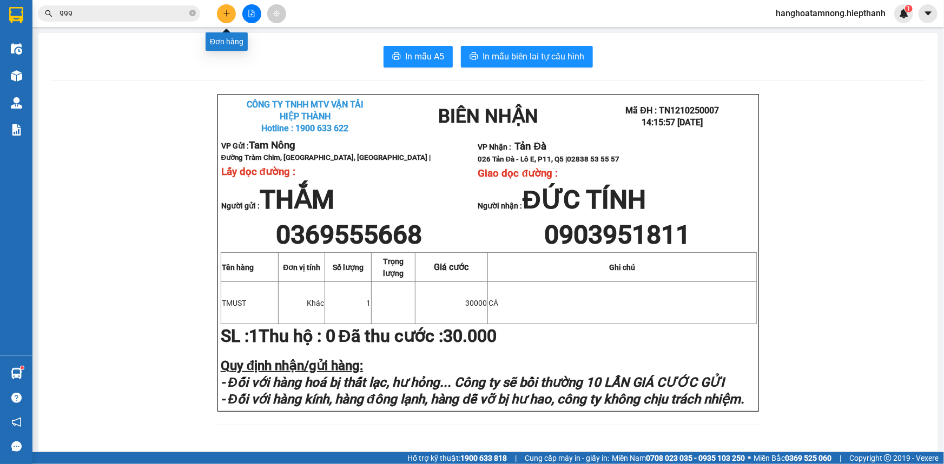
click at [224, 16] on icon "plus" at bounding box center [227, 14] width 8 height 8
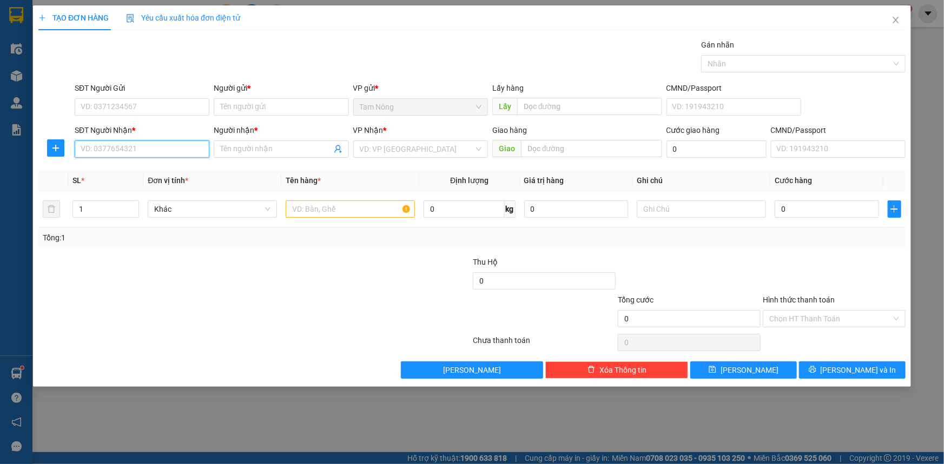
click at [156, 145] on input "SĐT Người Nhận *" at bounding box center [142, 149] width 135 height 17
click at [243, 145] on input "Người nhận *" at bounding box center [275, 149] width 111 height 12
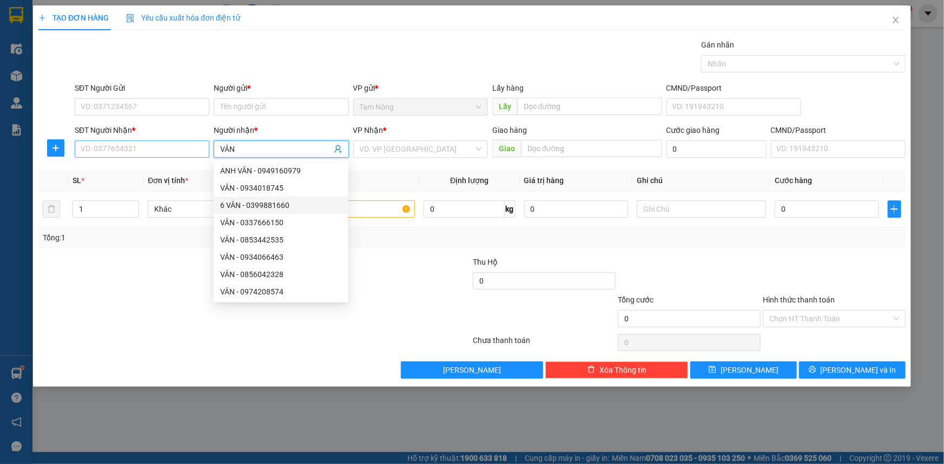
type input "VÂN"
click at [143, 151] on input "SĐT Người Nhận *" at bounding box center [142, 149] width 135 height 17
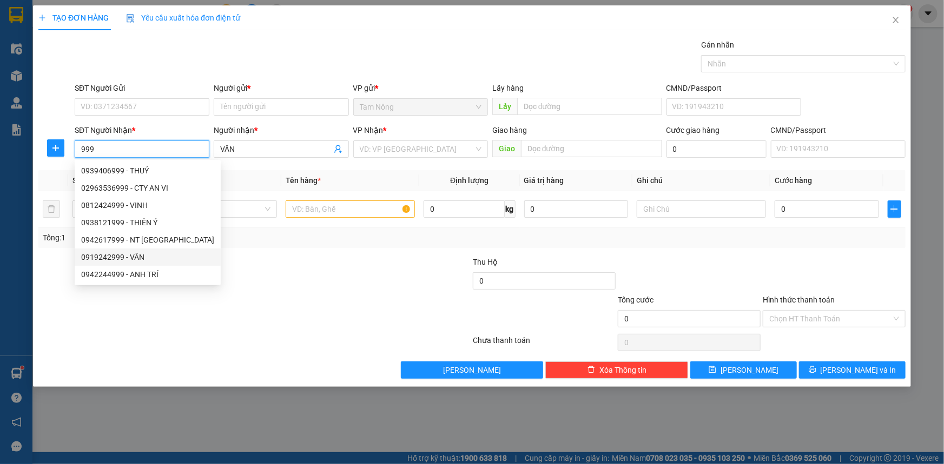
click at [118, 258] on div "0919242999 - VÂN" at bounding box center [147, 257] width 133 height 12
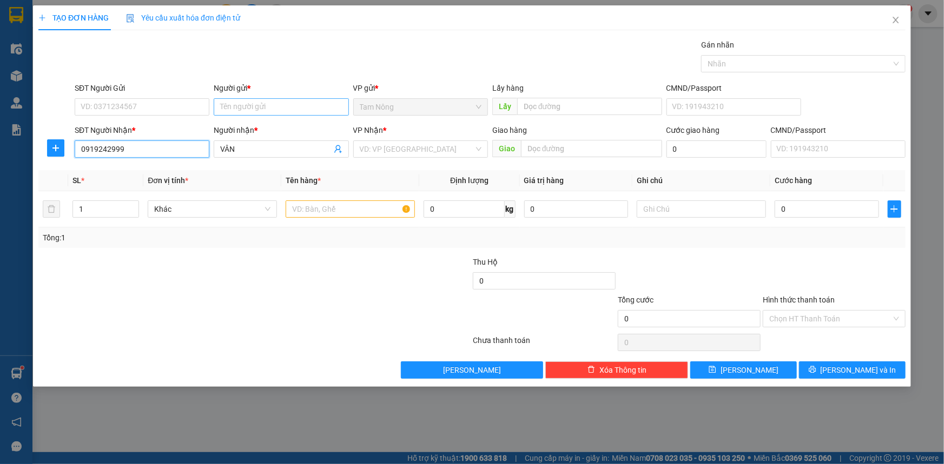
type input "0919242999"
click at [230, 108] on input "Người gửi *" at bounding box center [281, 106] width 135 height 17
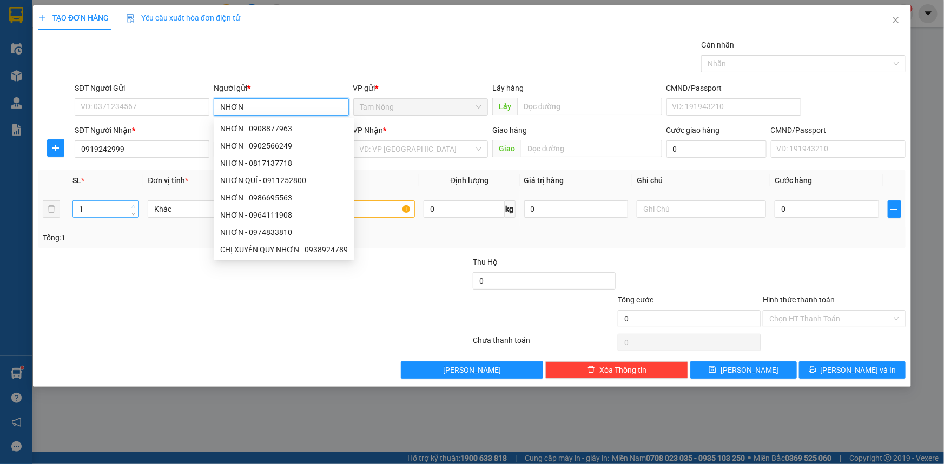
type input "NHƠN"
click at [134, 205] on icon "up" at bounding box center [132, 206] width 3 height 2
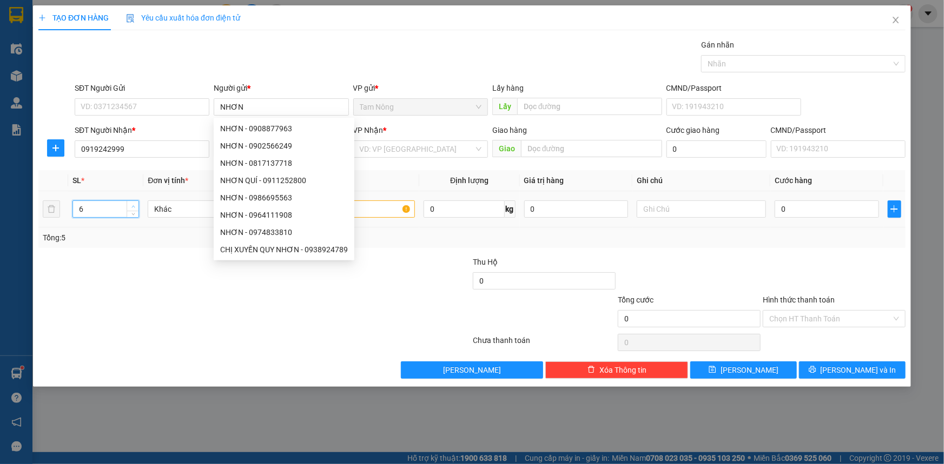
click at [134, 205] on icon "up" at bounding box center [133, 207] width 4 height 4
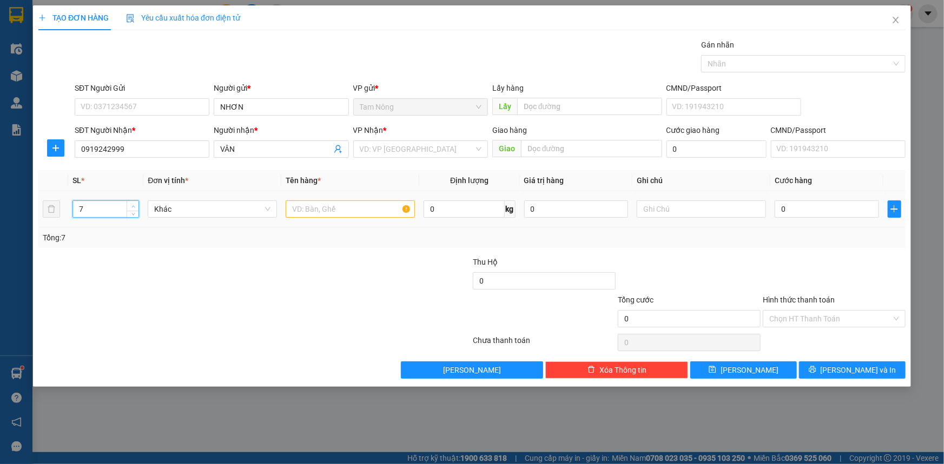
click at [134, 205] on icon "up" at bounding box center [133, 207] width 4 height 4
type input "8"
click at [134, 205] on icon "up" at bounding box center [133, 207] width 4 height 4
click at [314, 210] on input "text" at bounding box center [349, 209] width 129 height 17
type input "TMUSS"
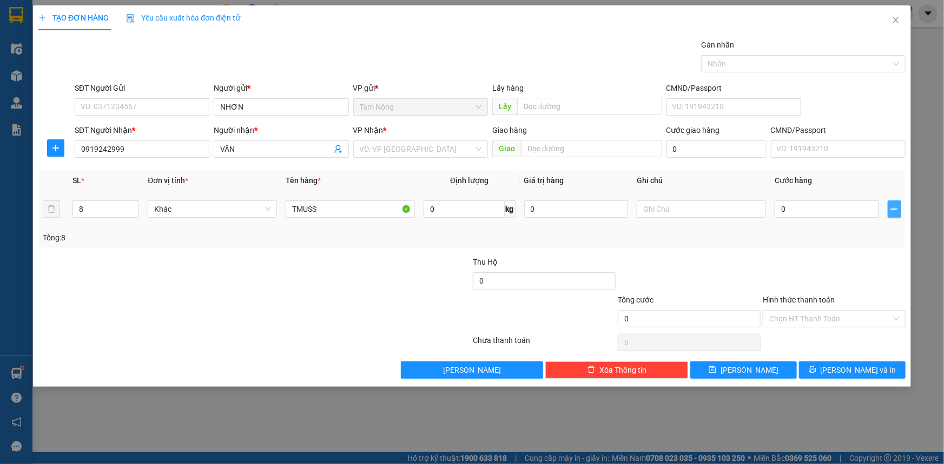
click at [892, 210] on icon "plus" at bounding box center [893, 209] width 9 height 9
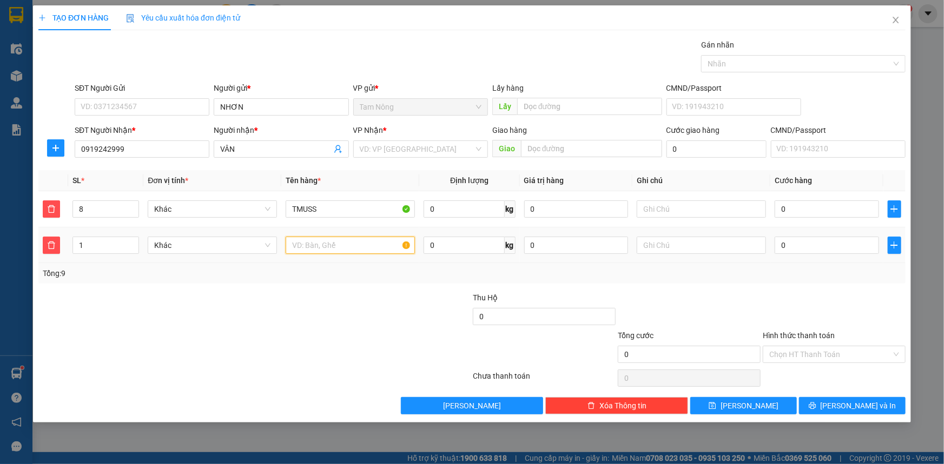
click at [329, 249] on input "text" at bounding box center [349, 245] width 129 height 17
type input "T"
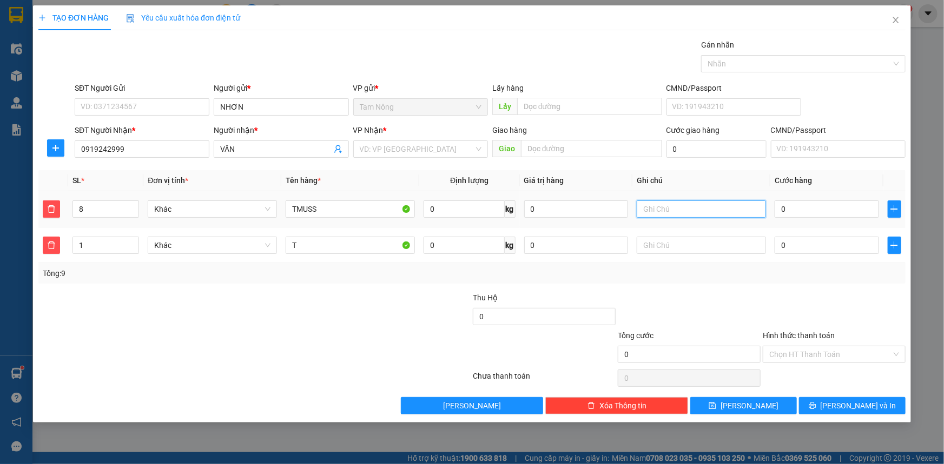
click at [657, 209] on input "text" at bounding box center [700, 209] width 129 height 17
drag, startPoint x: 759, startPoint y: 208, endPoint x: 642, endPoint y: 210, distance: 116.8
click at [642, 210] on input "DẦU THƠM TÂN CHÂU THU BAGA" at bounding box center [700, 209] width 129 height 17
type input "DẦU THƠM TÂN CHÂU THU BAGA"
click at [662, 239] on input "text" at bounding box center [700, 245] width 129 height 17
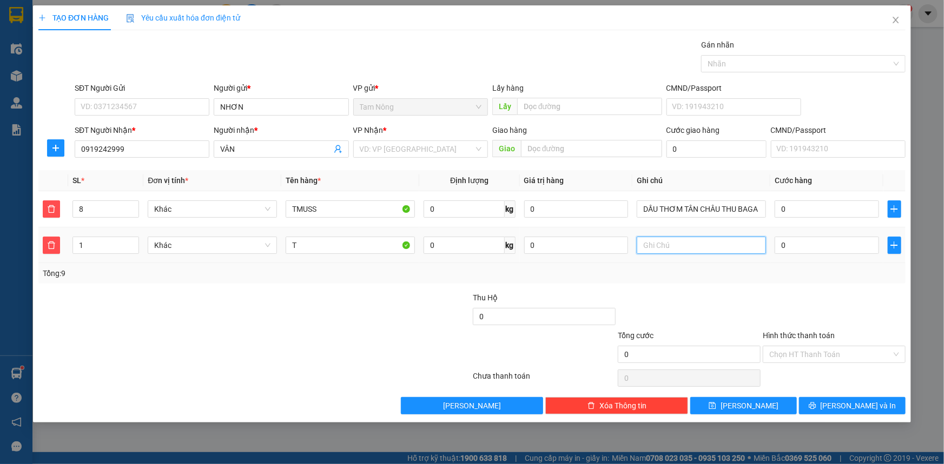
paste input "DẦU THƠM TÂN CHÂU THU BAGA"
type input "DẦU THƠM TÂN CHÂU THU BAGA"
click at [588, 209] on input "0" at bounding box center [576, 209] width 104 height 17
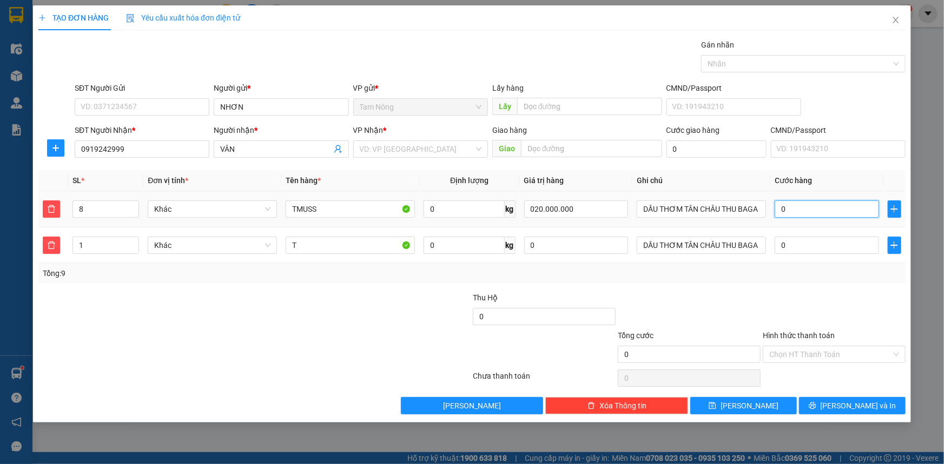
type input "20.000.000"
click at [787, 207] on input "0" at bounding box center [826, 209] width 104 height 17
click at [668, 299] on div at bounding box center [688, 311] width 145 height 38
click at [430, 149] on input "search" at bounding box center [417, 149] width 114 height 16
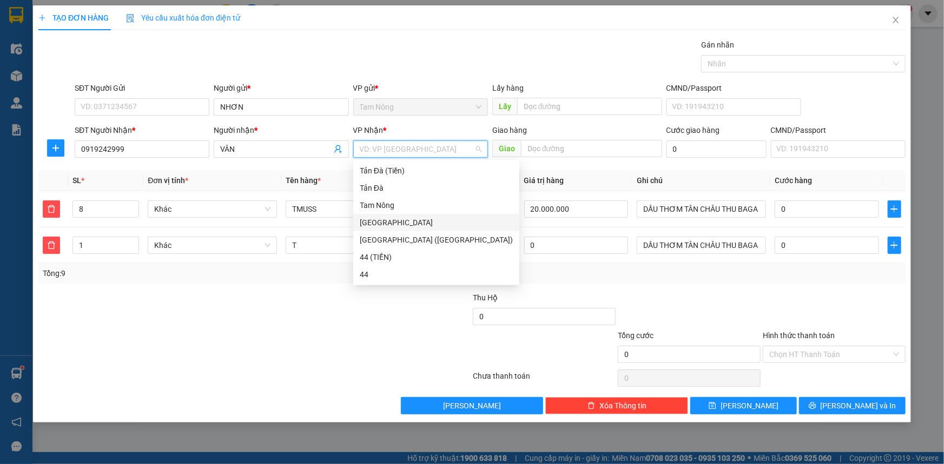
click at [378, 228] on div "[GEOGRAPHIC_DATA]" at bounding box center [436, 223] width 153 height 12
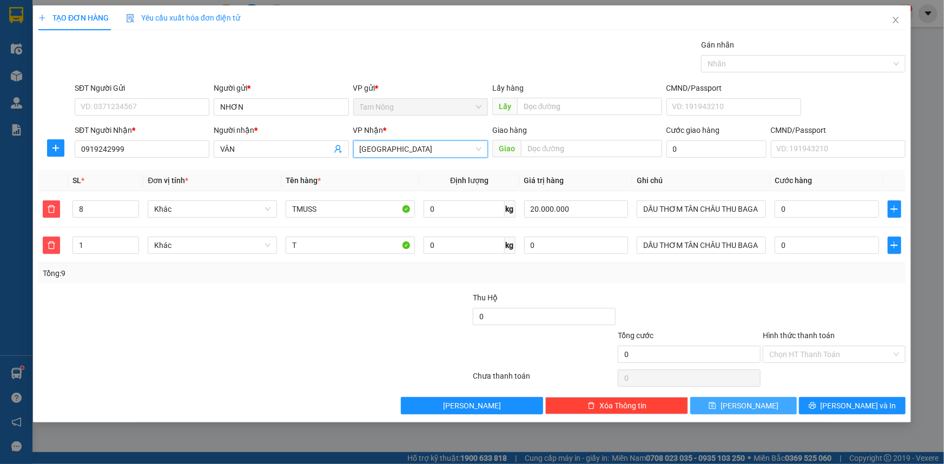
click at [745, 402] on span "[PERSON_NAME]" at bounding box center [749, 406] width 58 height 12
type input "1"
type input "0"
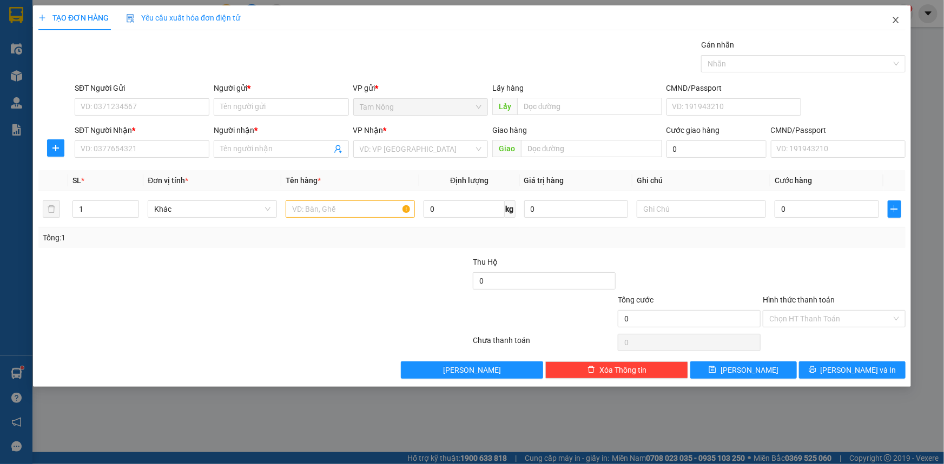
click at [897, 23] on icon "close" at bounding box center [895, 20] width 6 height 6
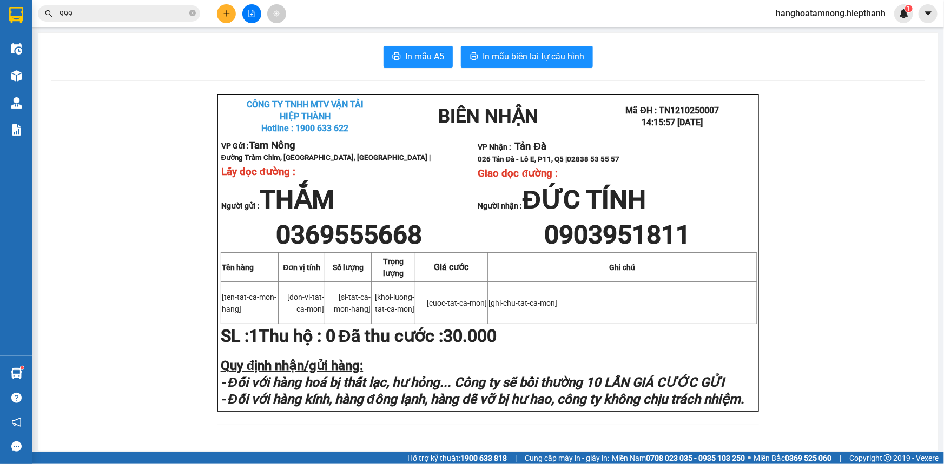
click at [164, 10] on input "999" at bounding box center [123, 14] width 128 height 12
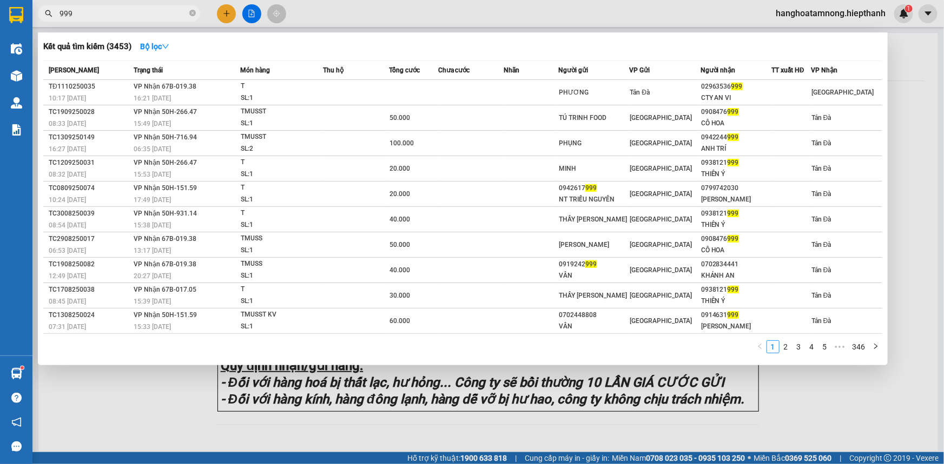
click at [164, 10] on input "999" at bounding box center [123, 14] width 128 height 12
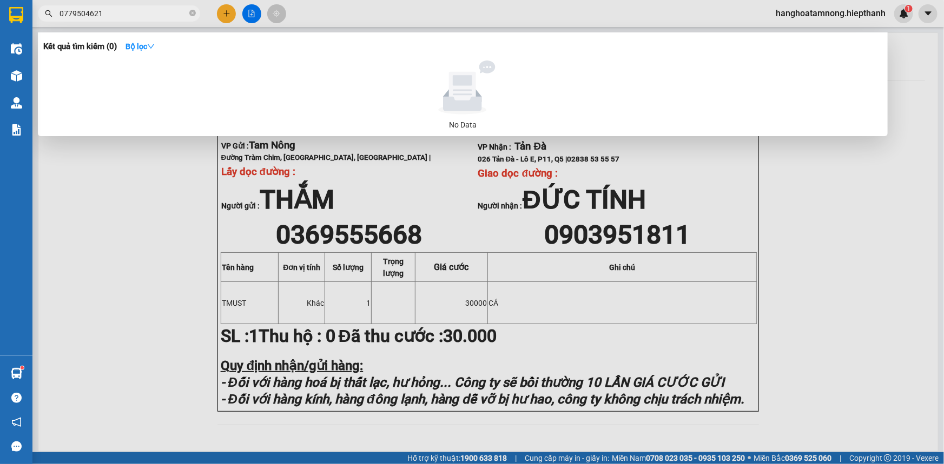
drag, startPoint x: 102, startPoint y: 15, endPoint x: 58, endPoint y: 15, distance: 43.8
click at [58, 15] on span "0779504621" at bounding box center [119, 13] width 162 height 16
click at [138, 13] on input "0779504621" at bounding box center [123, 14] width 128 height 12
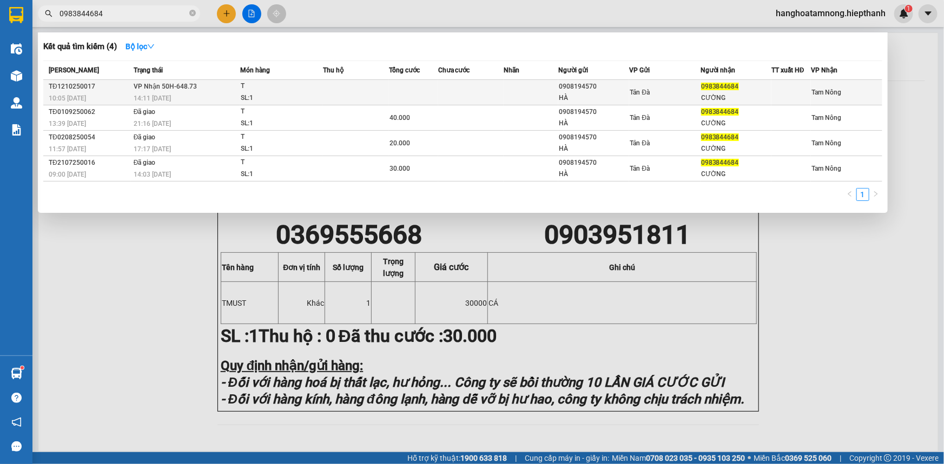
type input "0983844684"
click at [272, 94] on div "SL: 1" at bounding box center [281, 98] width 81 height 12
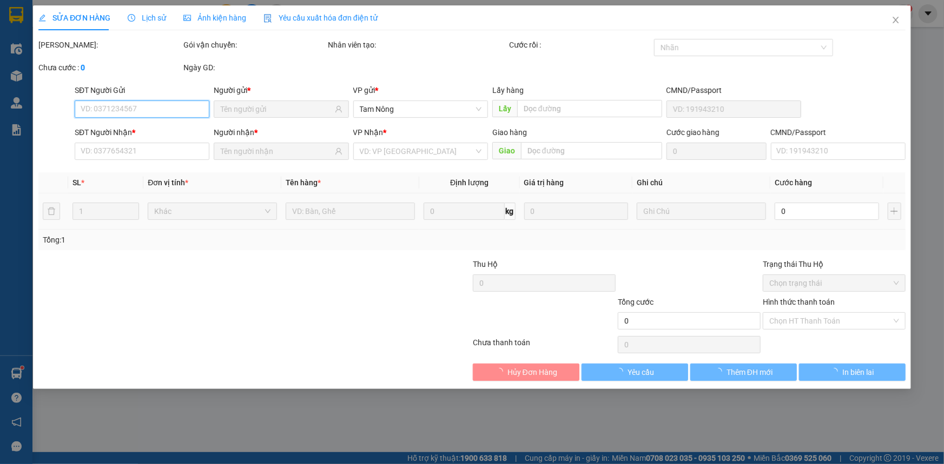
type input "0908194570"
type input "HÀ"
type input "0983844684"
type input "CƯỜNG"
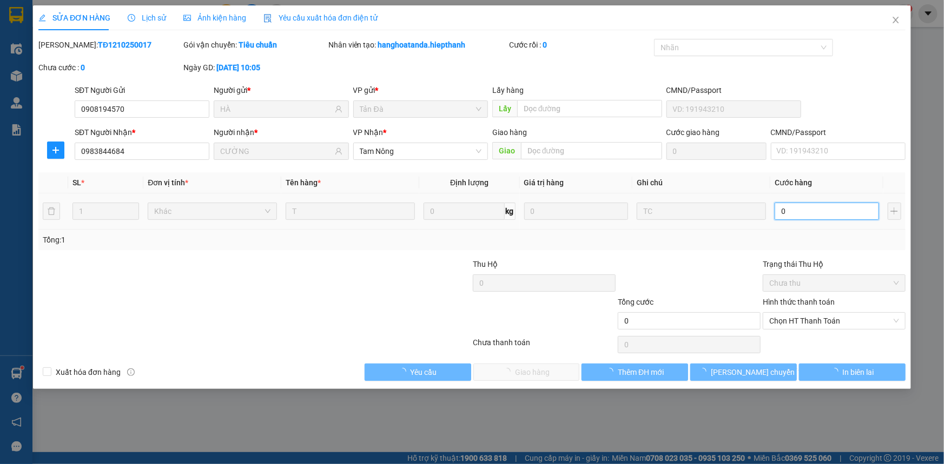
click at [805, 213] on input "0" at bounding box center [826, 211] width 104 height 17
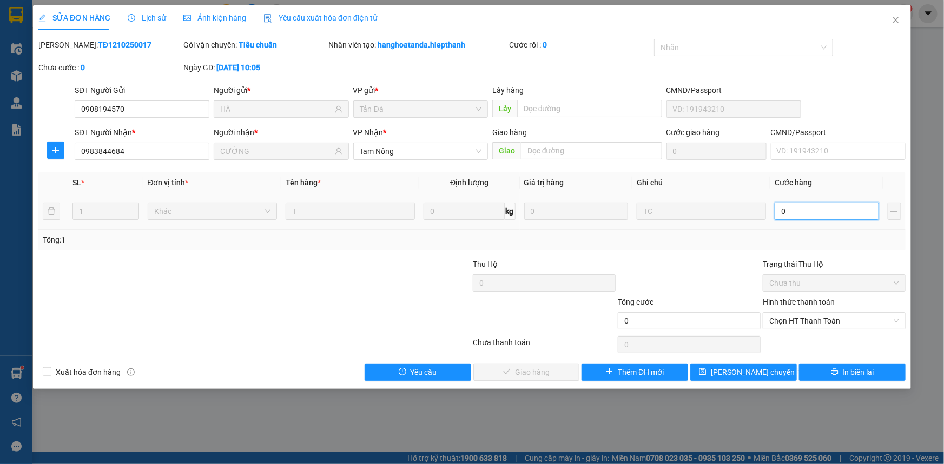
type input "2"
type input "20"
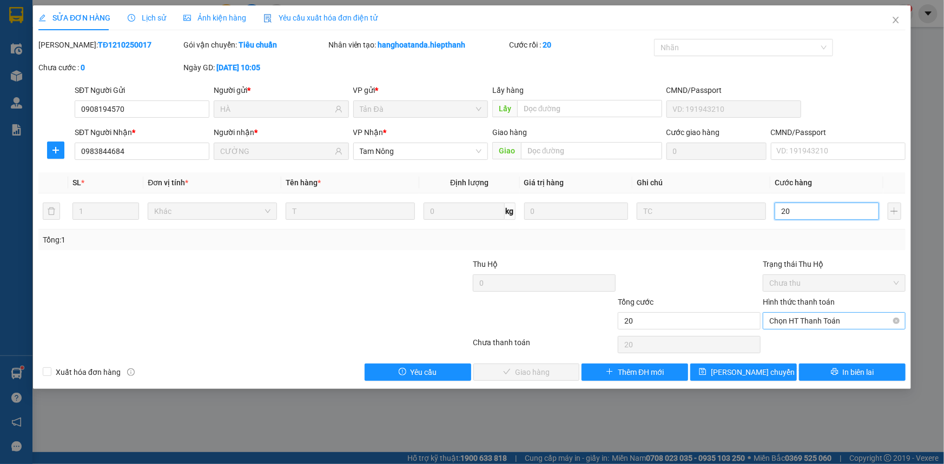
click at [781, 319] on span "Chọn HT Thanh Toán" at bounding box center [834, 321] width 130 height 16
type input "20"
type input "20.000"
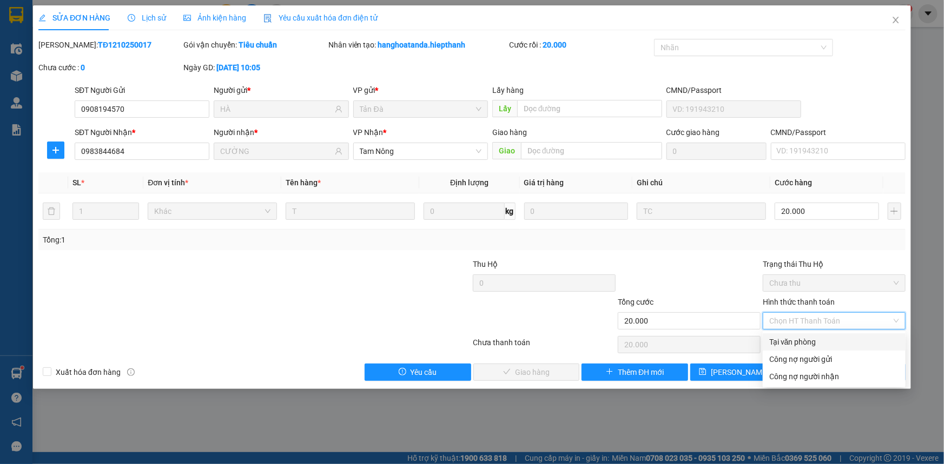
click at [782, 341] on div "Tại văn phòng" at bounding box center [834, 342] width 130 height 12
type input "0"
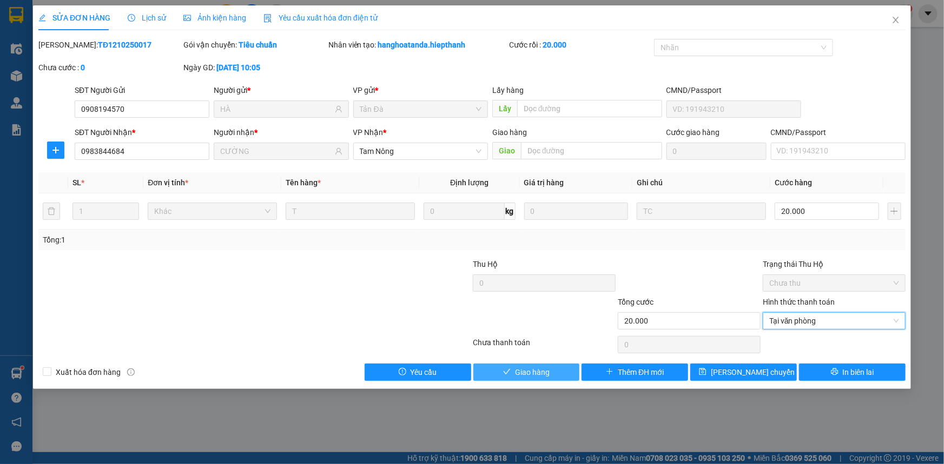
click at [535, 373] on span "Giao hàng" at bounding box center [532, 373] width 35 height 12
